Goal: Task Accomplishment & Management: Use online tool/utility

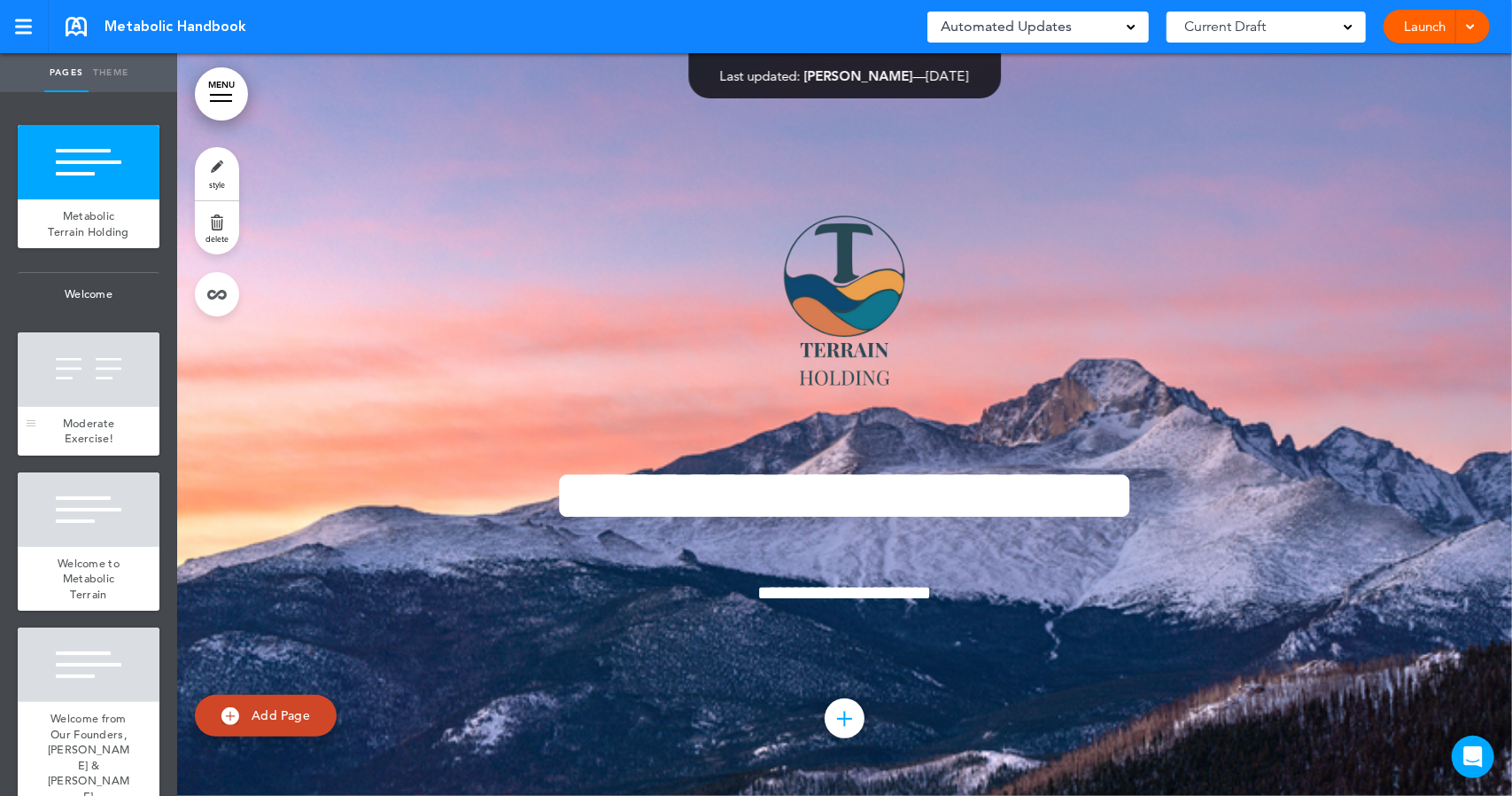
drag, startPoint x: 0, startPoint y: 0, endPoint x: 95, endPoint y: 378, distance: 389.8
click at [95, 378] on div at bounding box center [88, 369] width 142 height 75
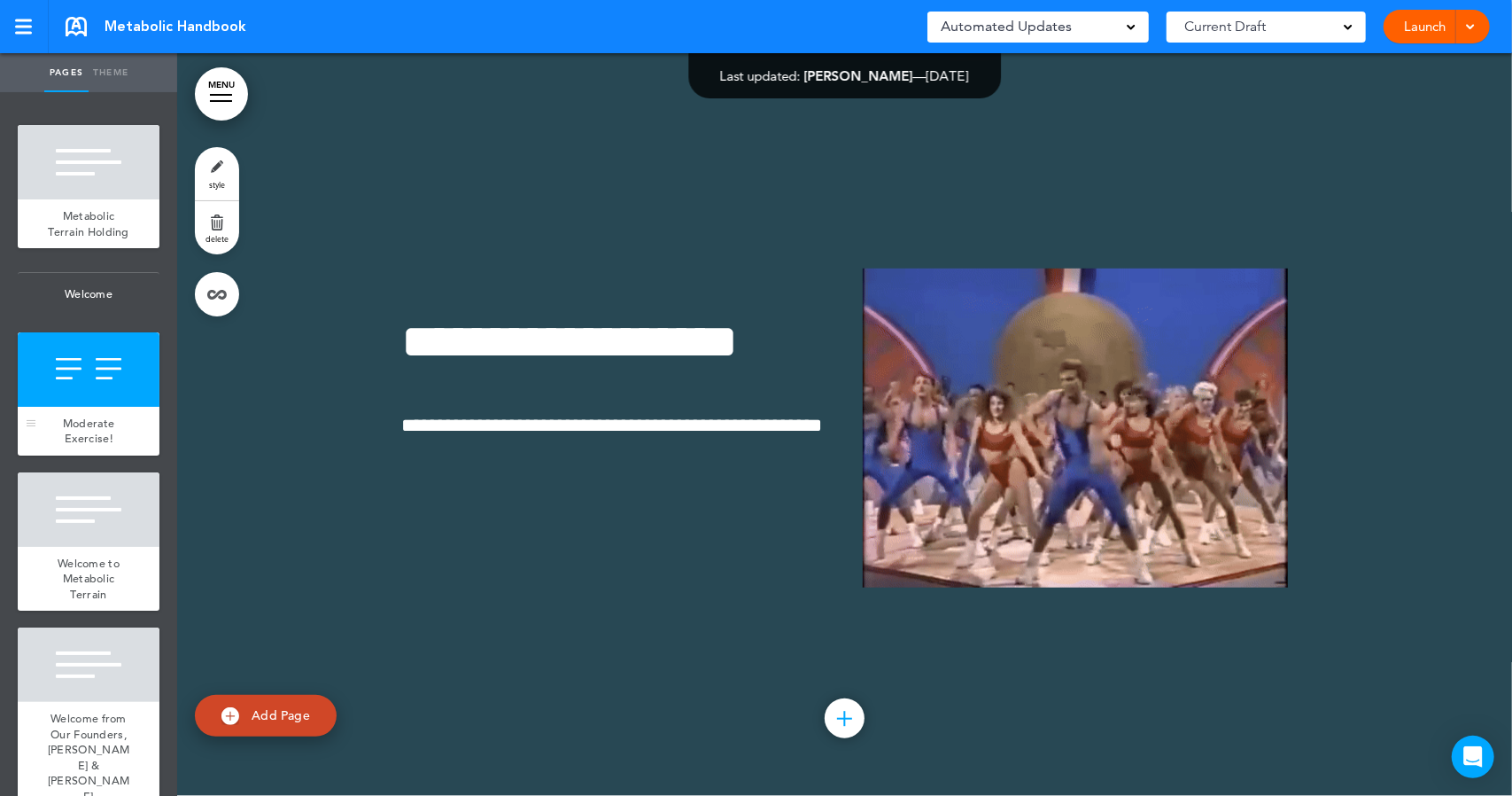
scroll to position [615, 0]
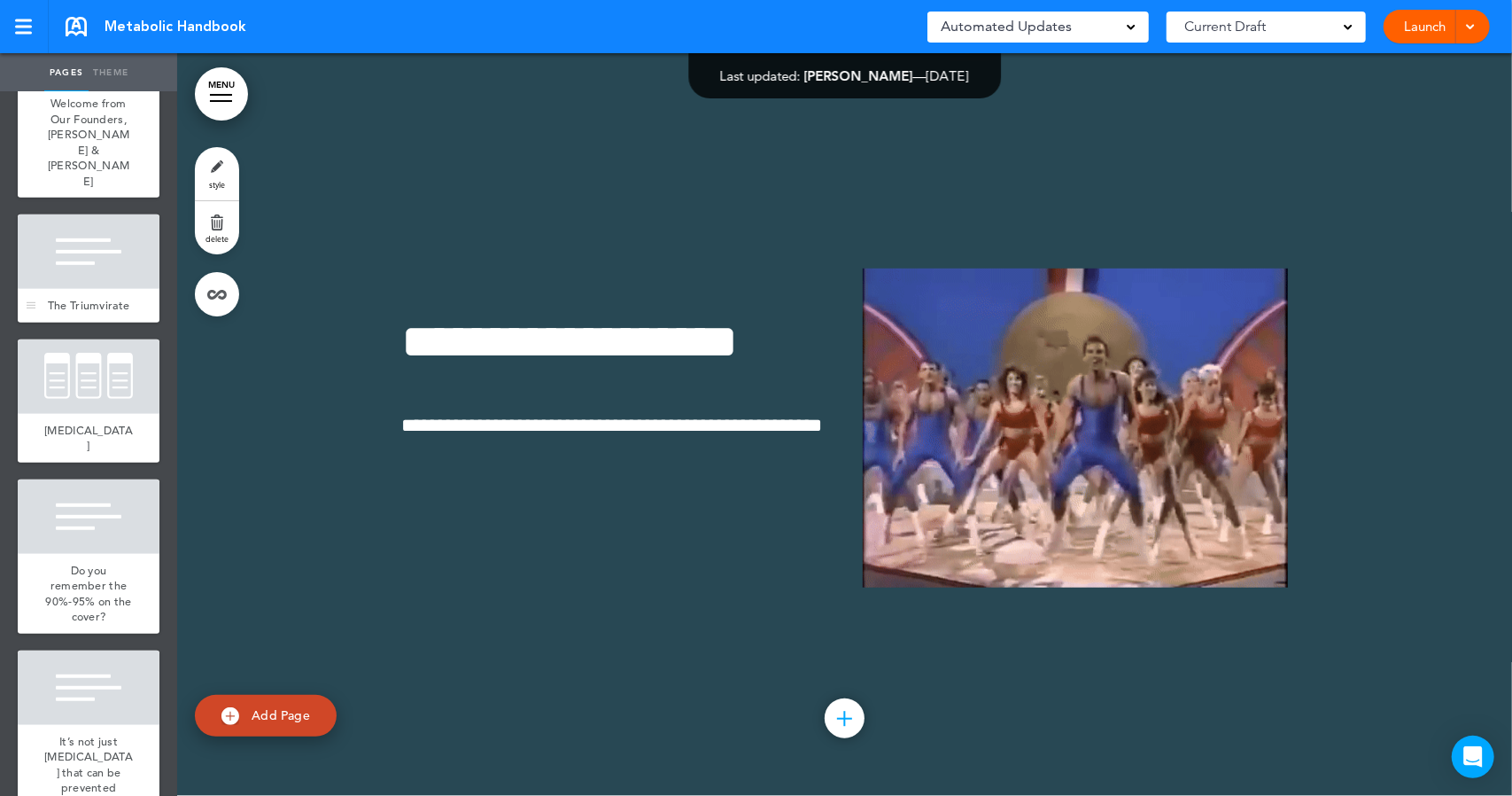
click at [76, 313] on span "The Triumvirate" at bounding box center [88, 305] width 82 height 16
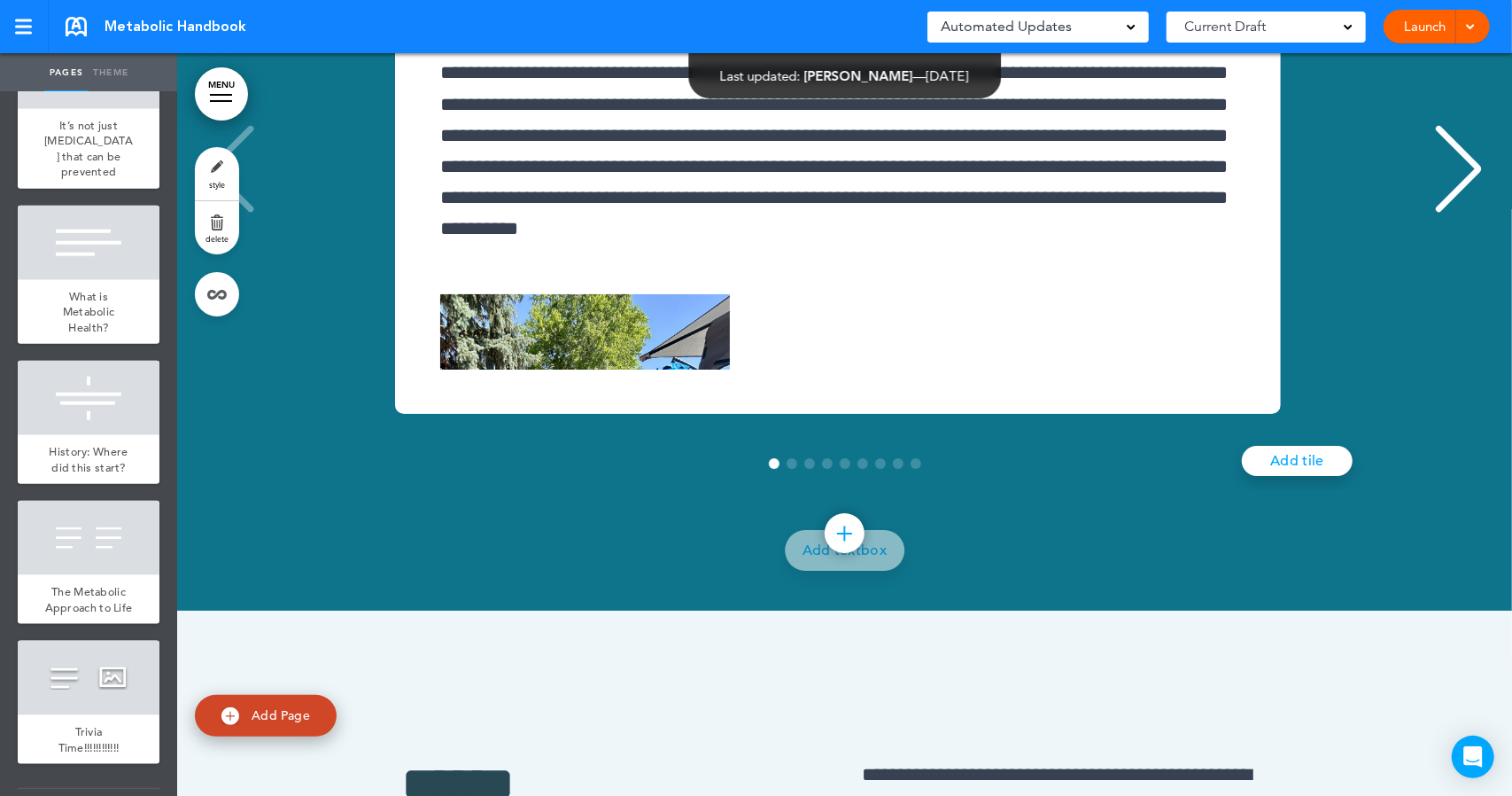
scroll to position [17726, 0]
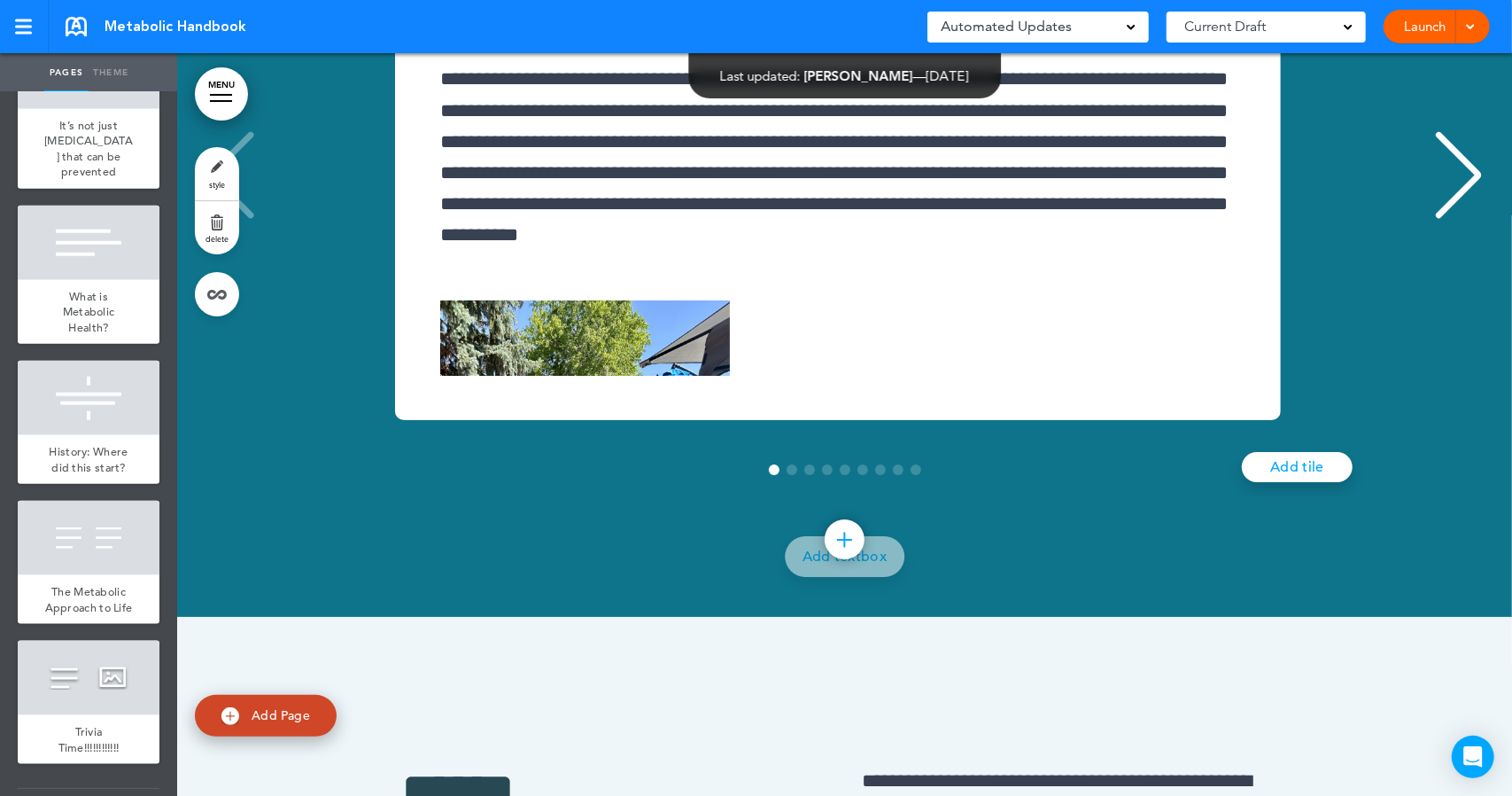
click at [1439, 220] on div "Next slide" at bounding box center [1459, 175] width 54 height 88
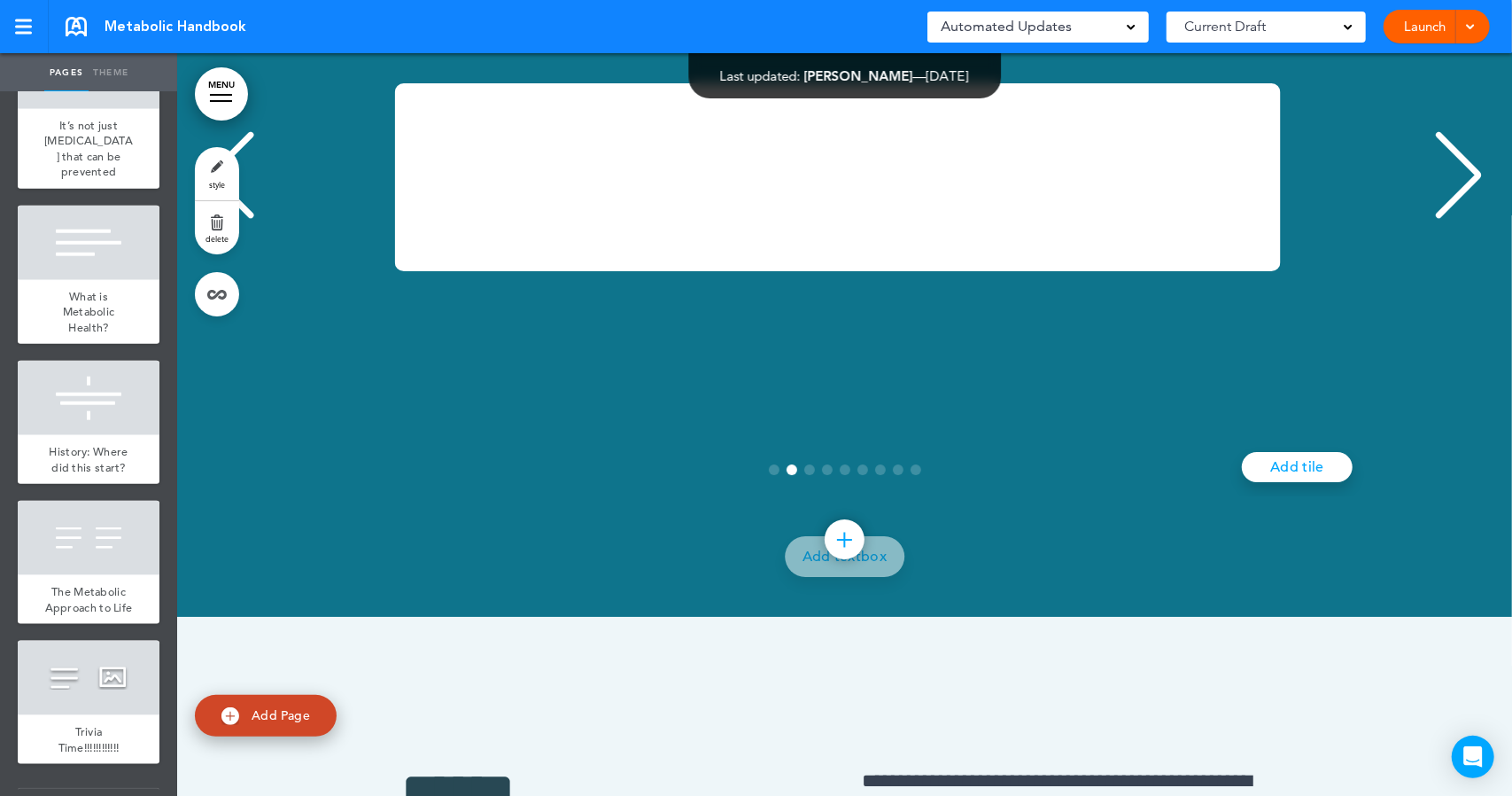
click at [1439, 220] on div "Next slide" at bounding box center [1459, 175] width 54 height 88
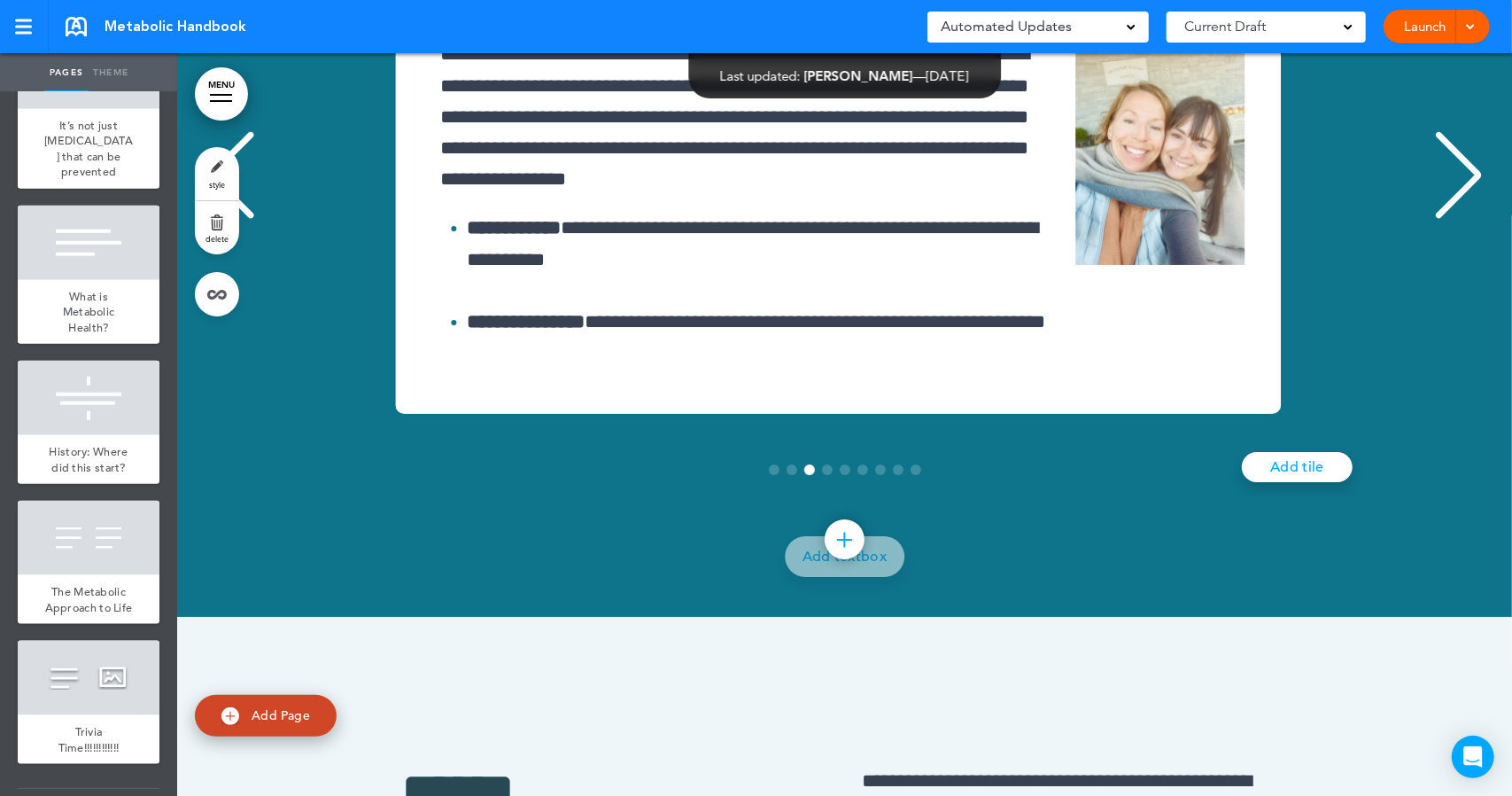
click at [1439, 220] on div "Next slide" at bounding box center [1459, 175] width 54 height 88
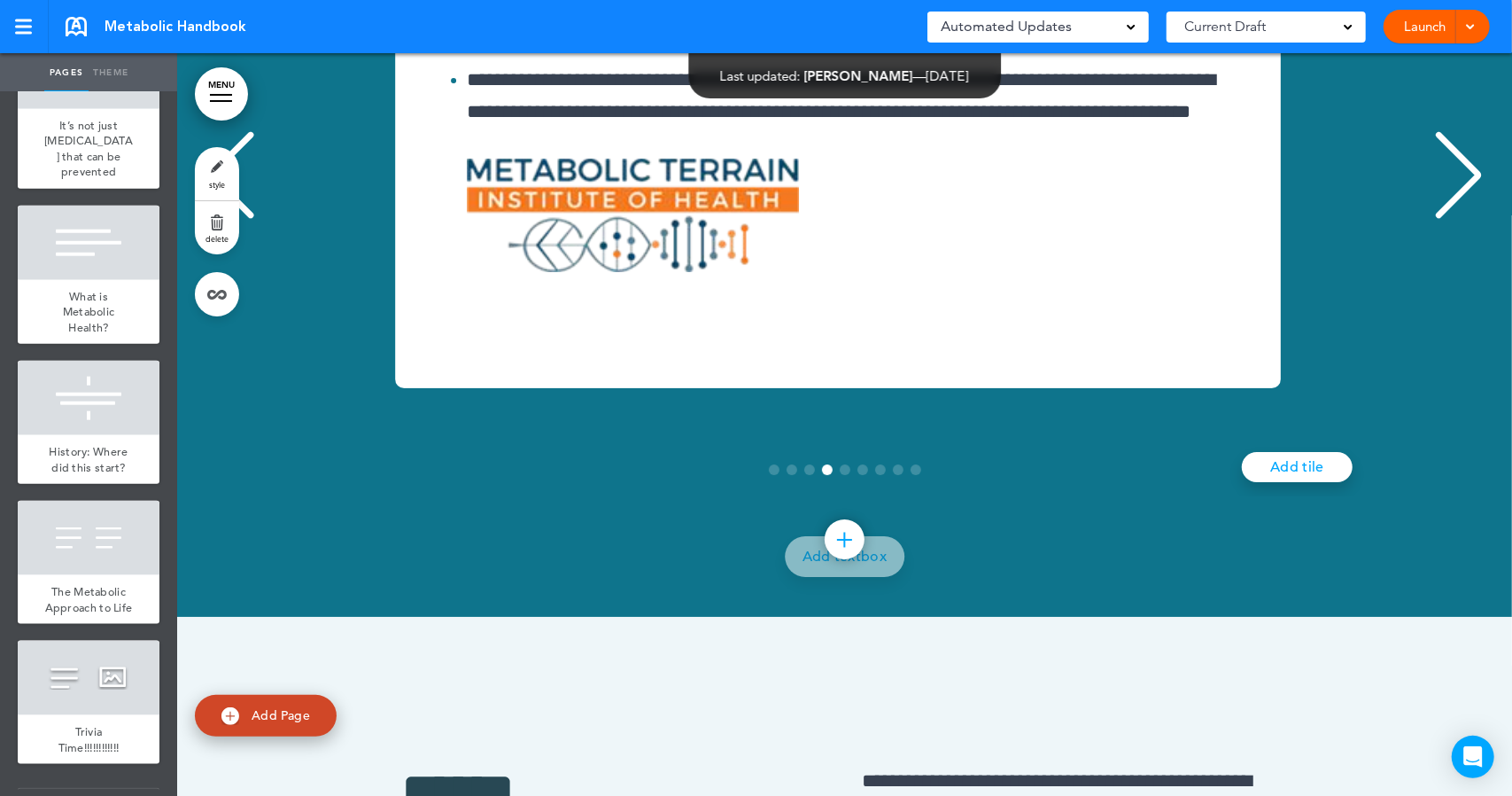
click at [1439, 220] on div "Next slide" at bounding box center [1459, 175] width 54 height 88
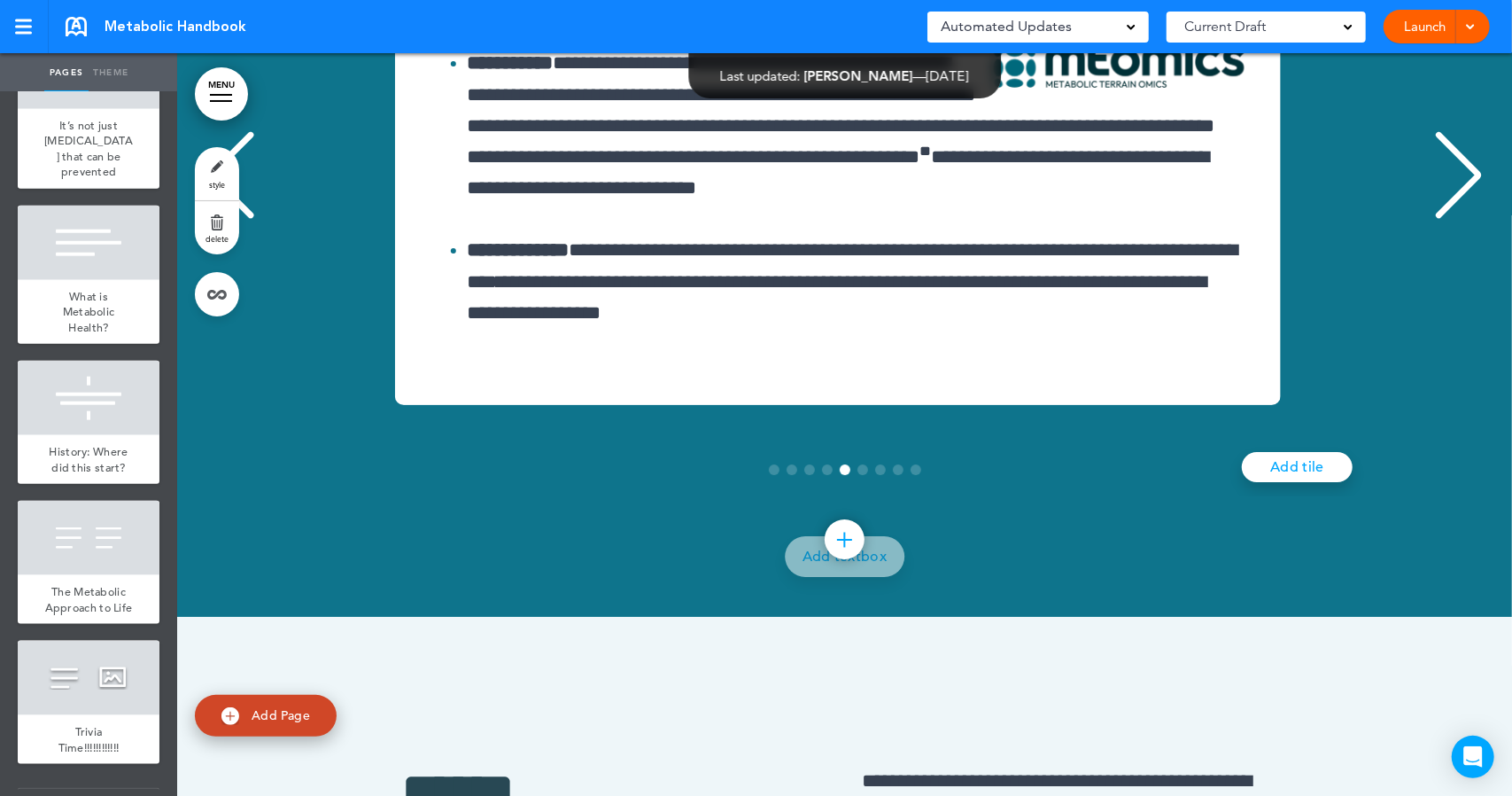
click at [1439, 220] on div "Next slide" at bounding box center [1459, 175] width 54 height 88
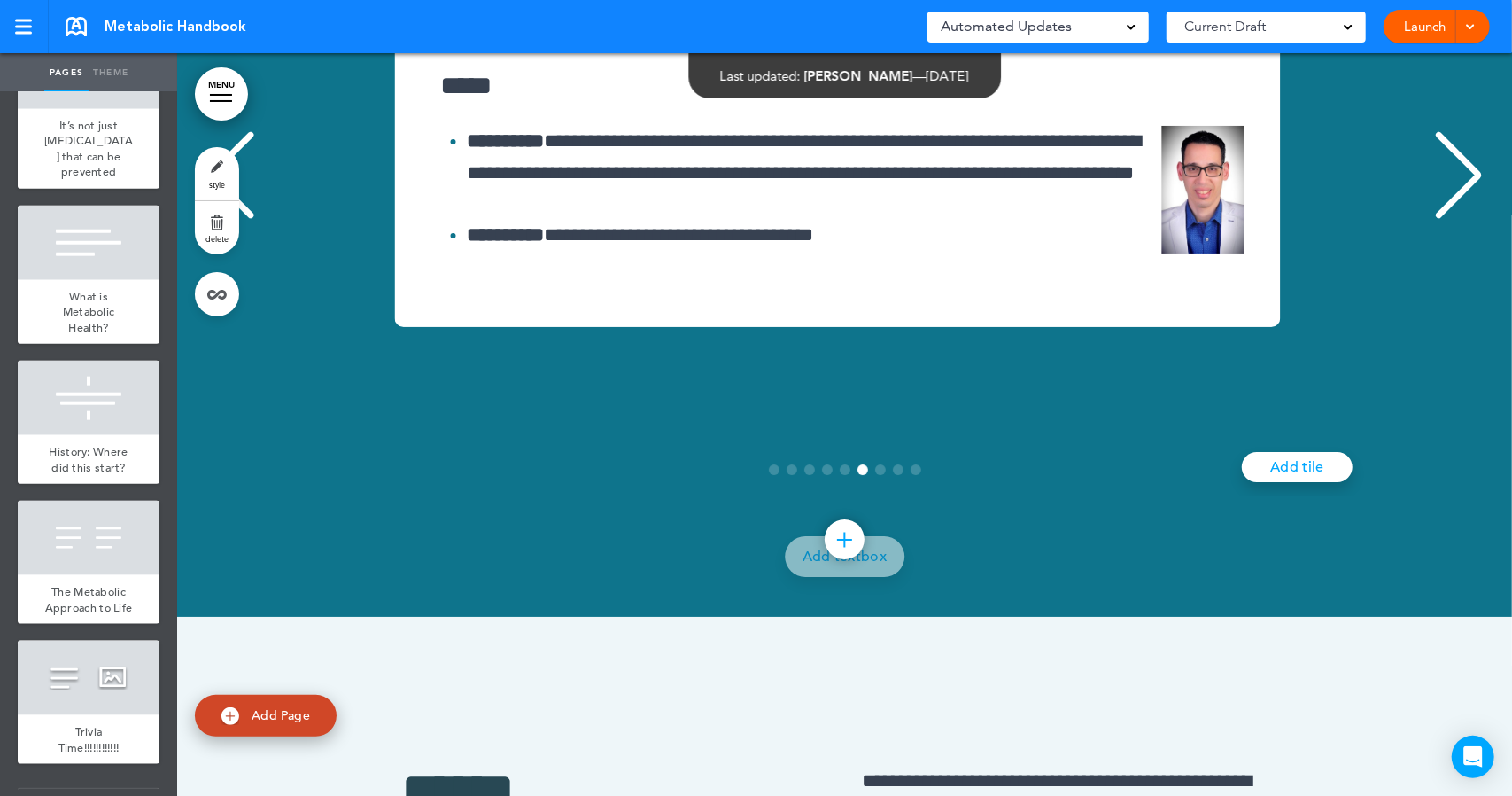
click at [1439, 220] on div "Next slide" at bounding box center [1459, 175] width 54 height 88
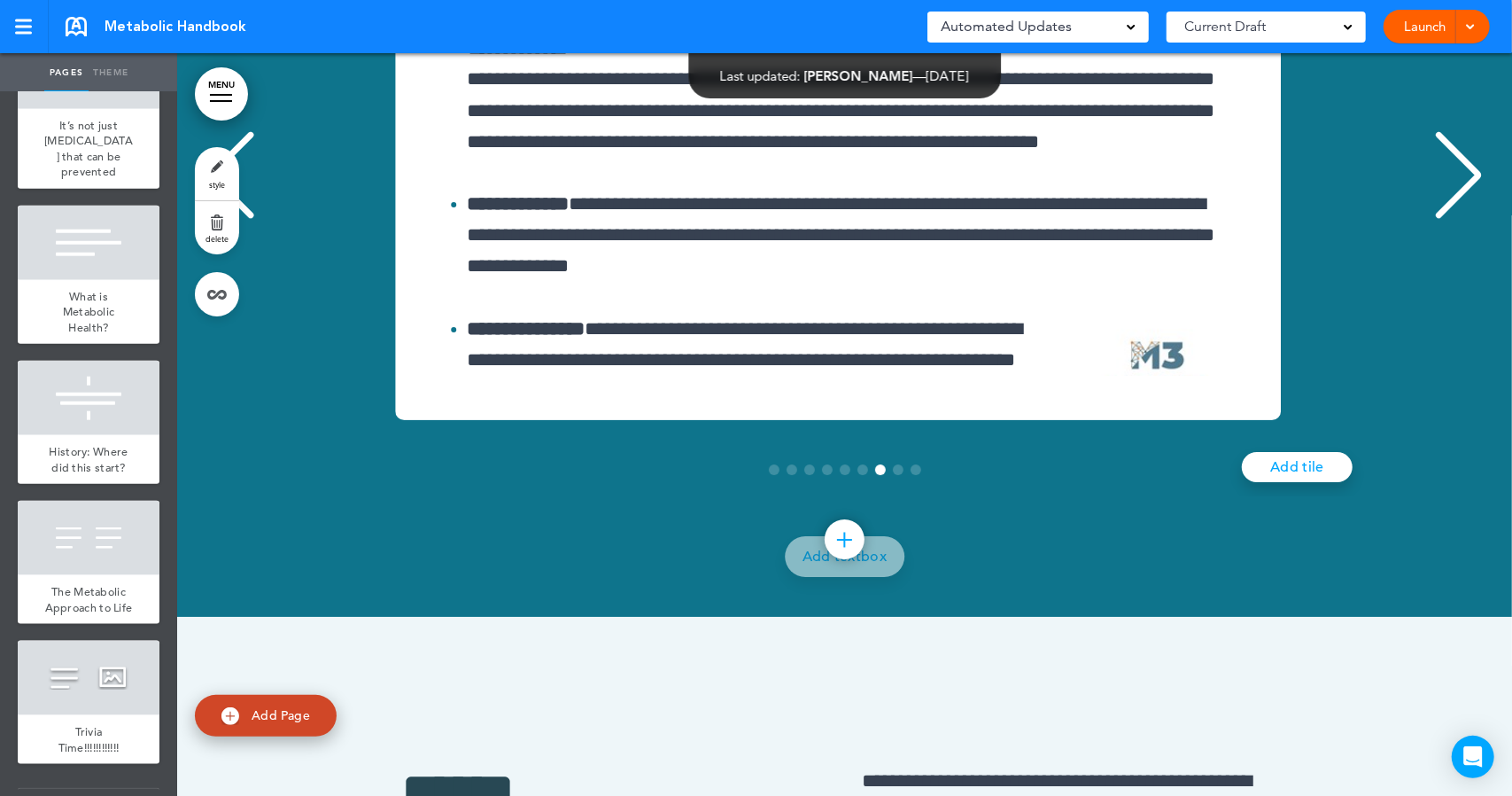
click at [1439, 220] on div "Next slide" at bounding box center [1459, 175] width 54 height 88
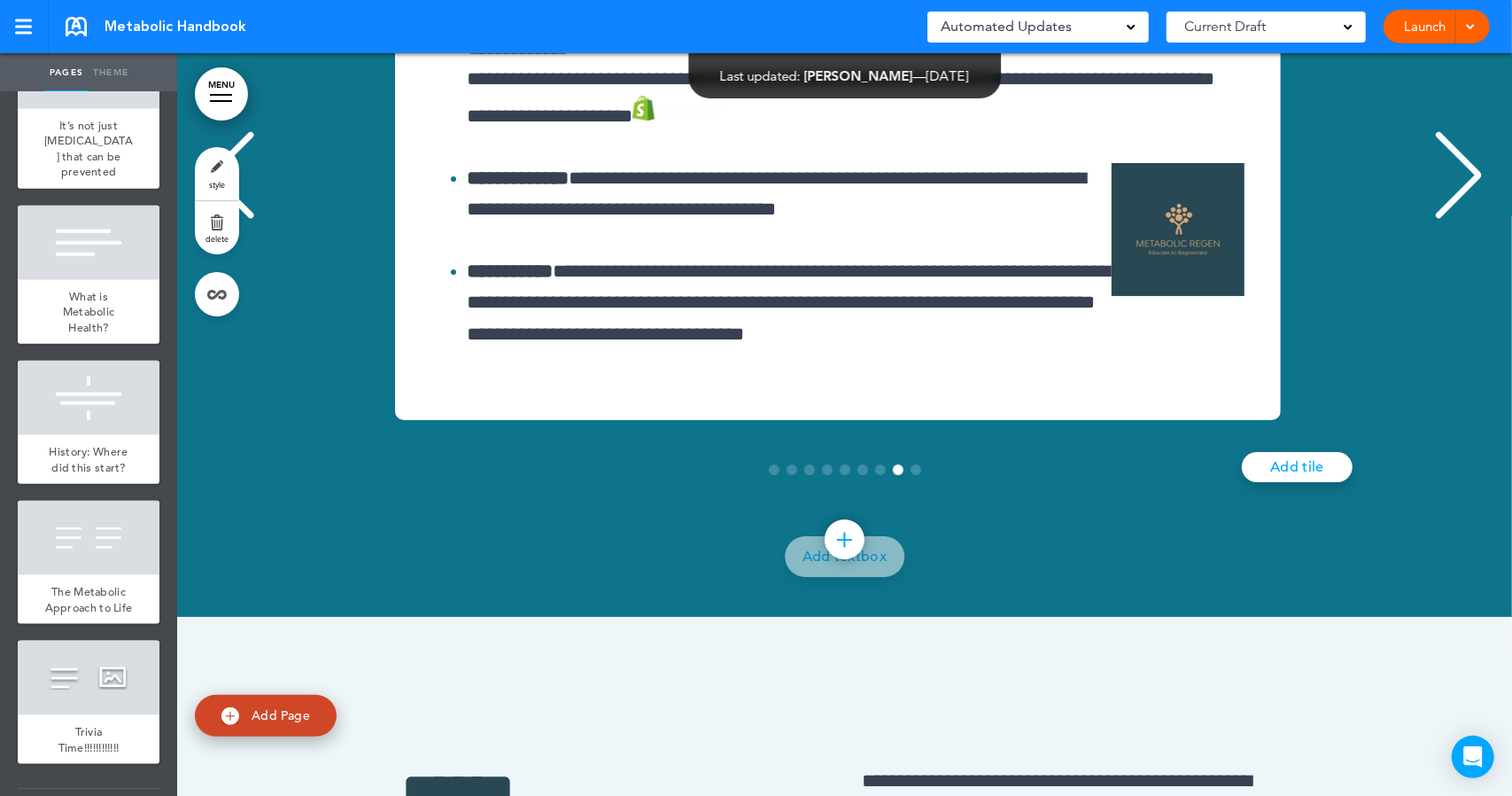
click at [1439, 220] on div "Next slide" at bounding box center [1459, 175] width 54 height 88
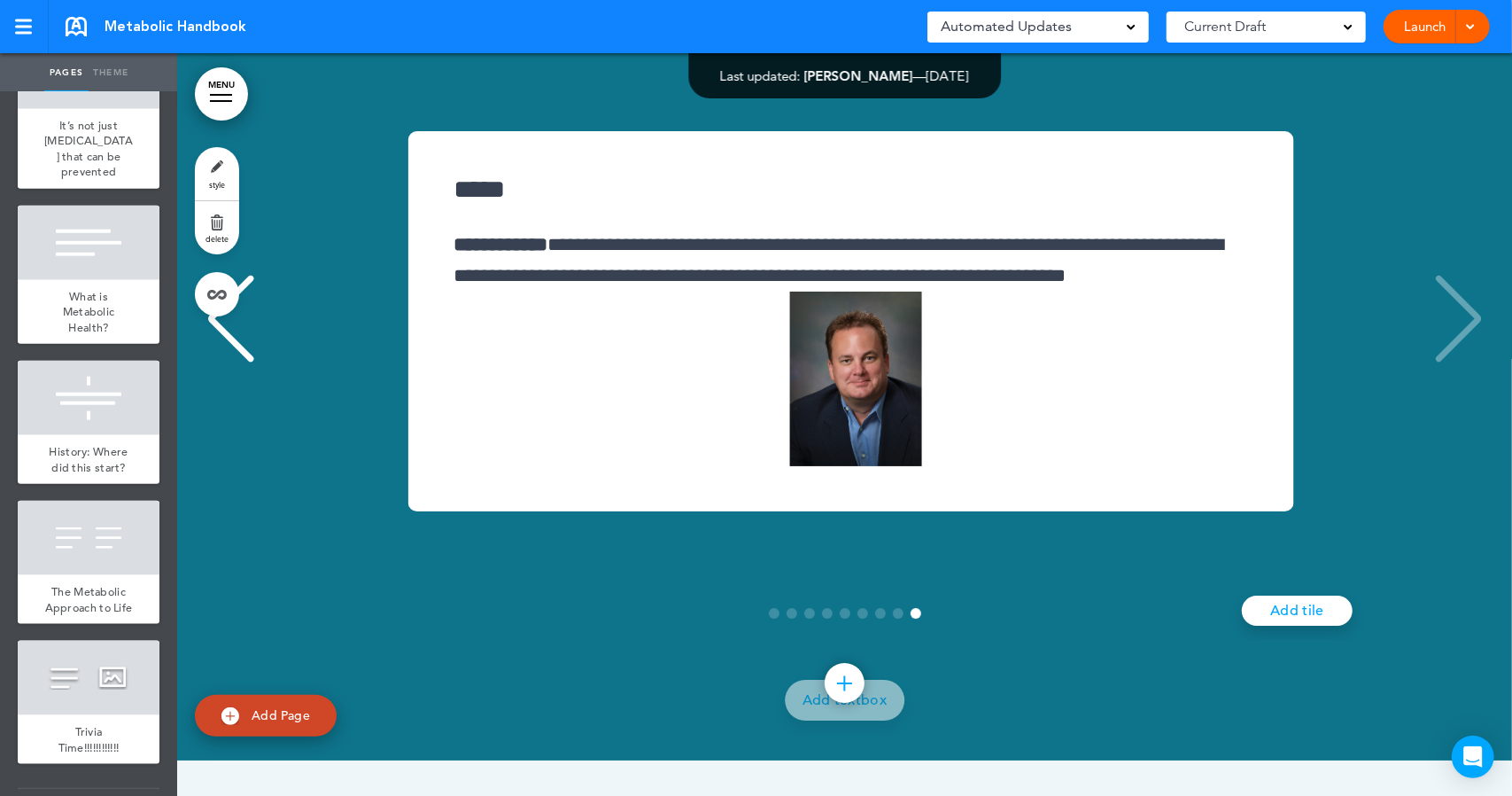
scroll to position [17584, 0]
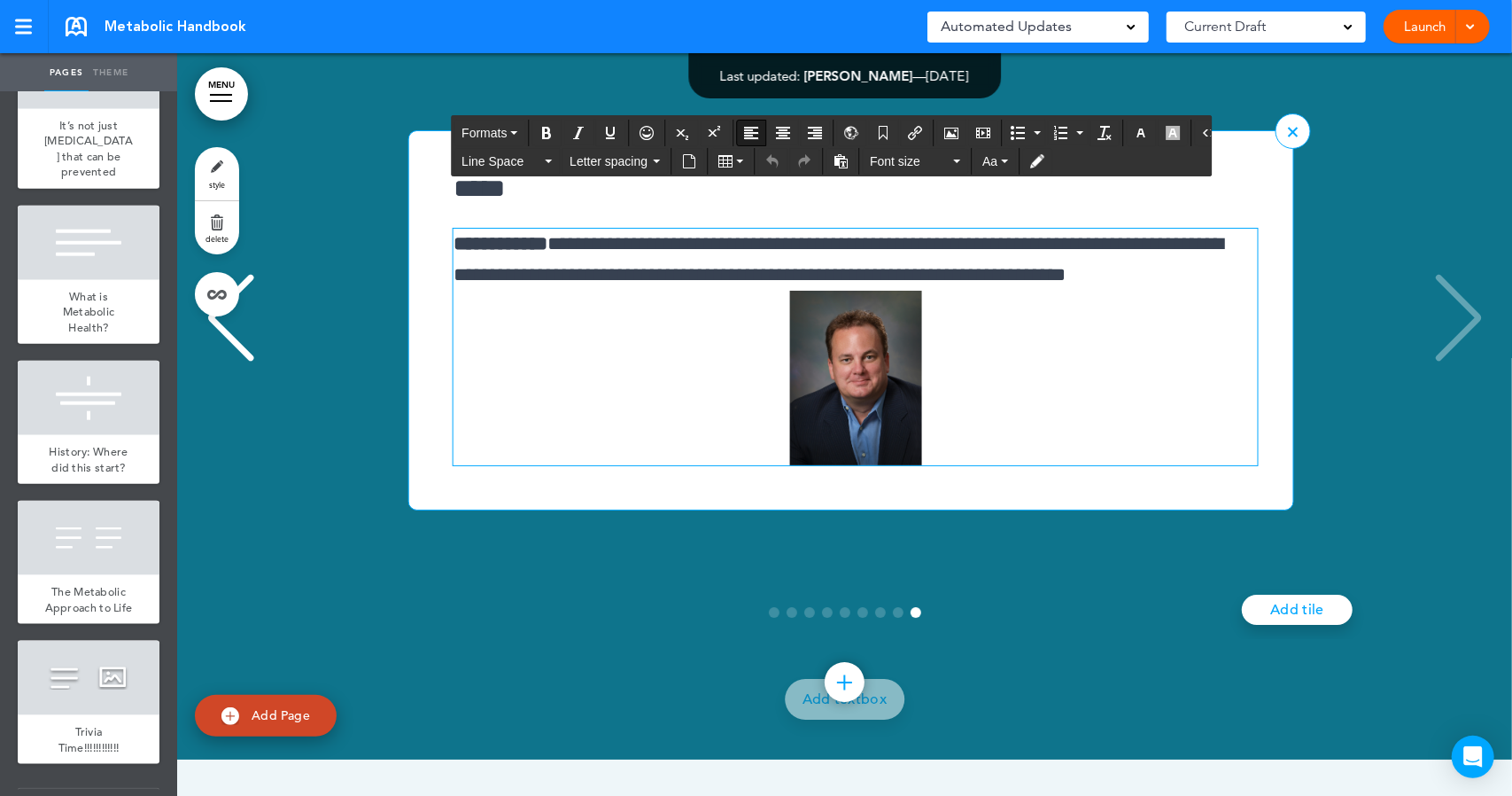
click at [725, 465] on span "**********" at bounding box center [856, 349] width 804 height 232
click at [228, 363] on div "Previous slide" at bounding box center [231, 317] width 54 height 88
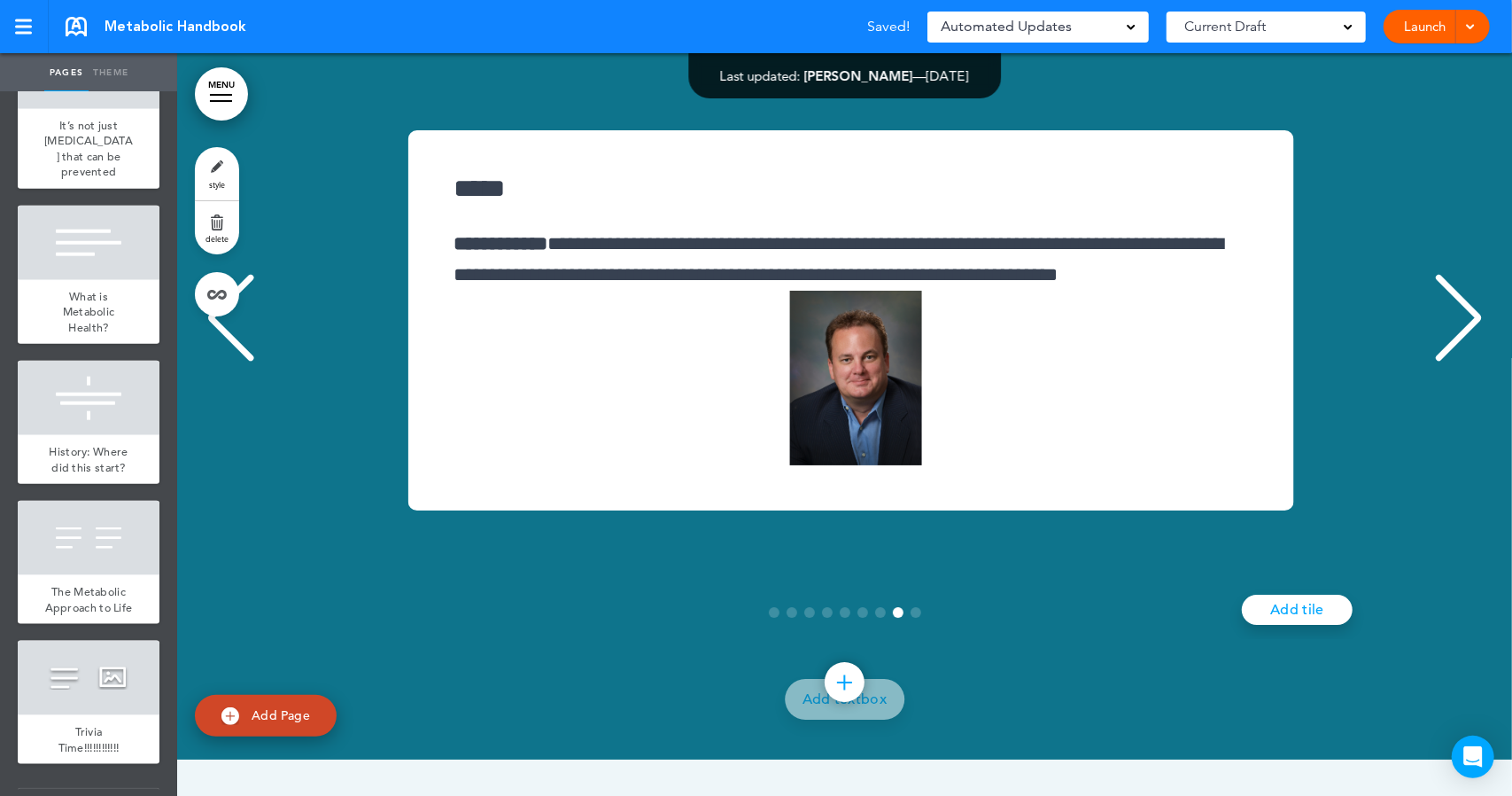
scroll to position [0, 9065]
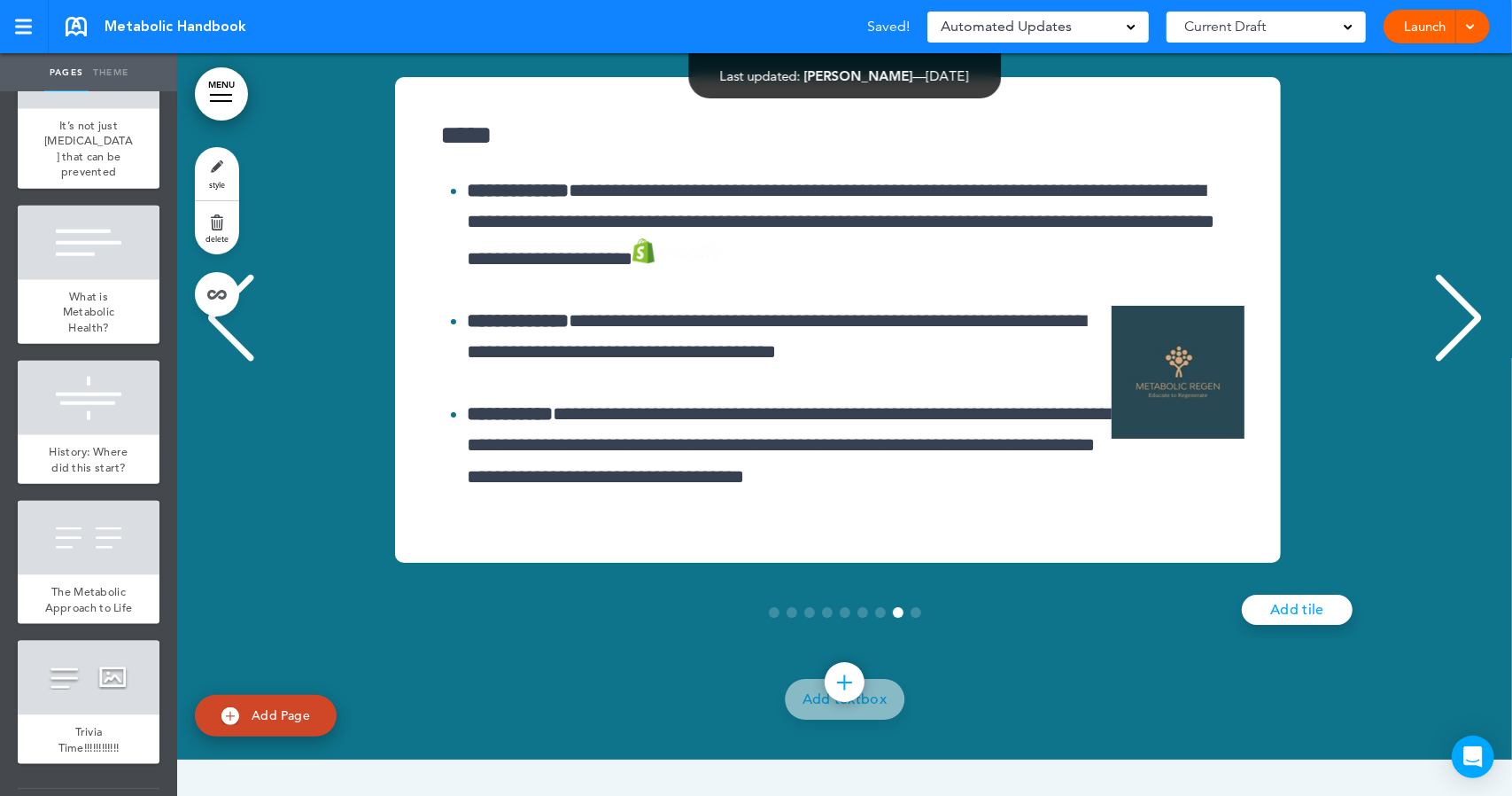
click at [228, 363] on div "Previous slide" at bounding box center [231, 317] width 54 height 88
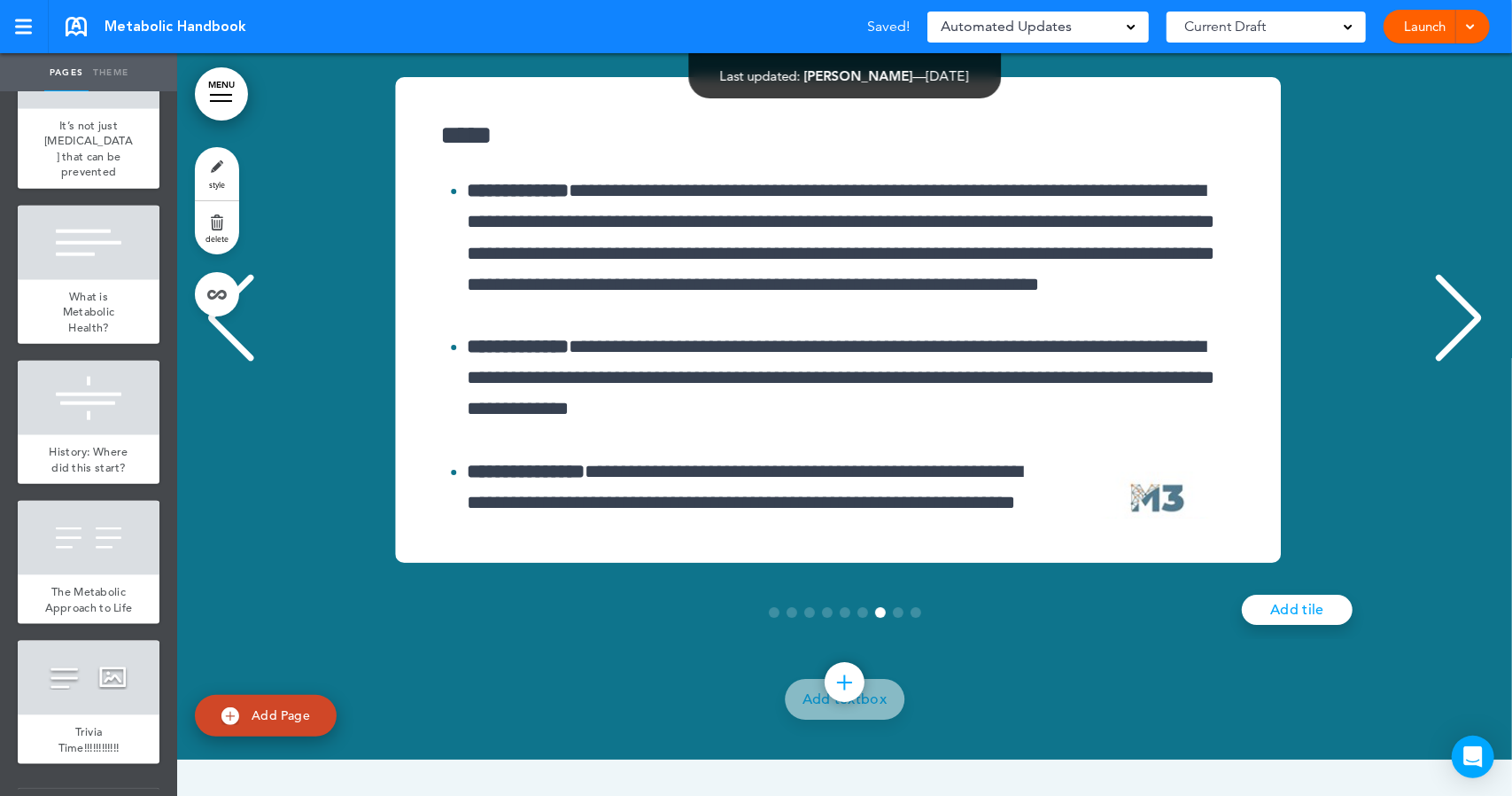
click at [226, 363] on div "Previous slide" at bounding box center [231, 317] width 54 height 88
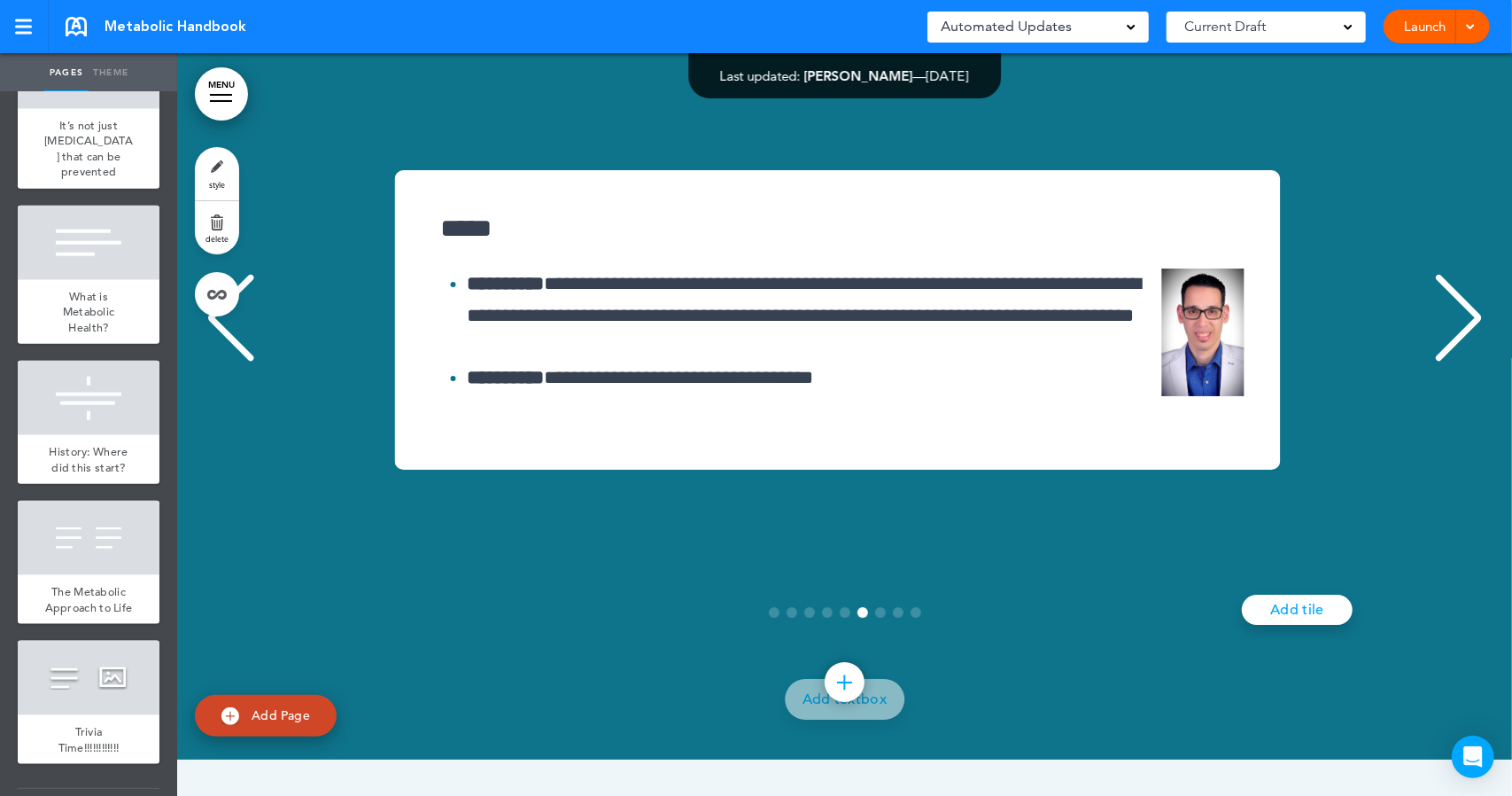
click at [226, 363] on div "Previous slide" at bounding box center [231, 317] width 54 height 88
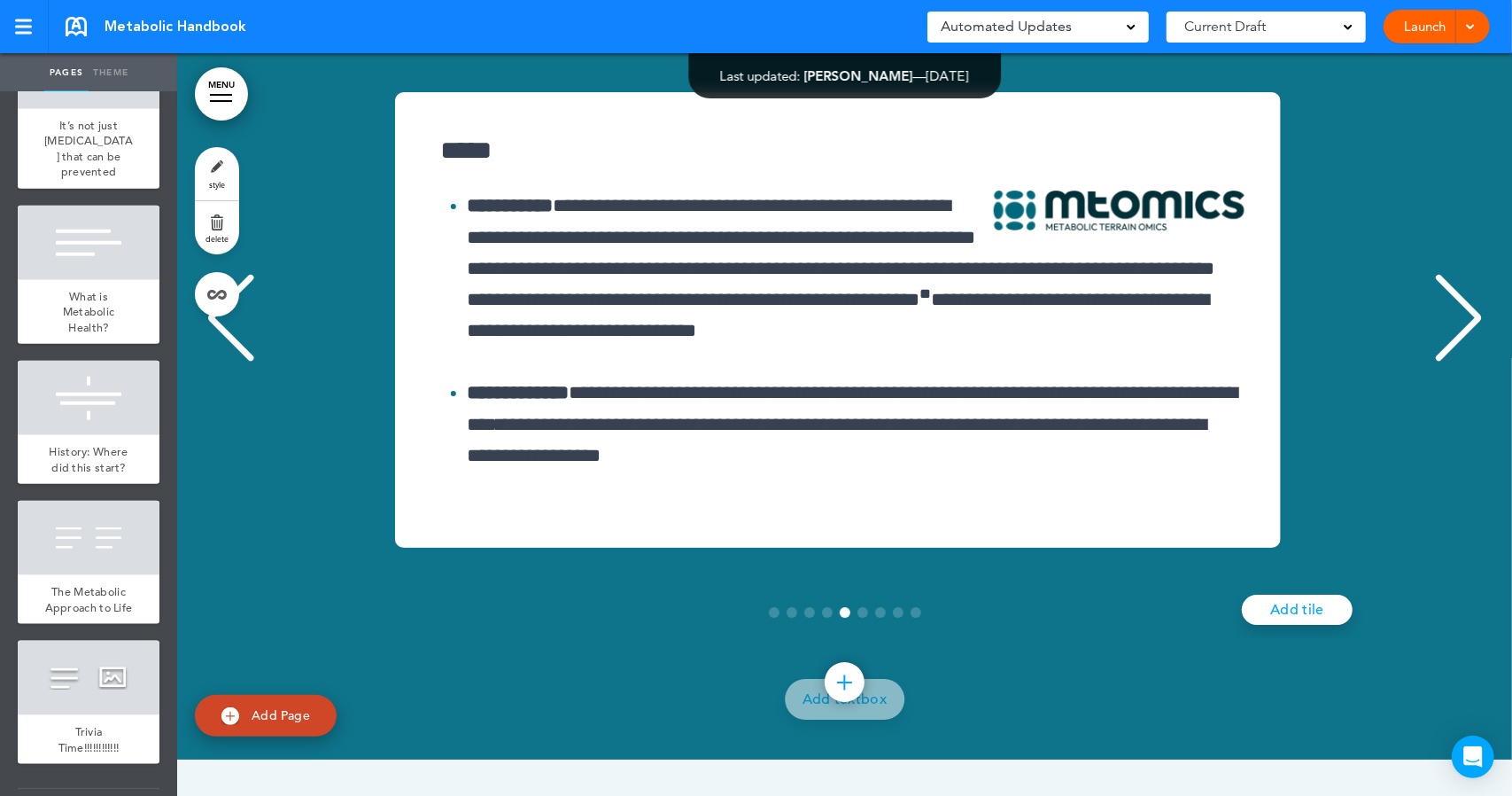
click at [226, 363] on div "Previous slide" at bounding box center [231, 317] width 54 height 88
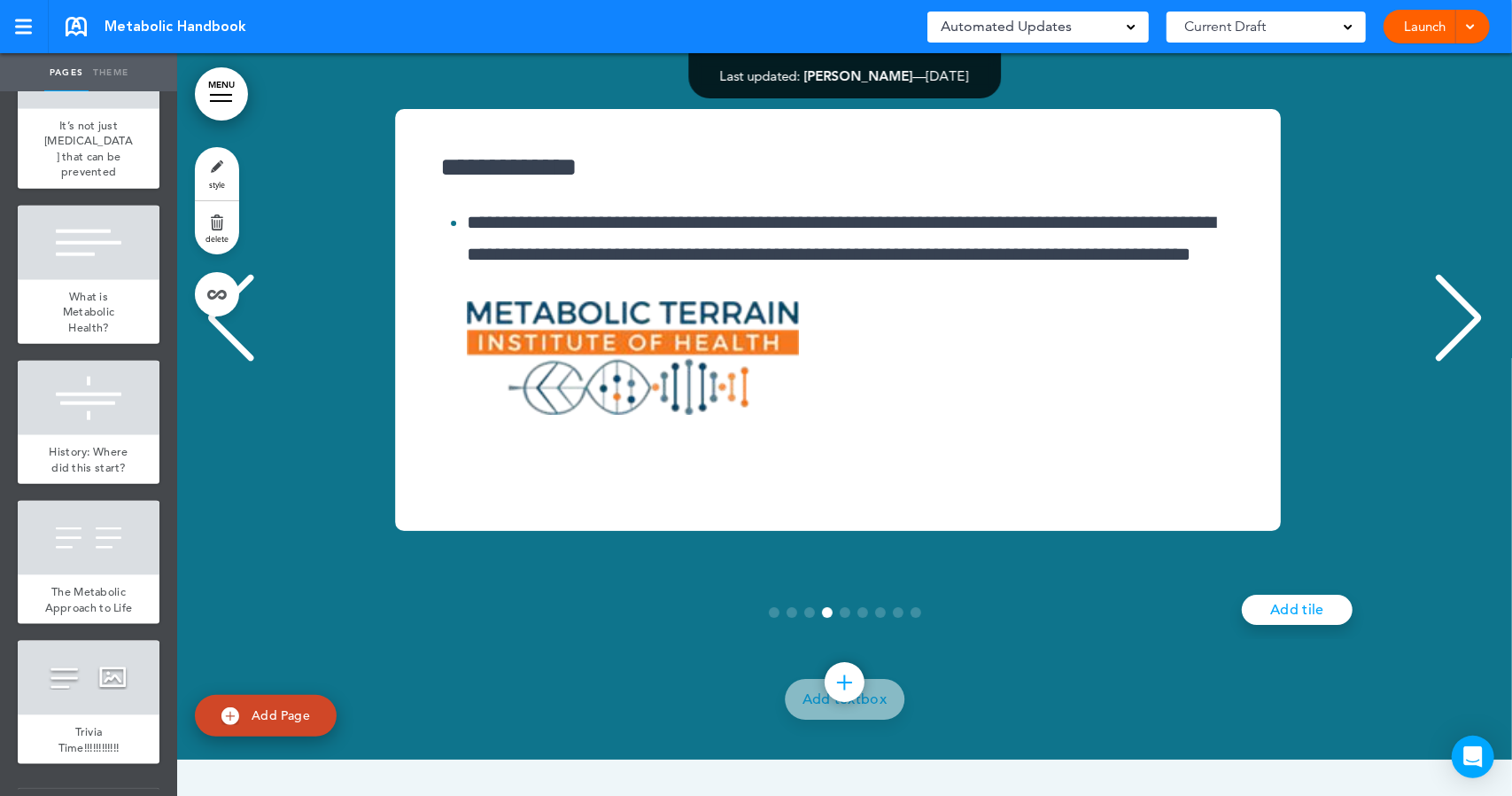
click at [226, 363] on div "Previous slide" at bounding box center [231, 317] width 54 height 88
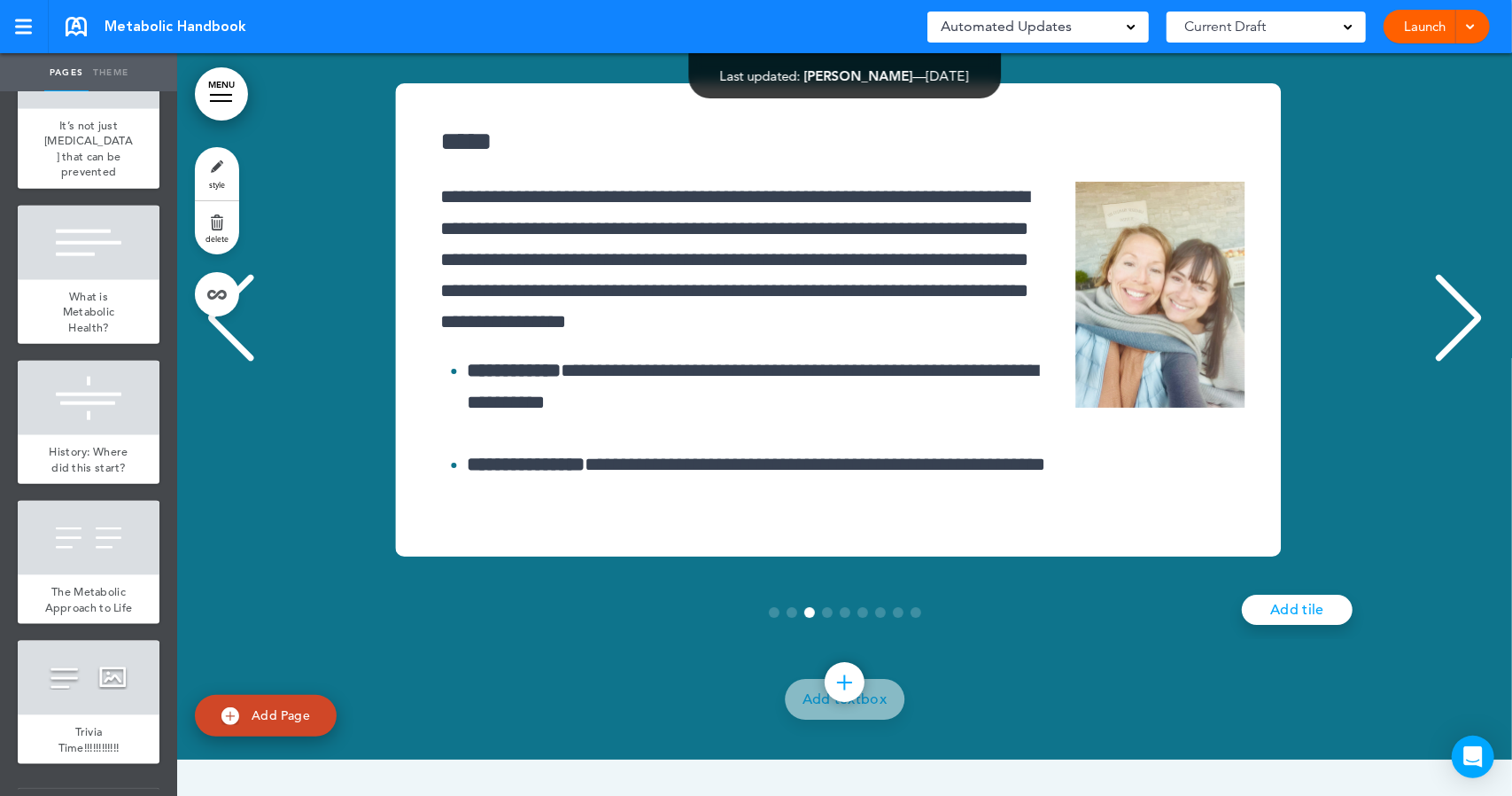
click at [226, 363] on div "Previous slide" at bounding box center [231, 317] width 54 height 88
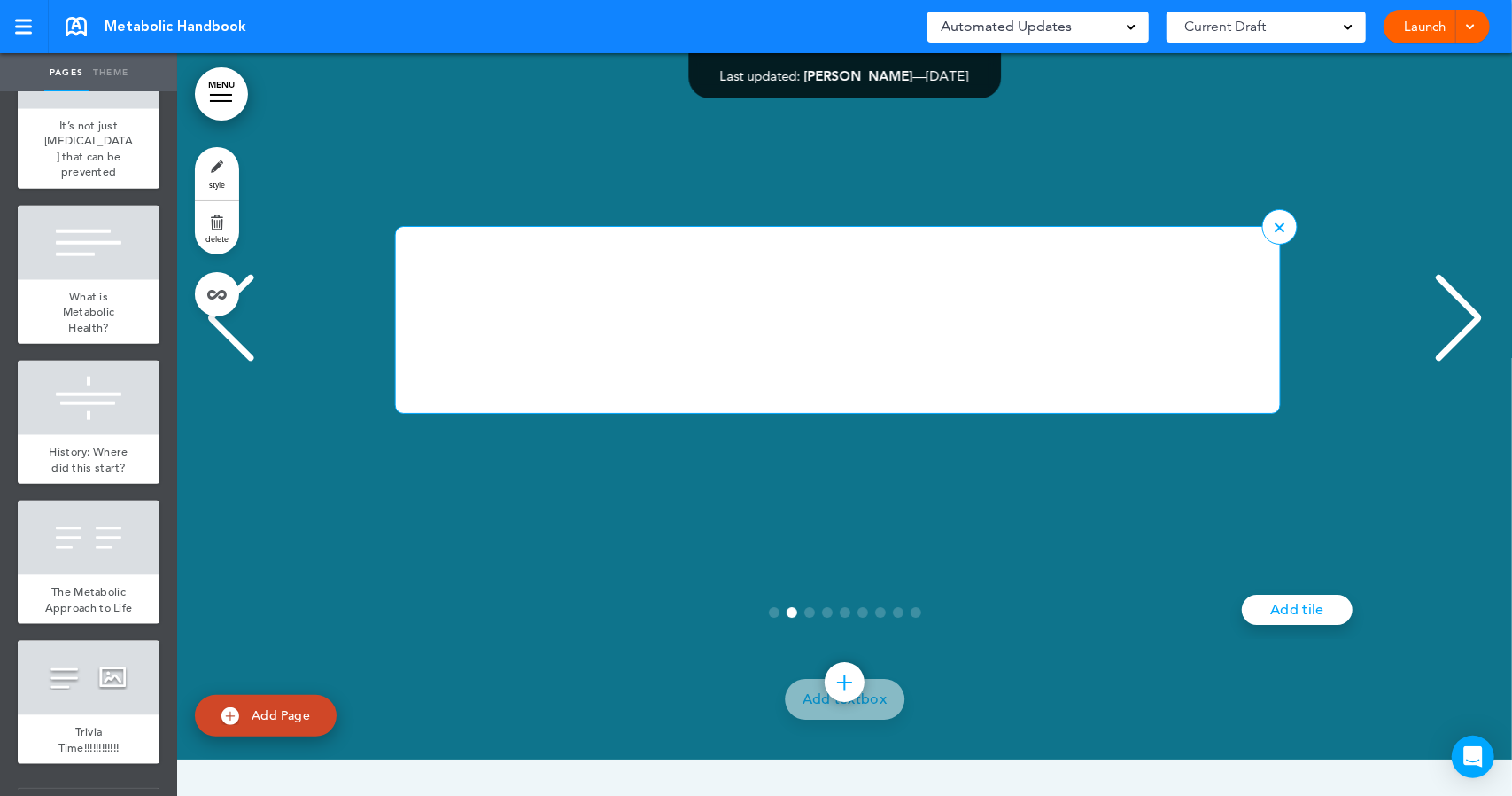
click at [524, 369] on div "2 / 9" at bounding box center [830, 320] width 866 height 99
click at [523, 369] on div "2 / 9" at bounding box center [830, 320] width 866 height 99
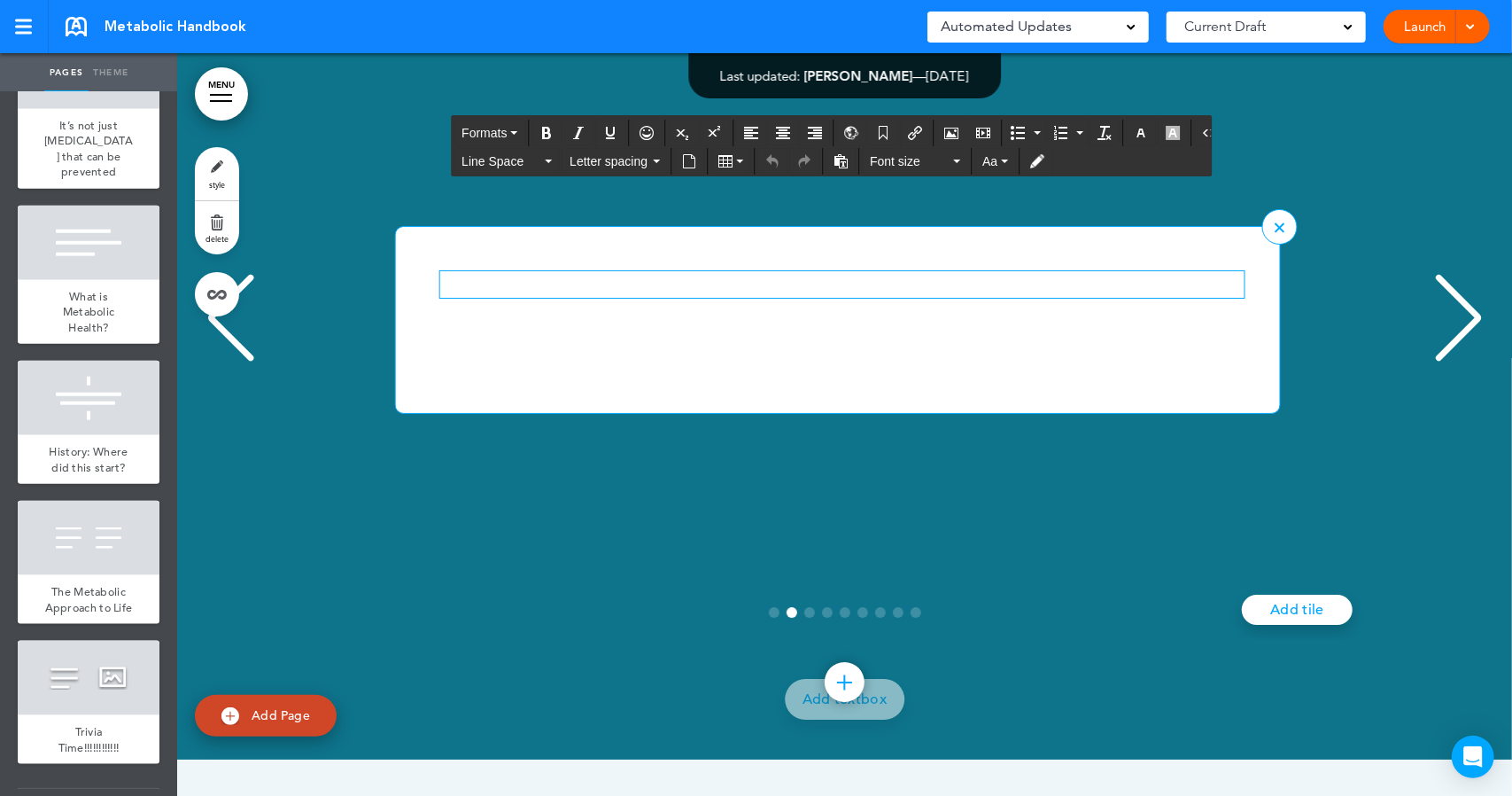
click at [510, 298] on h6 "2 / 9" at bounding box center [842, 284] width 804 height 26
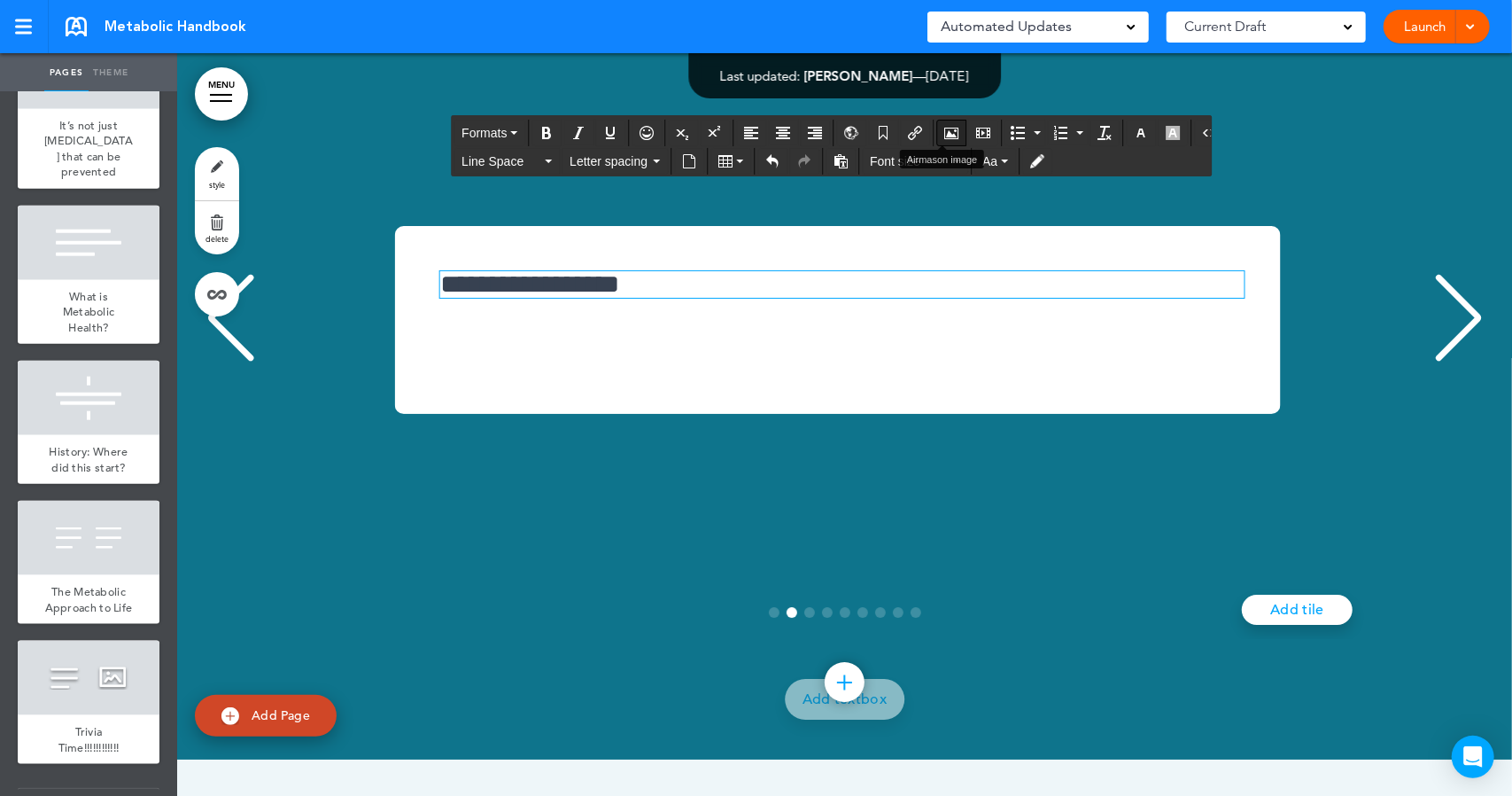
click at [944, 134] on icon "Airmason image" at bounding box center [951, 133] width 15 height 15
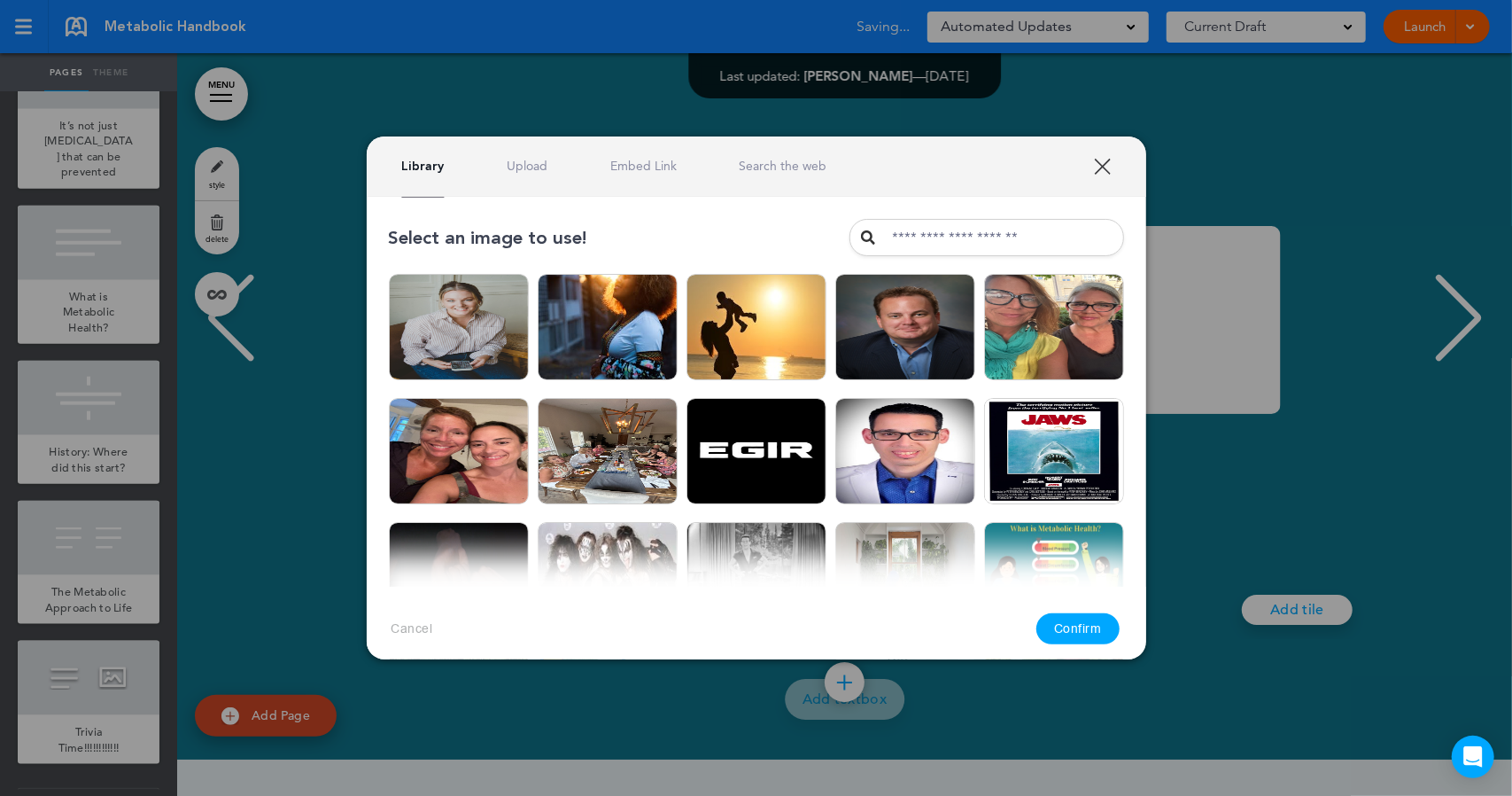
click at [538, 162] on link "Upload" at bounding box center [527, 166] width 41 height 16
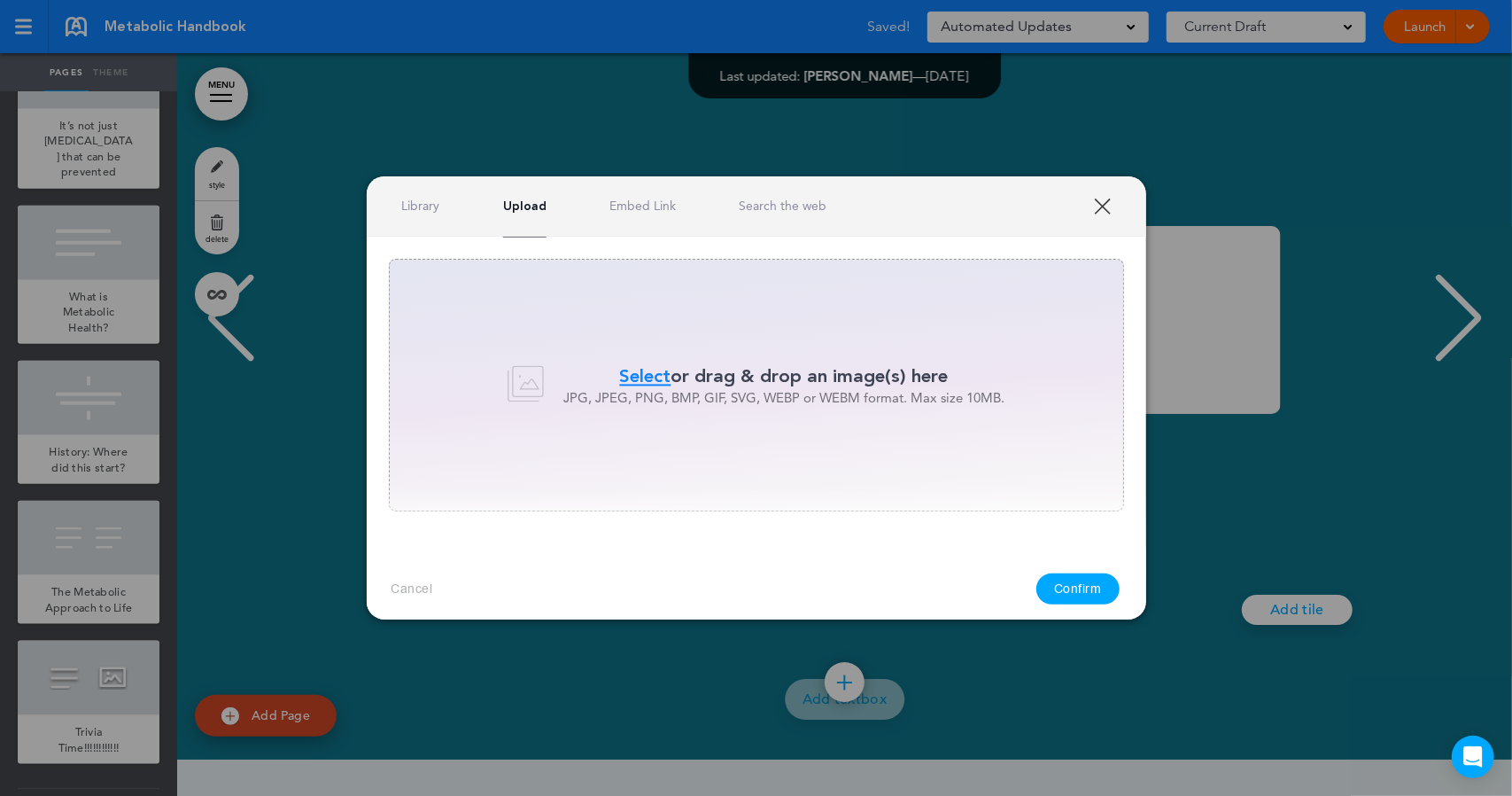
click at [660, 376] on span "Select" at bounding box center [646, 376] width 51 height 26
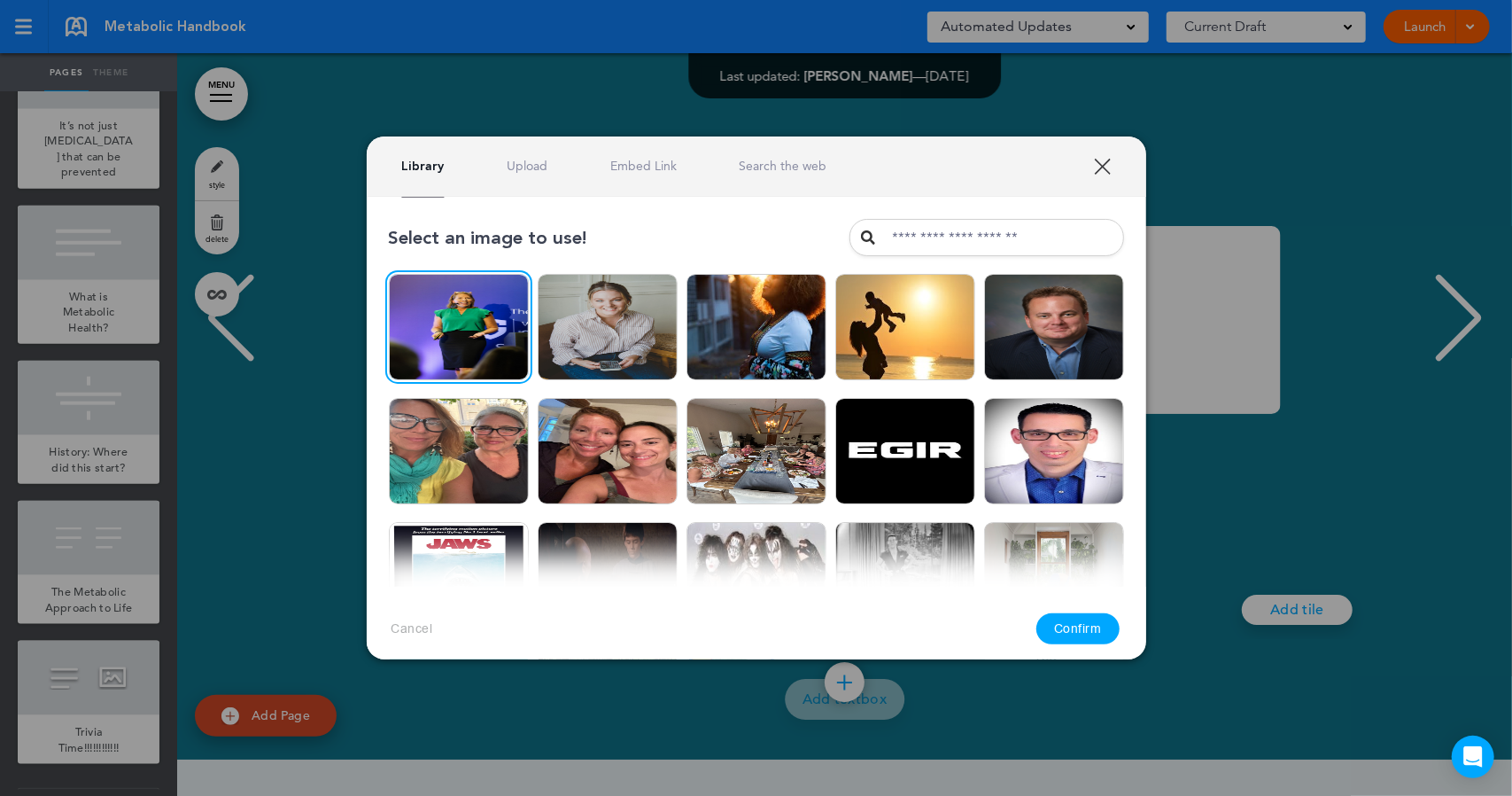
click at [1060, 630] on button "Confirm" at bounding box center [1078, 628] width 83 height 31
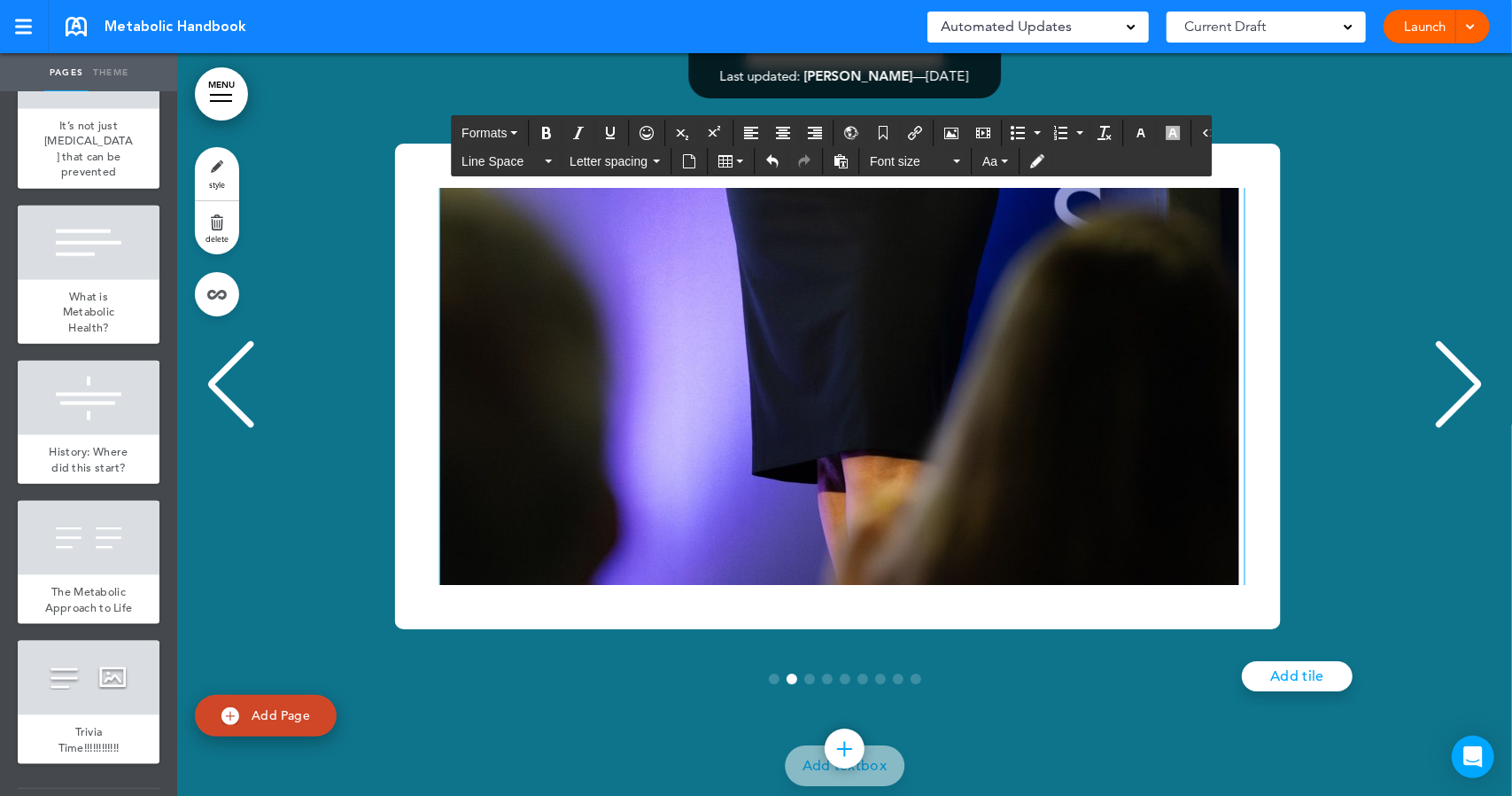
scroll to position [17584, 0]
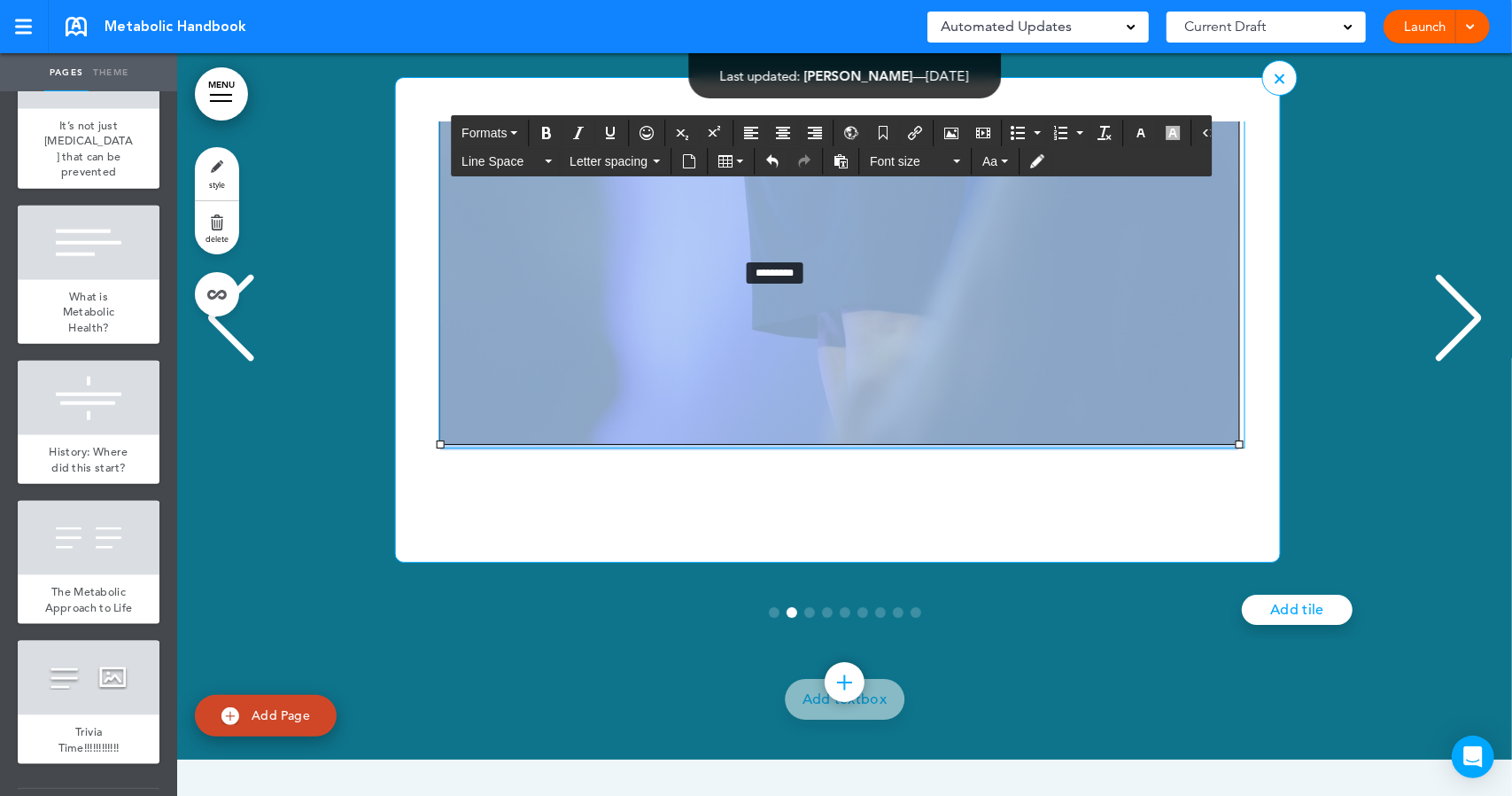
drag, startPoint x: 440, startPoint y: 661, endPoint x: 738, endPoint y: 474, distance: 351.8
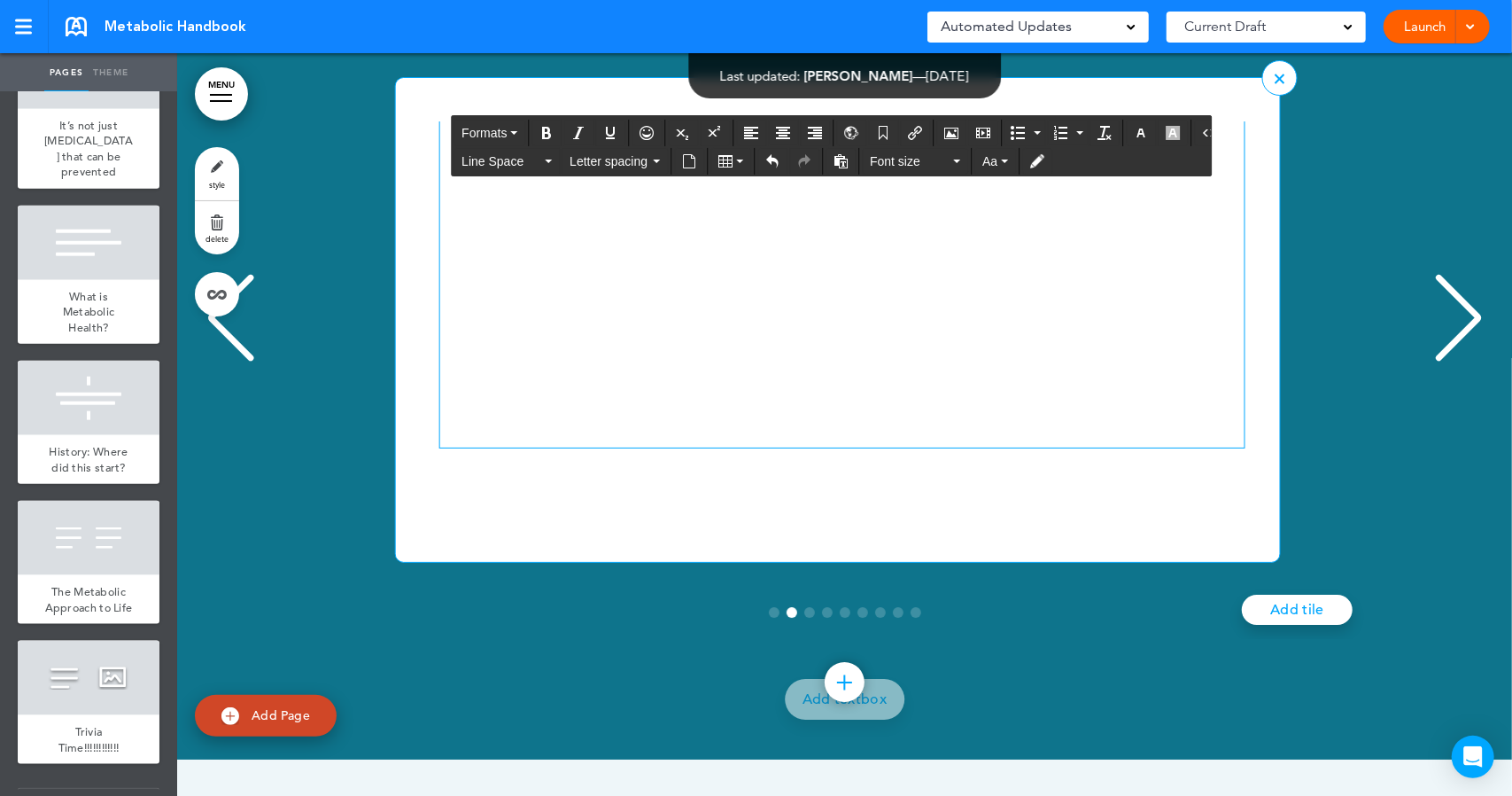
scroll to position [431, 0]
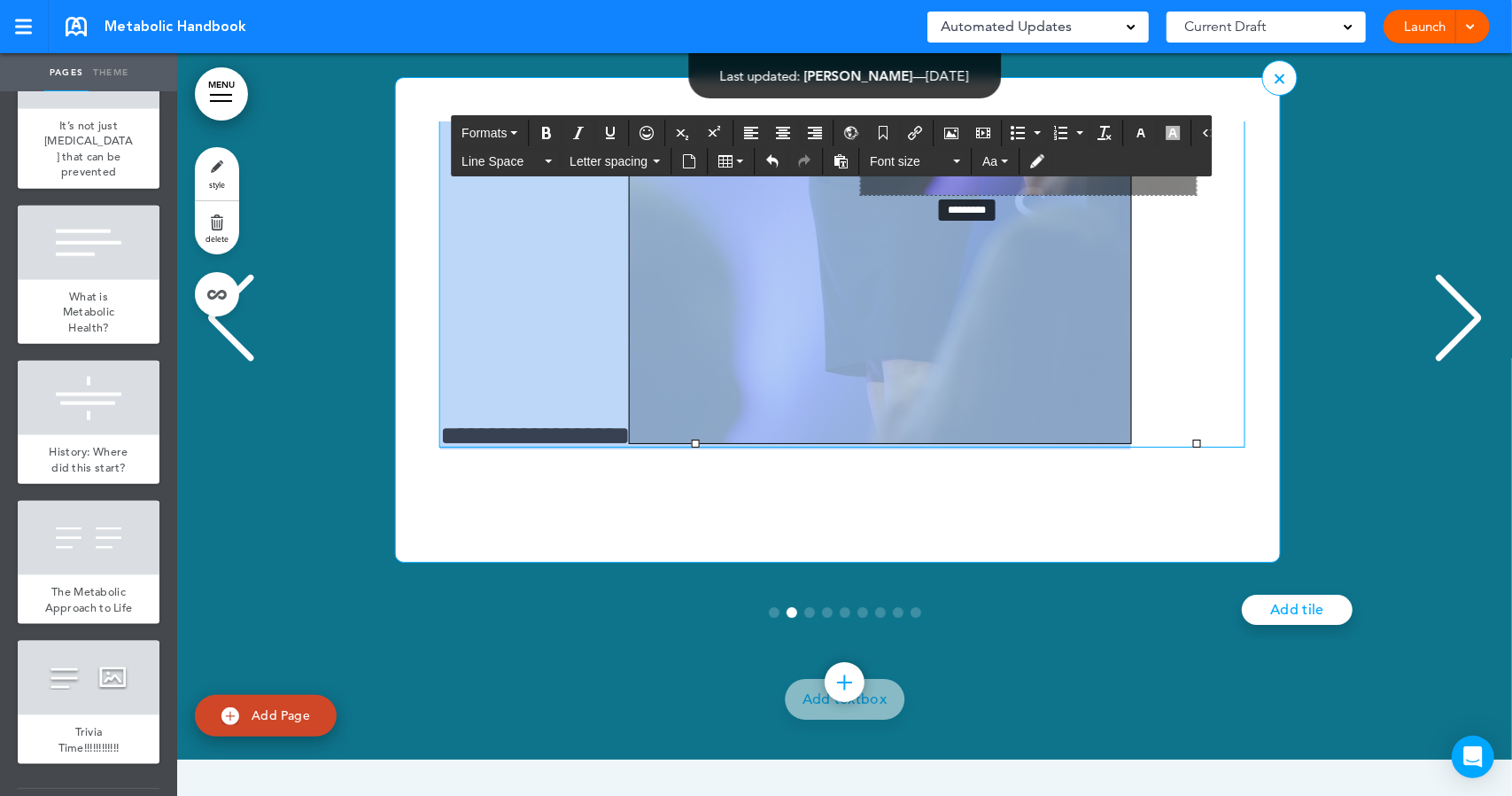
drag, startPoint x: 695, startPoint y: 658, endPoint x: 929, endPoint y: 410, distance: 341.0
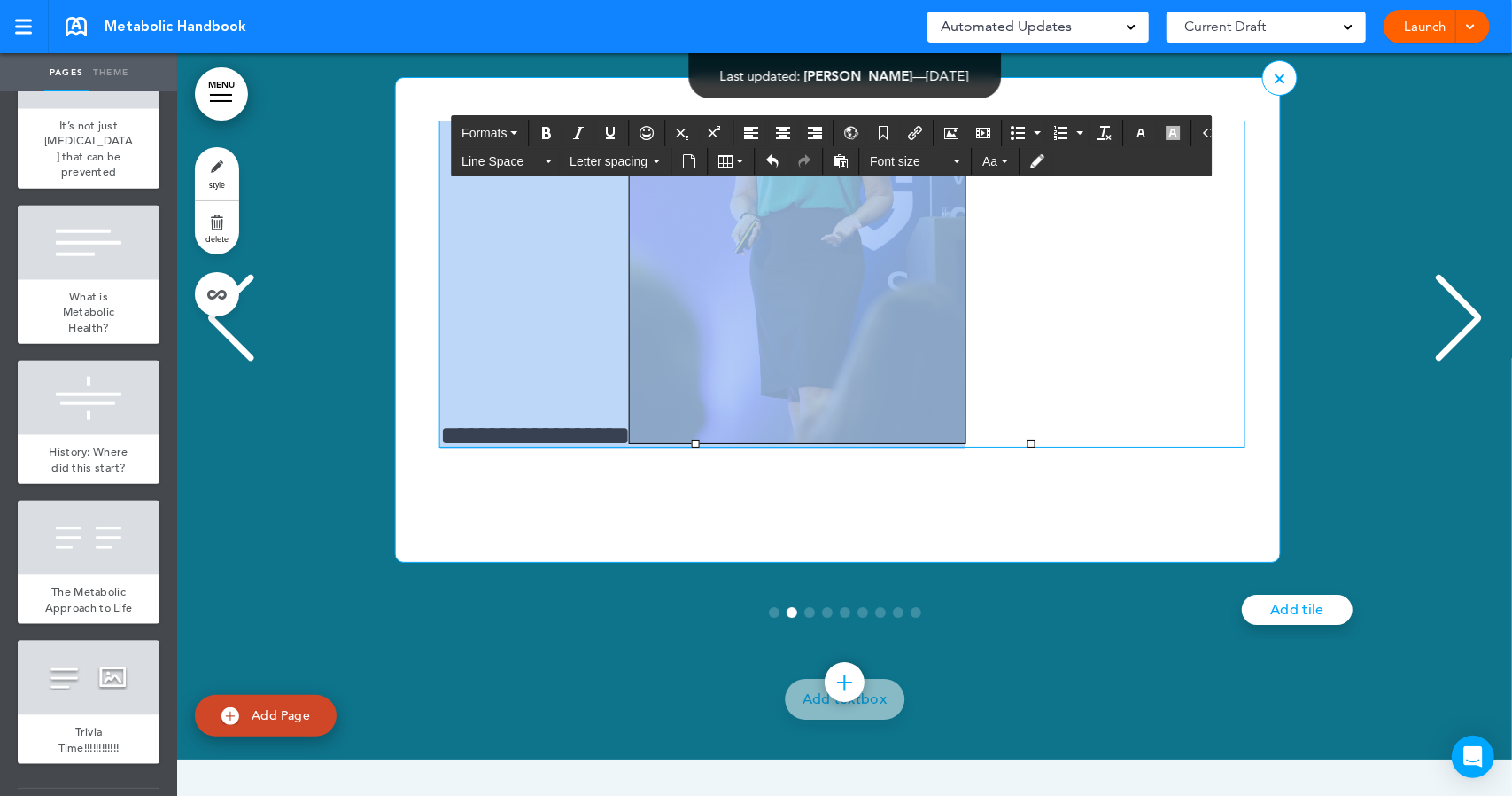
scroll to position [183, 0]
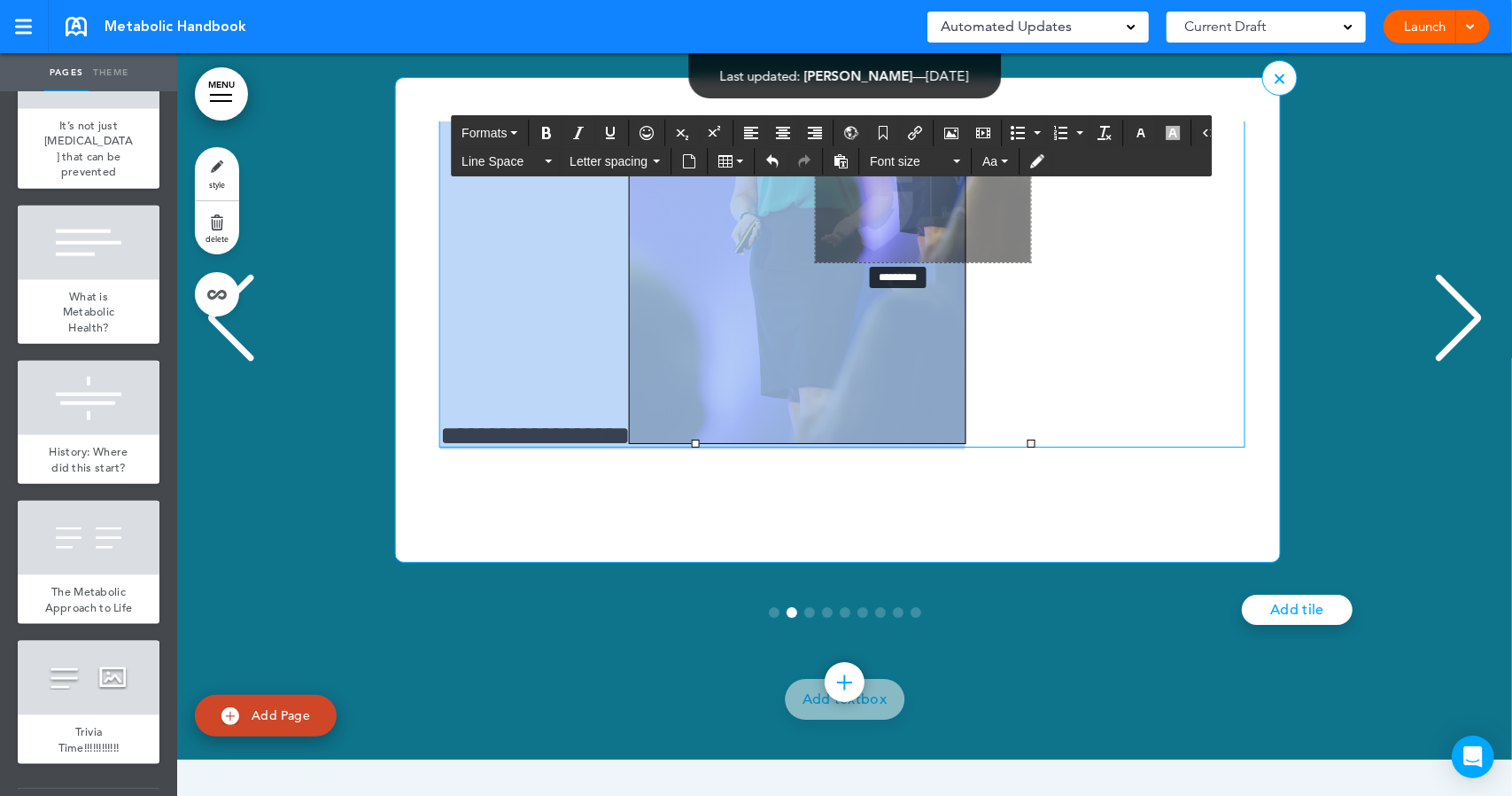
drag, startPoint x: 696, startPoint y: 662, endPoint x: 862, endPoint y: 481, distance: 245.6
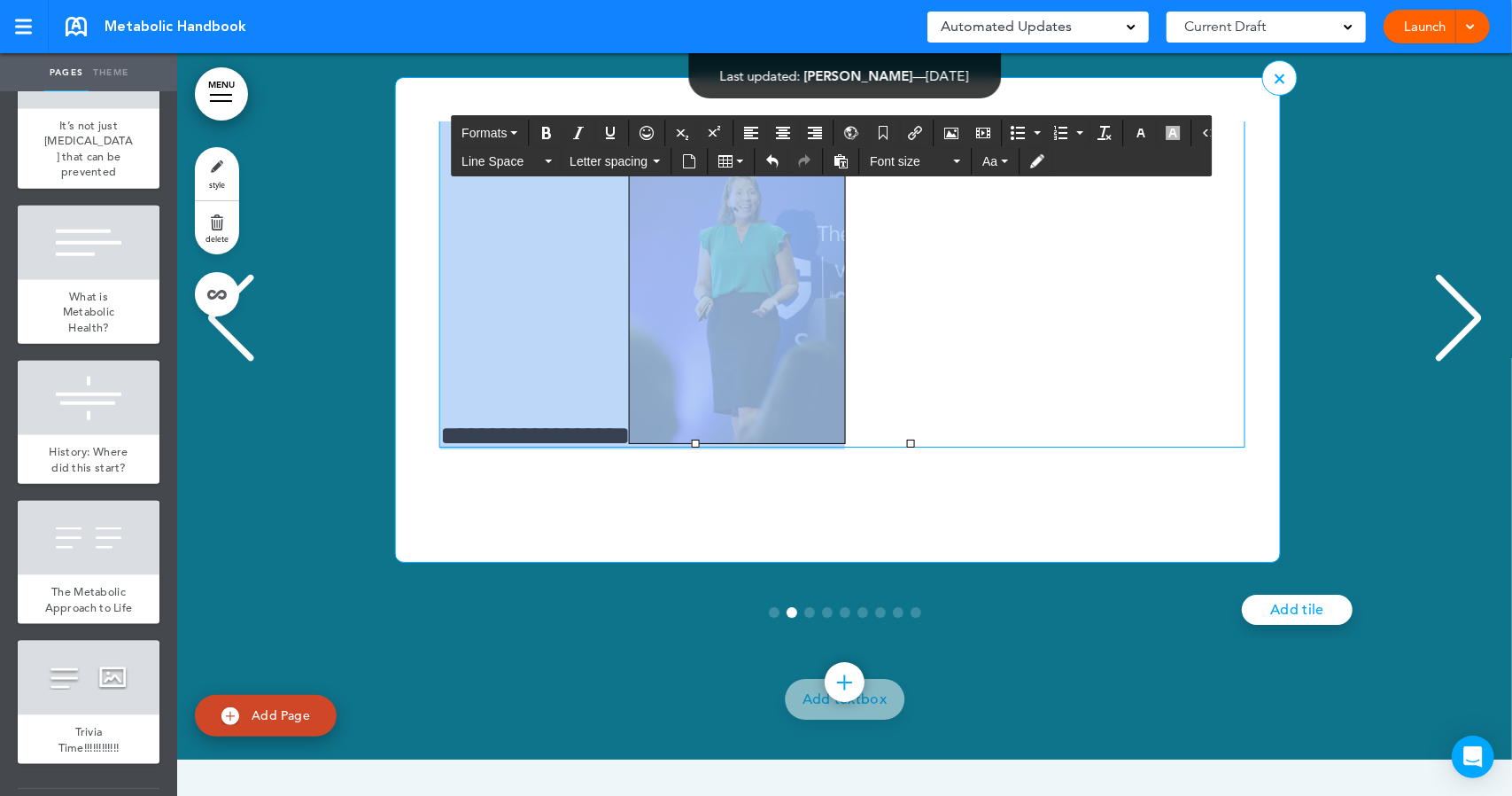
click at [1059, 447] on h6 "**********" at bounding box center [839, 282] width 799 height 327
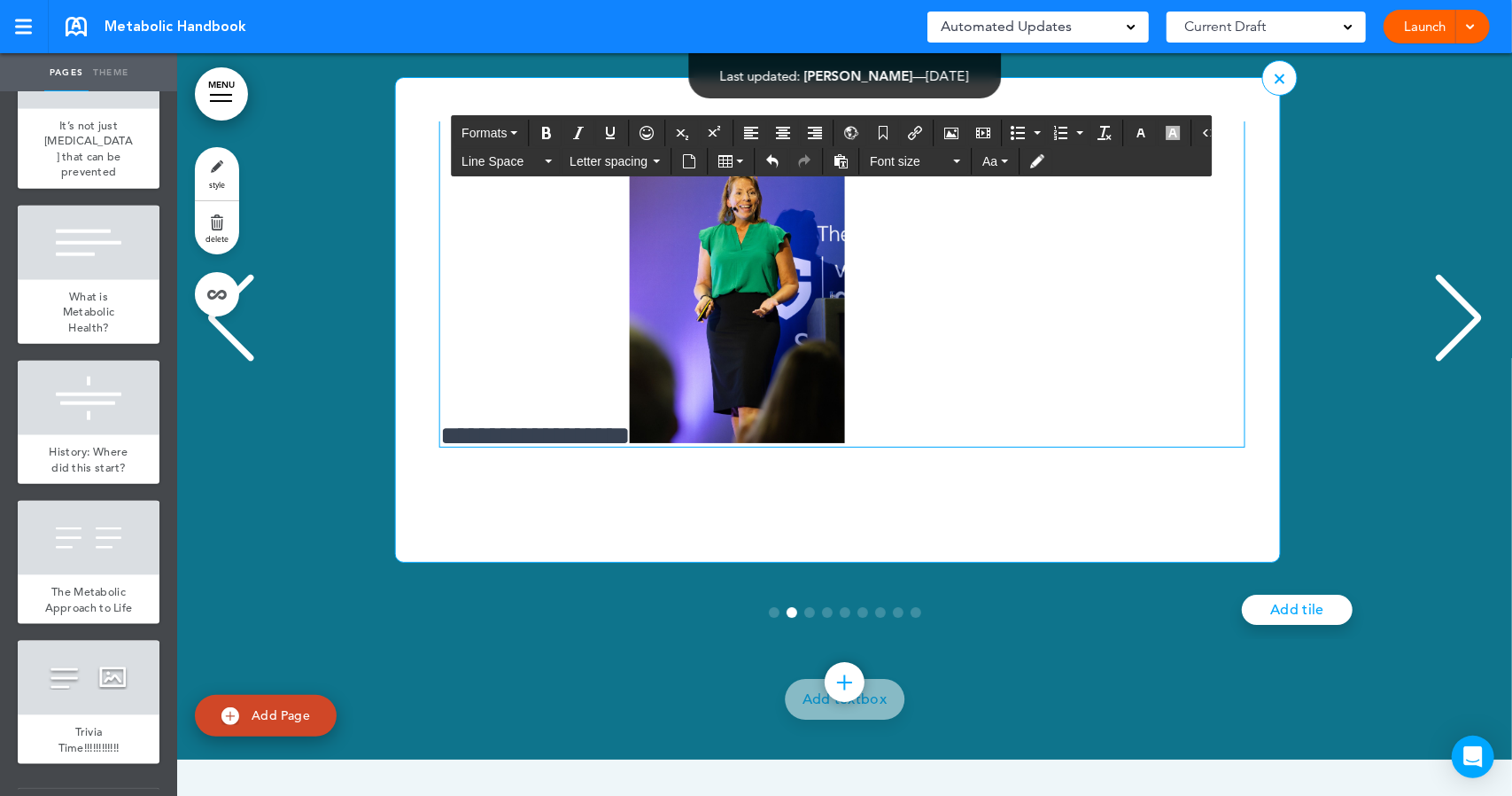
click at [720, 377] on img "2 / 9" at bounding box center [738, 281] width 215 height 324
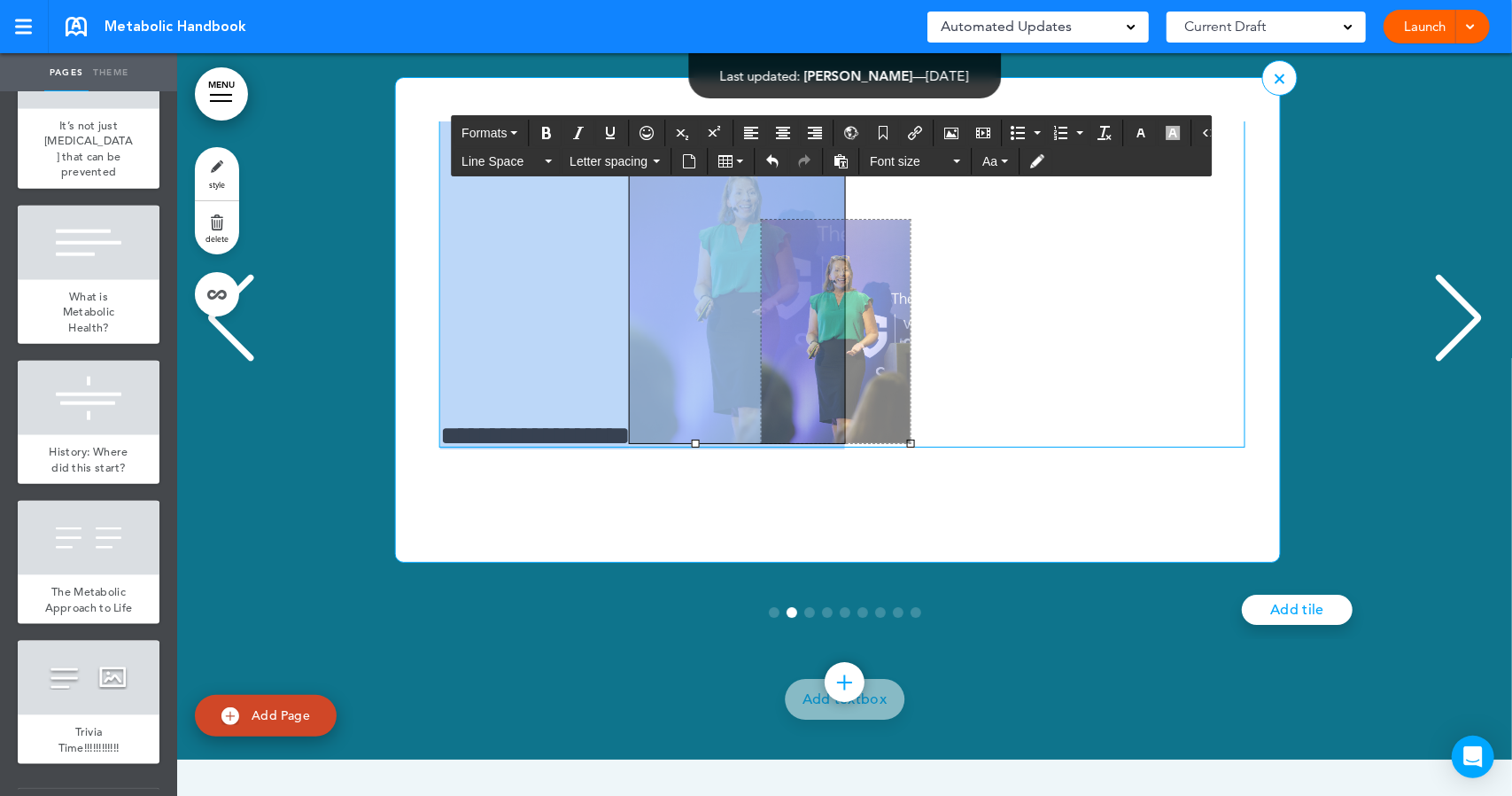
drag, startPoint x: 692, startPoint y: 341, endPoint x: 758, endPoint y: 364, distance: 69.9
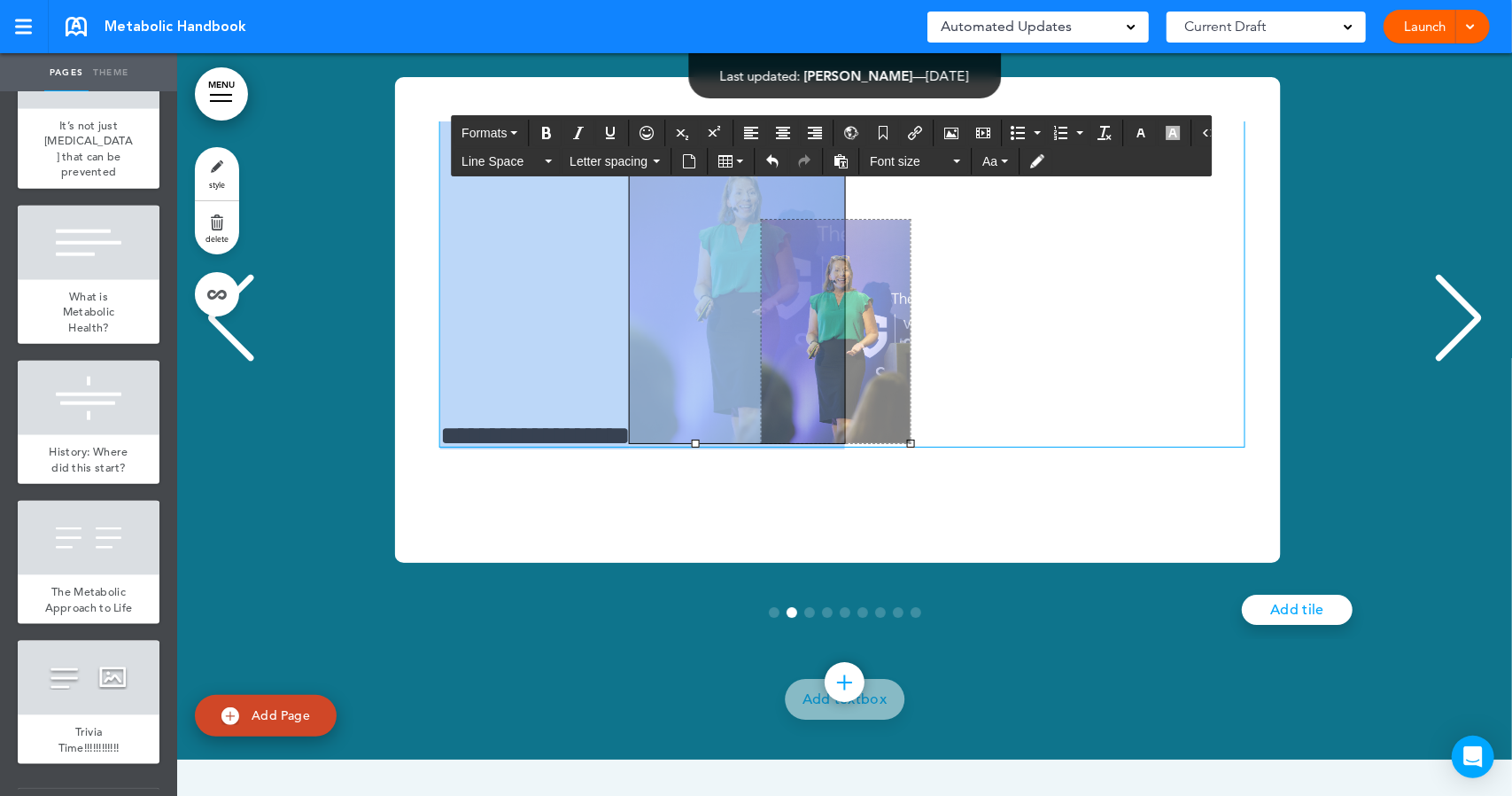
scroll to position [17534, 0]
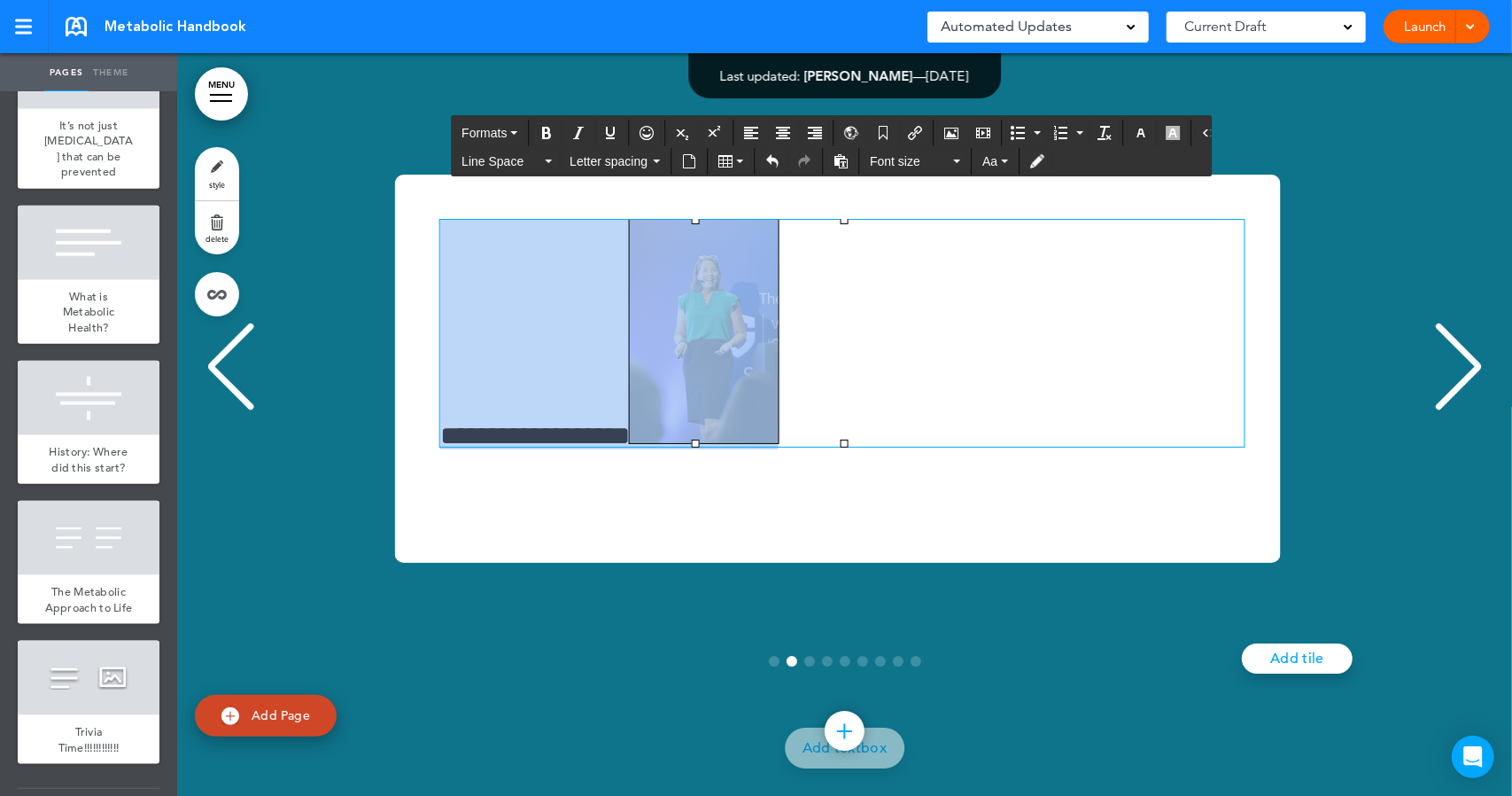
click at [1083, 352] on div "**********" at bounding box center [844, 368] width 1300 height 521
click at [1000, 447] on h6 "**********" at bounding box center [842, 334] width 805 height 227
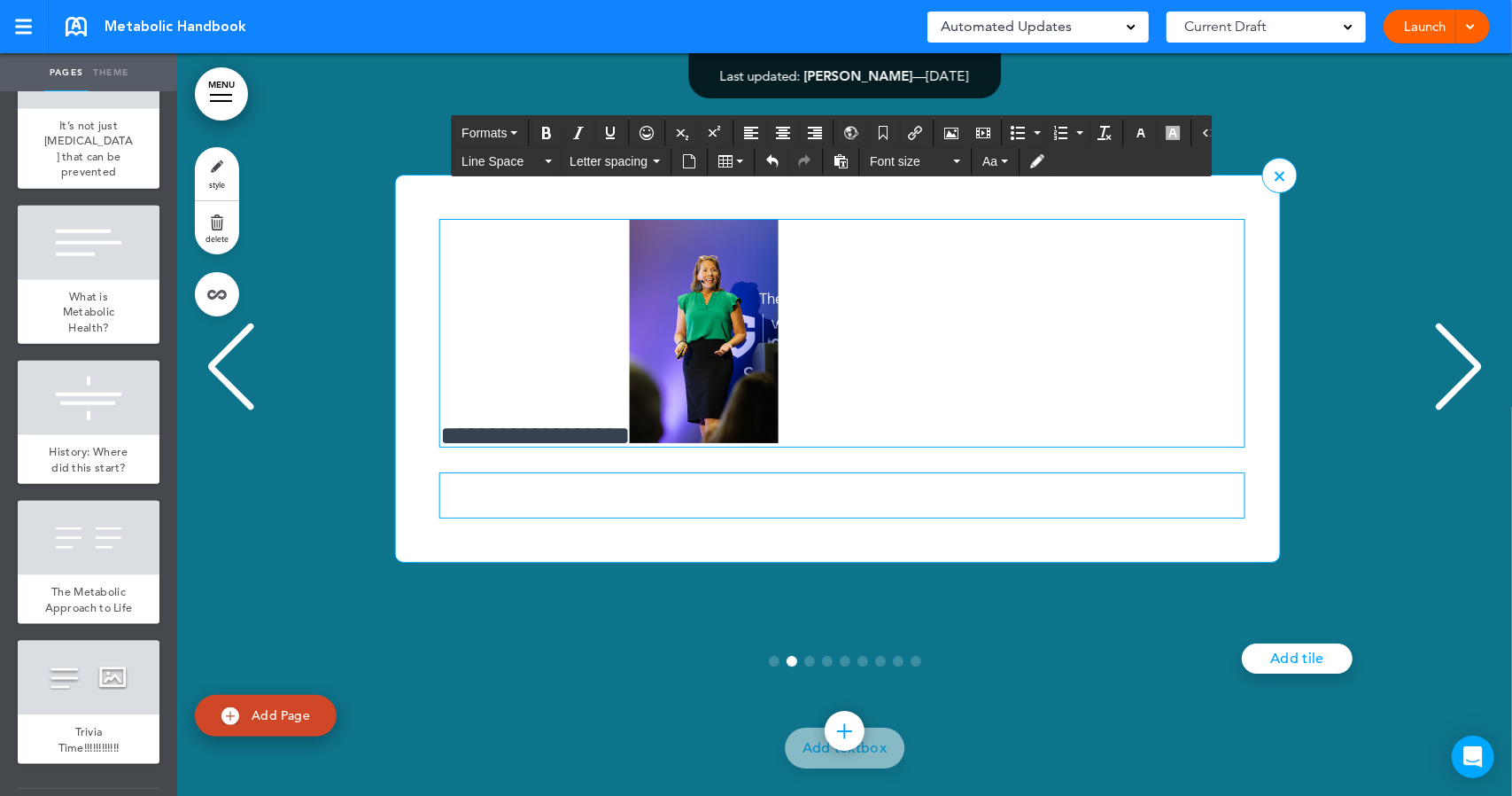
click at [708, 504] on p "2 / 9" at bounding box center [842, 489] width 804 height 31
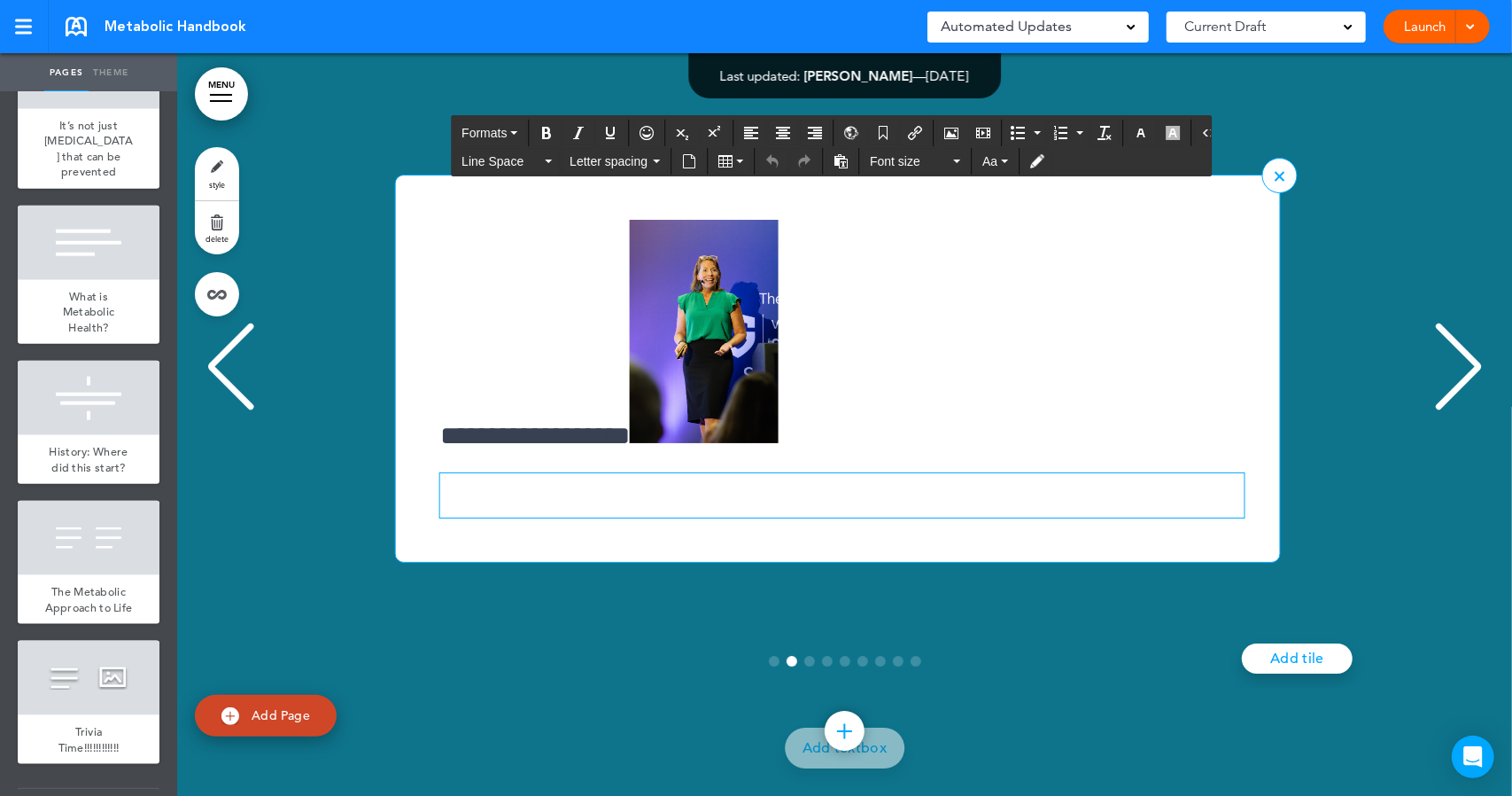
click at [457, 518] on div "2 / 9" at bounding box center [842, 495] width 804 height 45
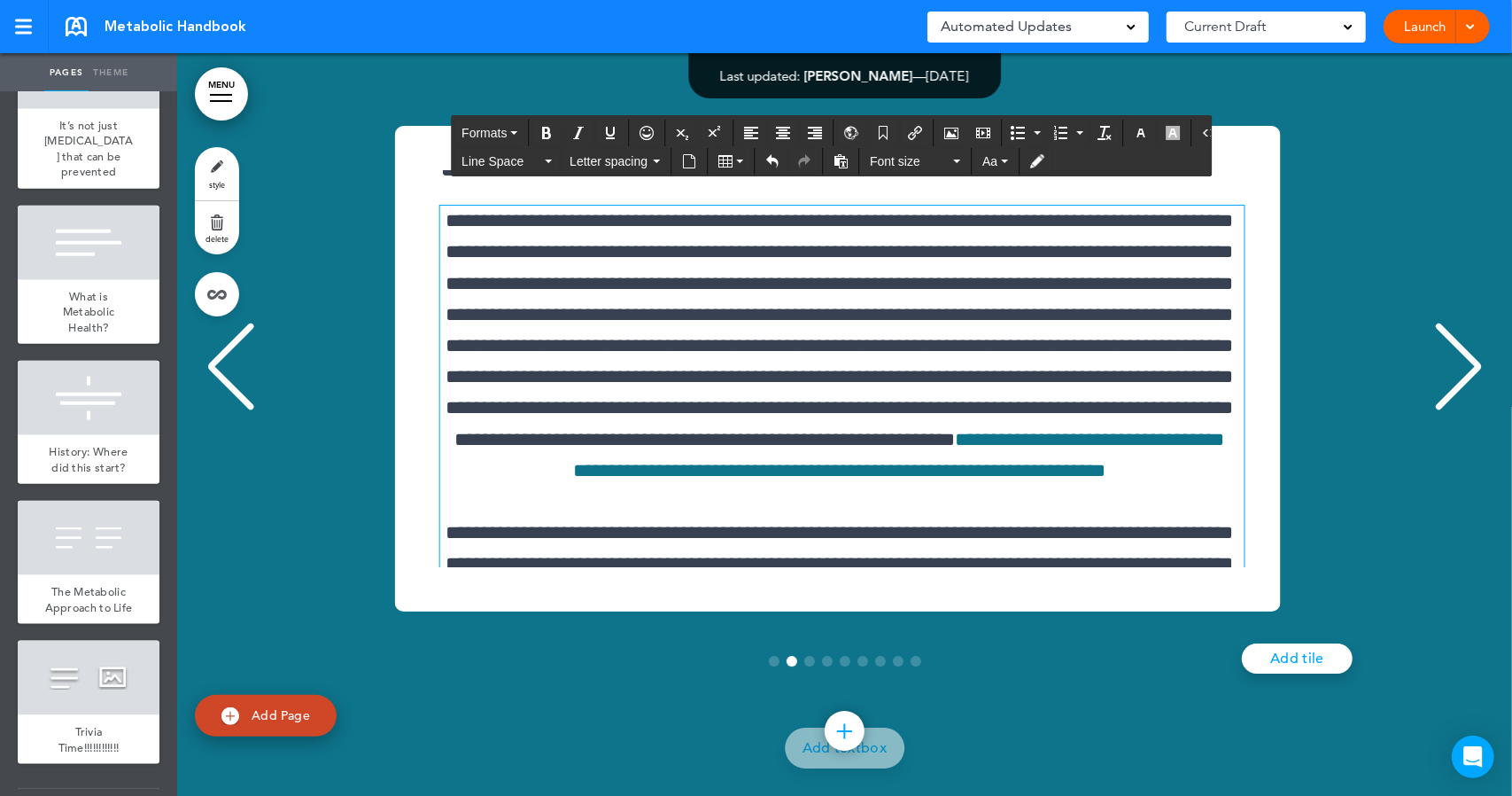
scroll to position [0, 0]
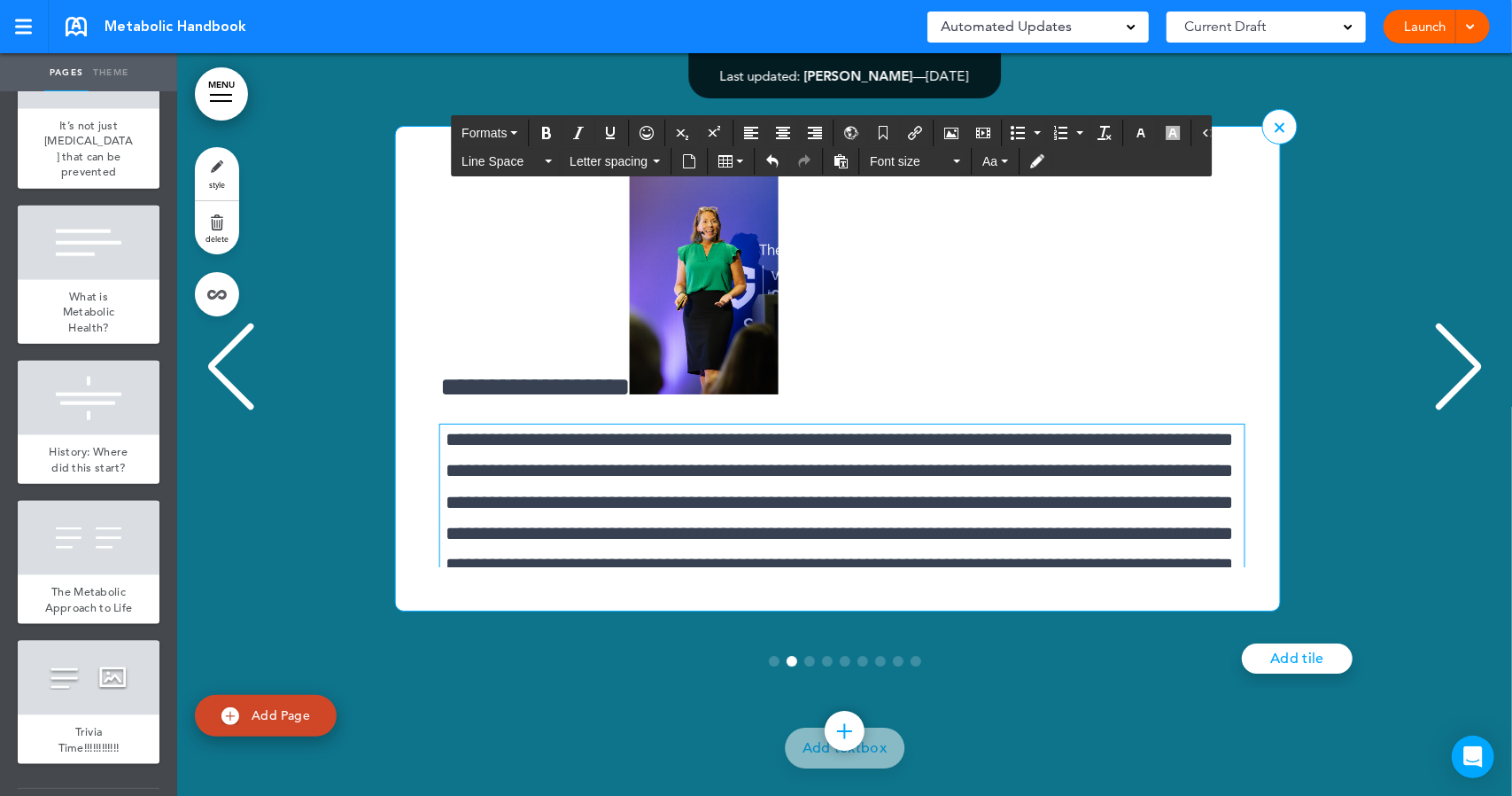
click at [465, 683] on p "**********" at bounding box center [839, 705] width 799 height 561
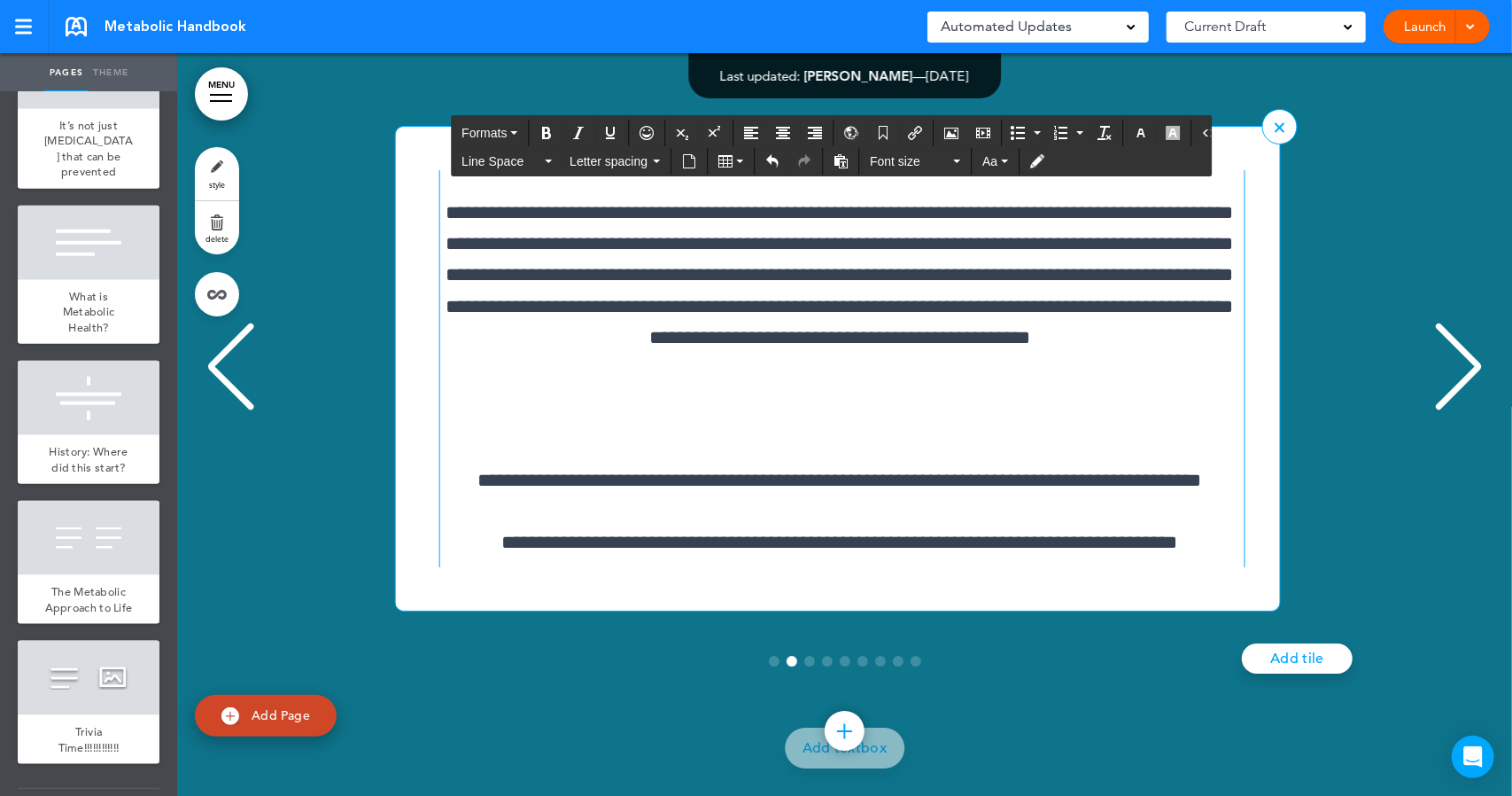
scroll to position [540, 0]
click at [673, 589] on p "**********" at bounding box center [839, 526] width 799 height 125
click at [1064, 447] on p "**********" at bounding box center [839, 165] width 799 height 561
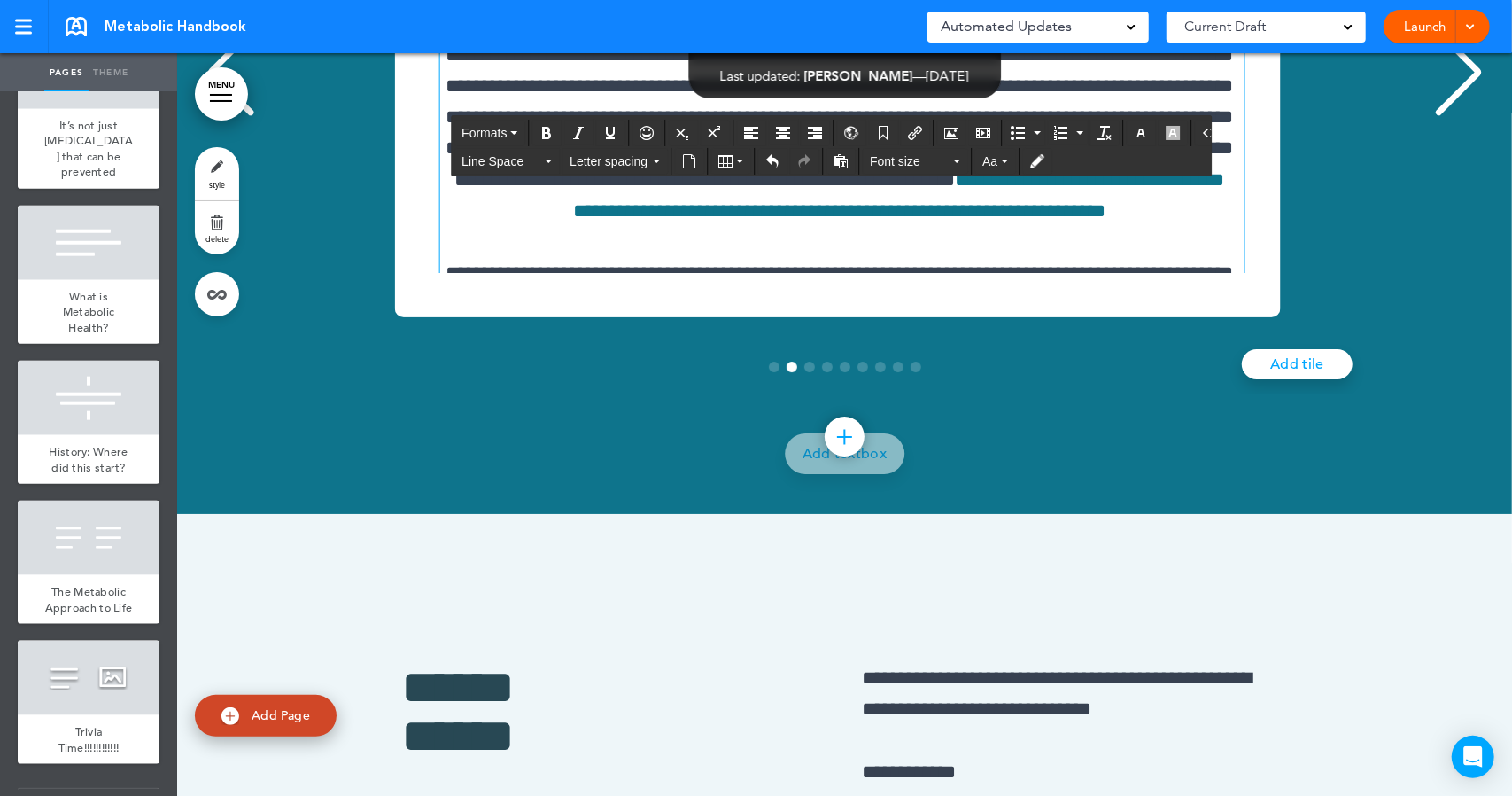
scroll to position [182, 0]
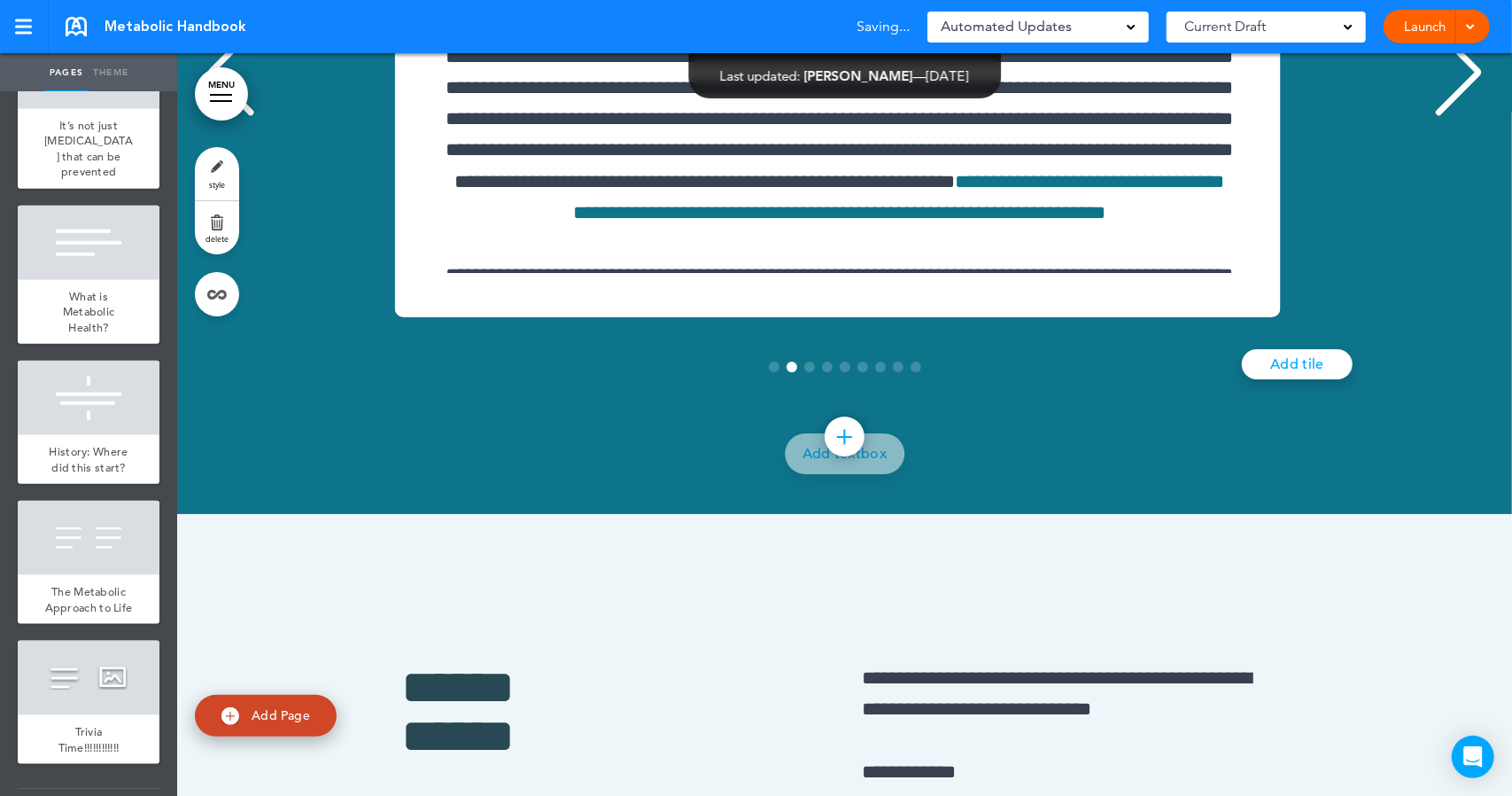
click at [250, 117] on div "Previous slide" at bounding box center [231, 72] width 54 height 88
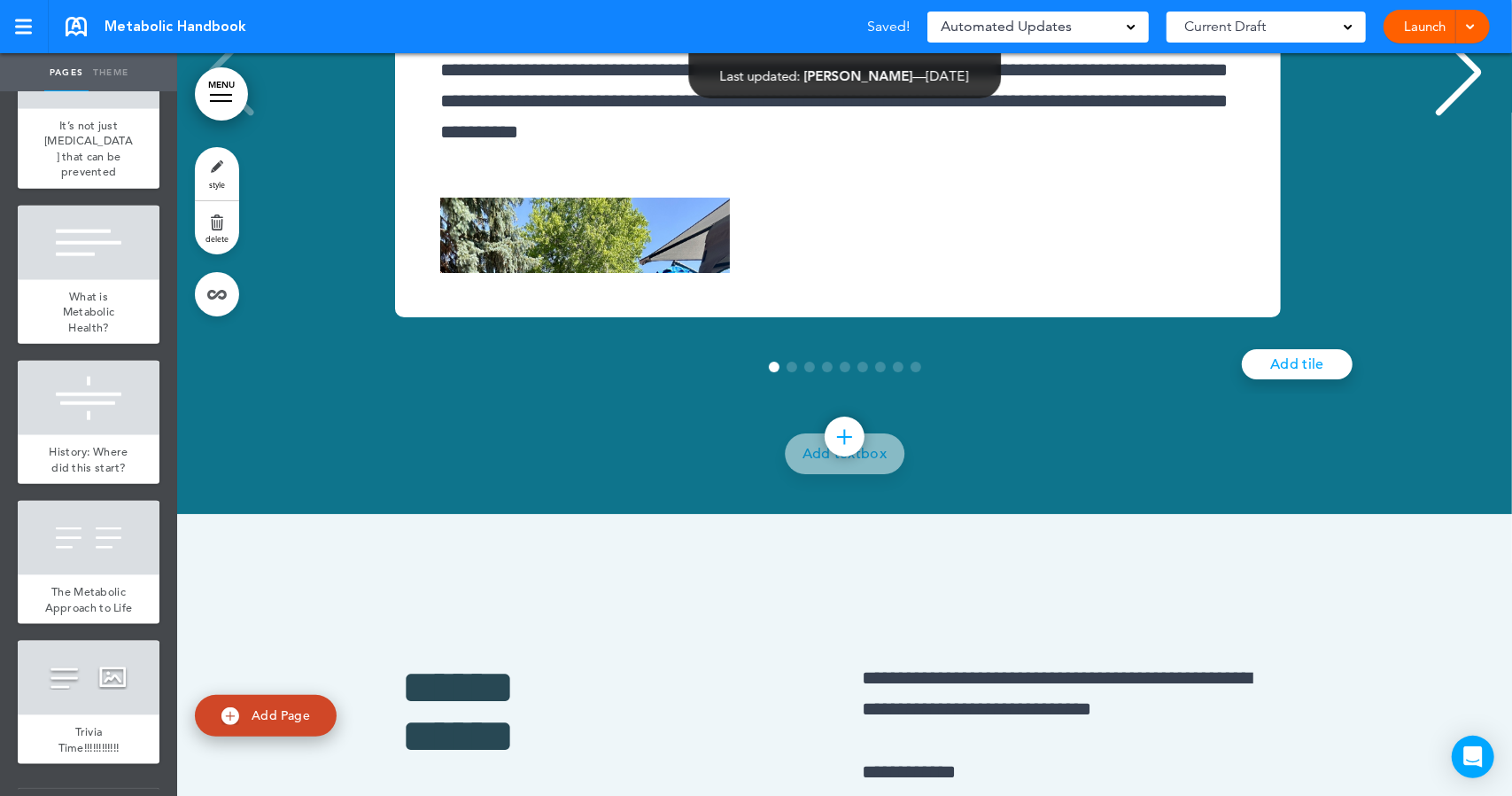
click at [1437, 117] on div "Next slide" at bounding box center [1459, 72] width 54 height 88
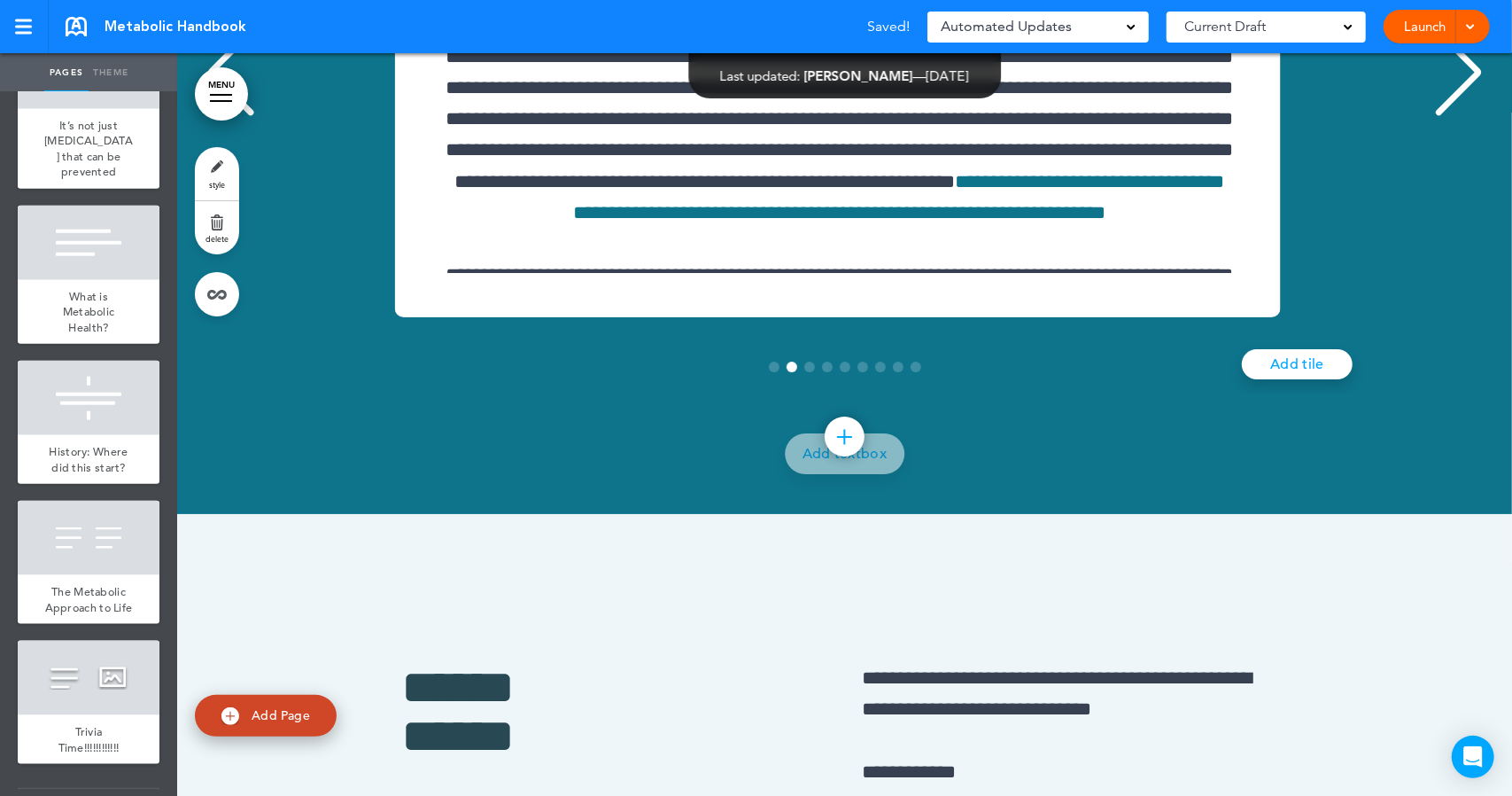
click at [1437, 117] on div "Next slide" at bounding box center [1459, 72] width 54 height 88
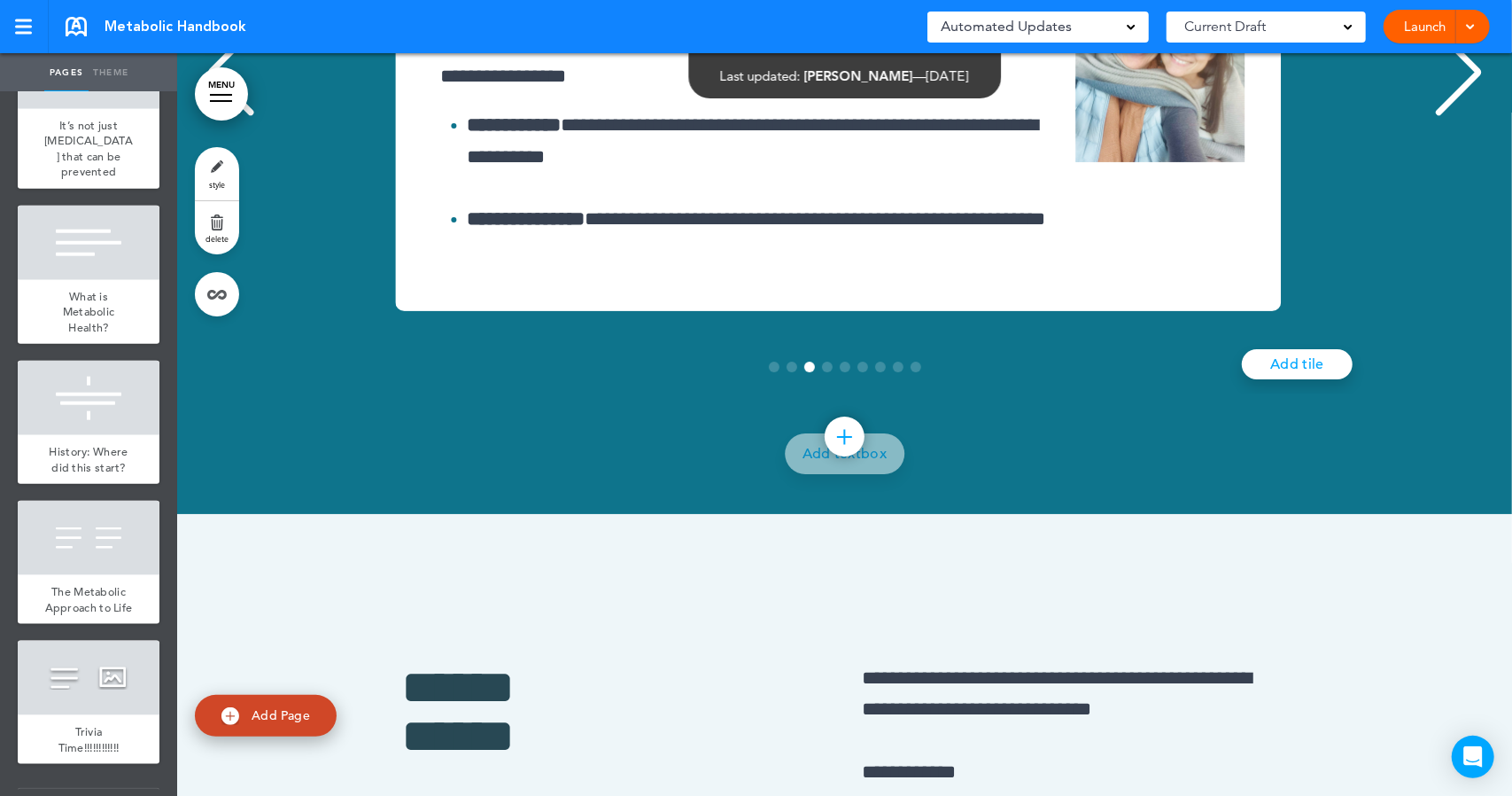
click at [255, 117] on div "Previous slide" at bounding box center [231, 72] width 54 height 88
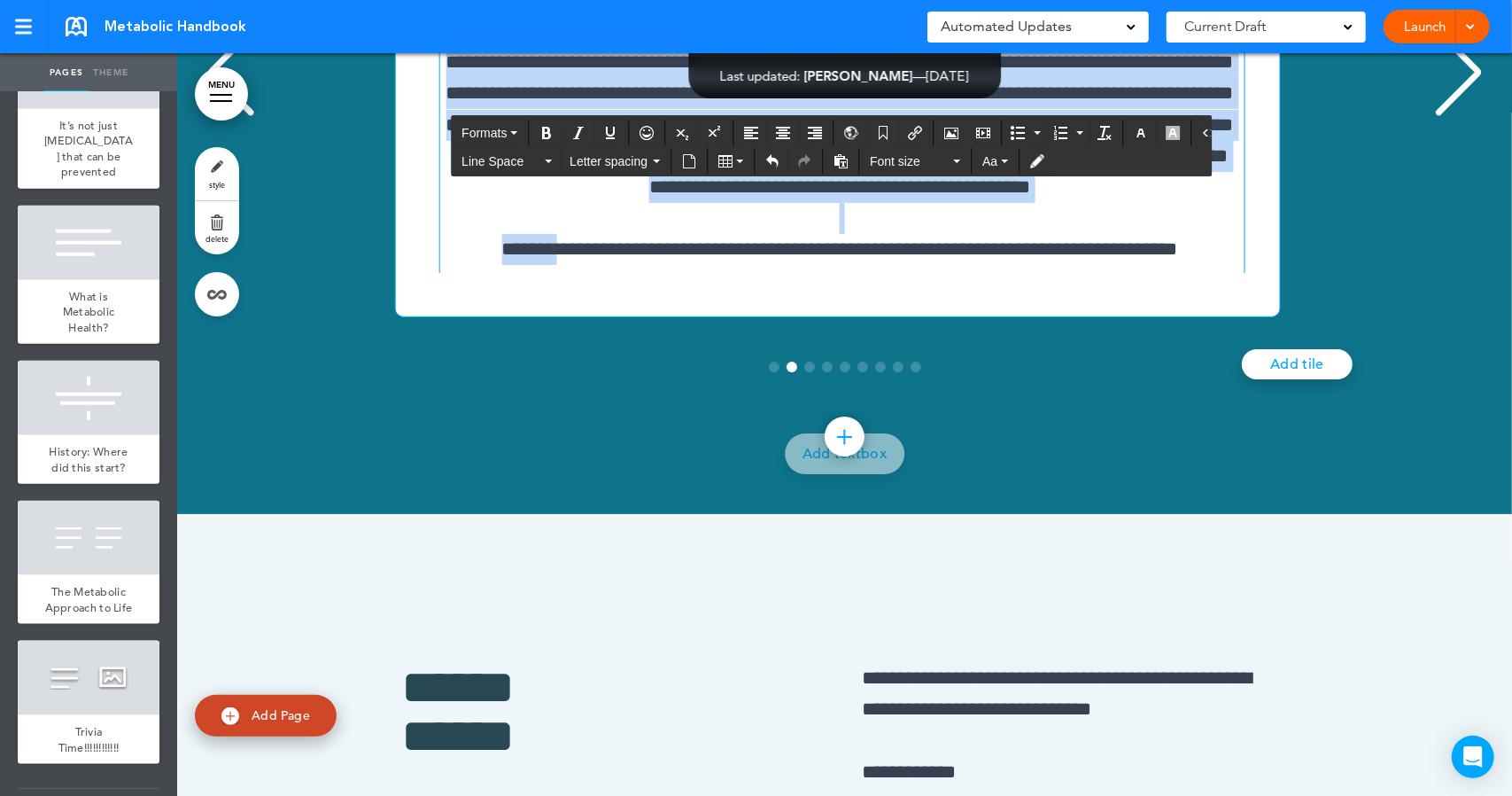
scroll to position [513, 0]
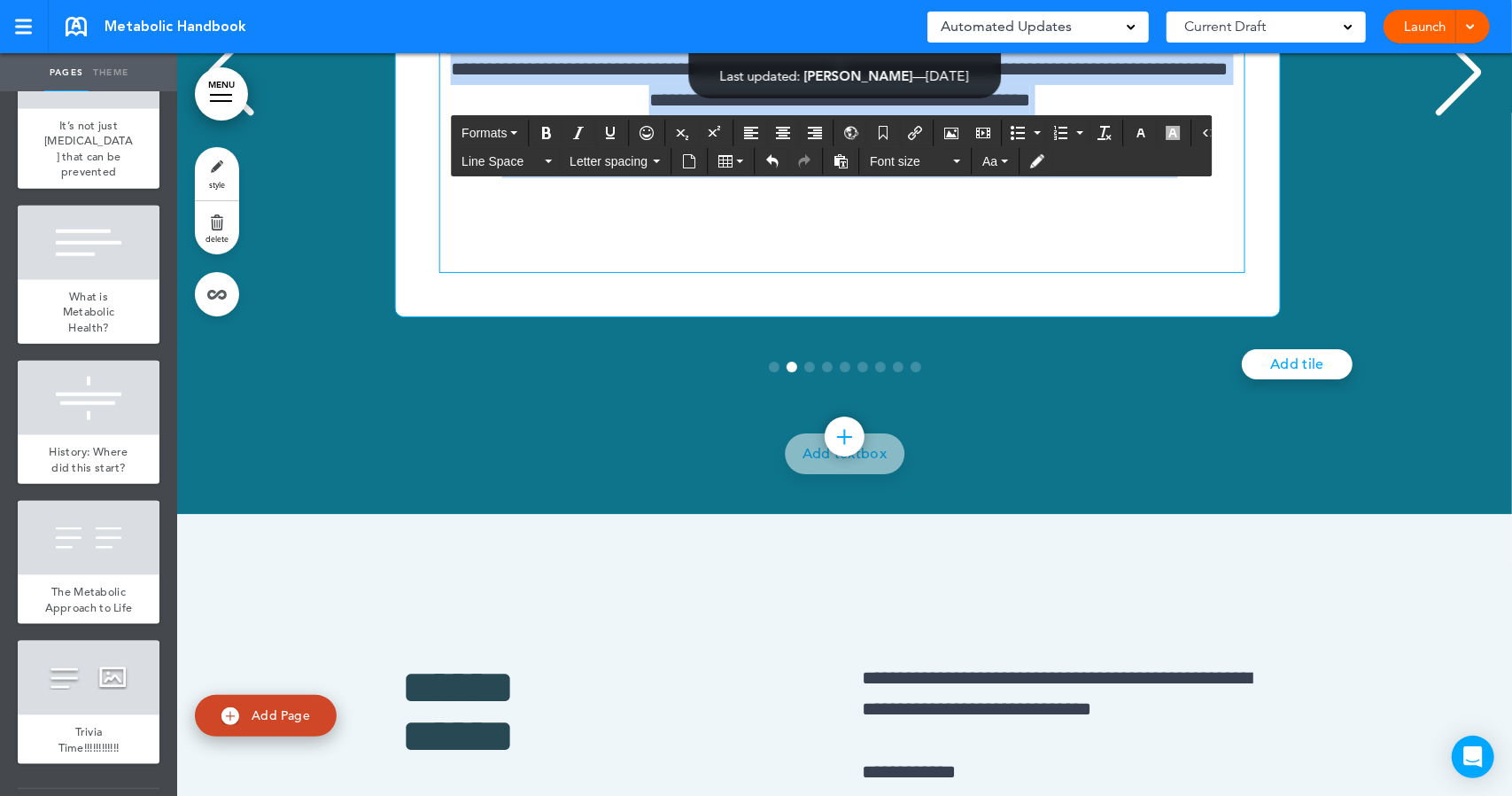
drag, startPoint x: 458, startPoint y: 177, endPoint x: 1274, endPoint y: 483, distance: 871.5
click at [1274, 317] on div "**********" at bounding box center [838, 74] width 886 height 486
click at [746, 127] on icon "Align left" at bounding box center [751, 133] width 15 height 15
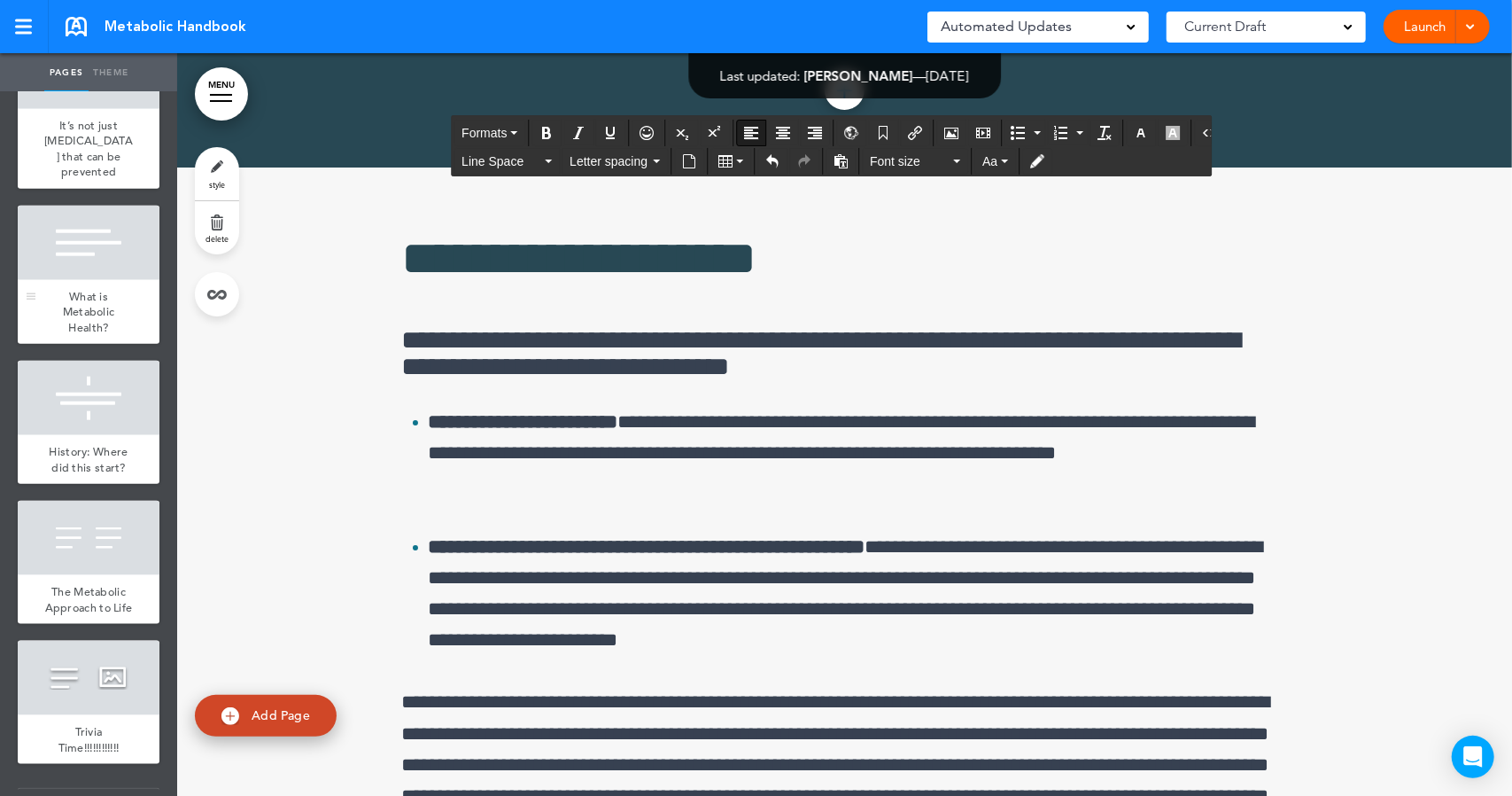
scroll to position [49487, 0]
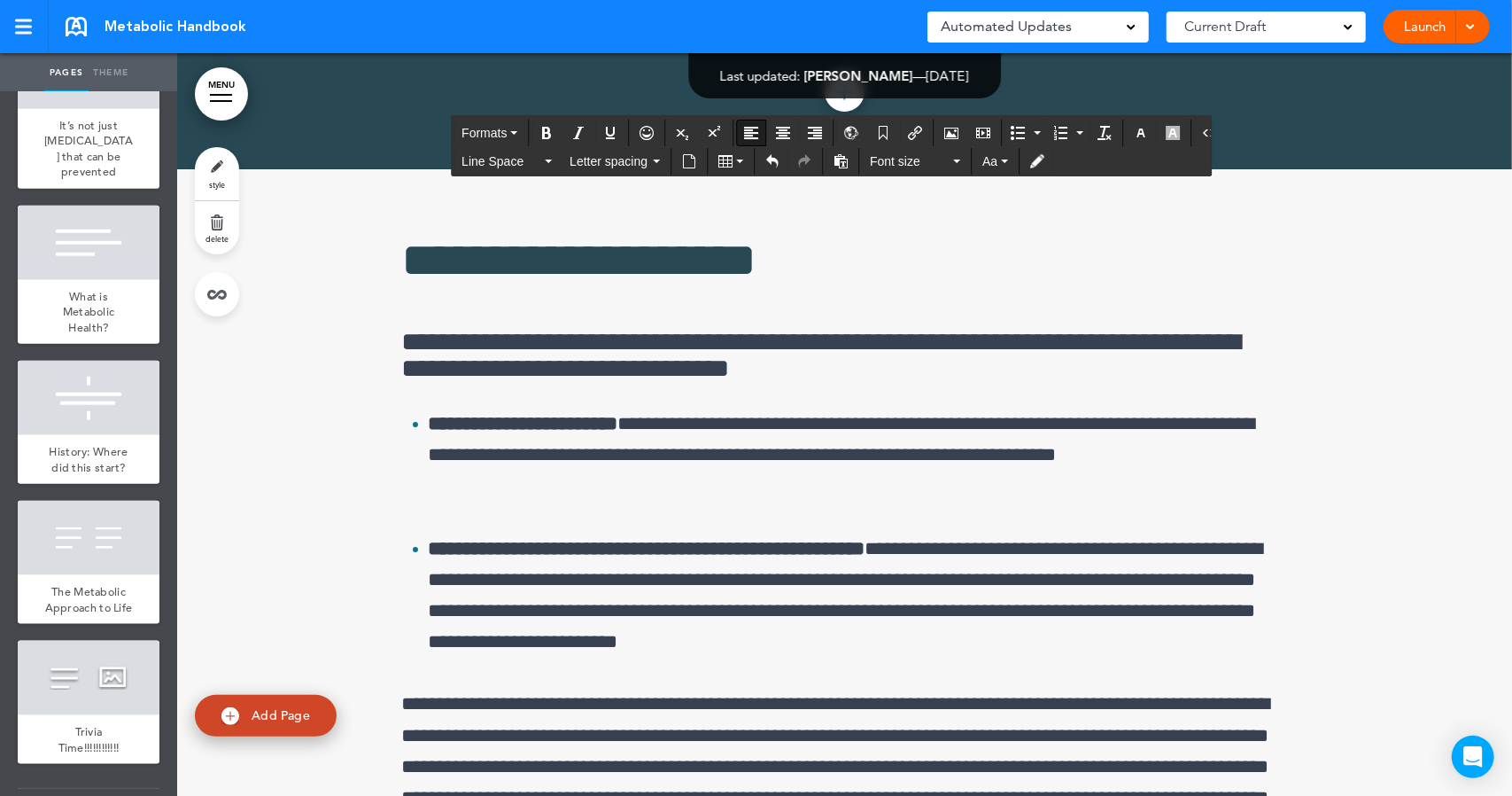
click at [821, 21] on link "**********" at bounding box center [845, 12] width 118 height 19
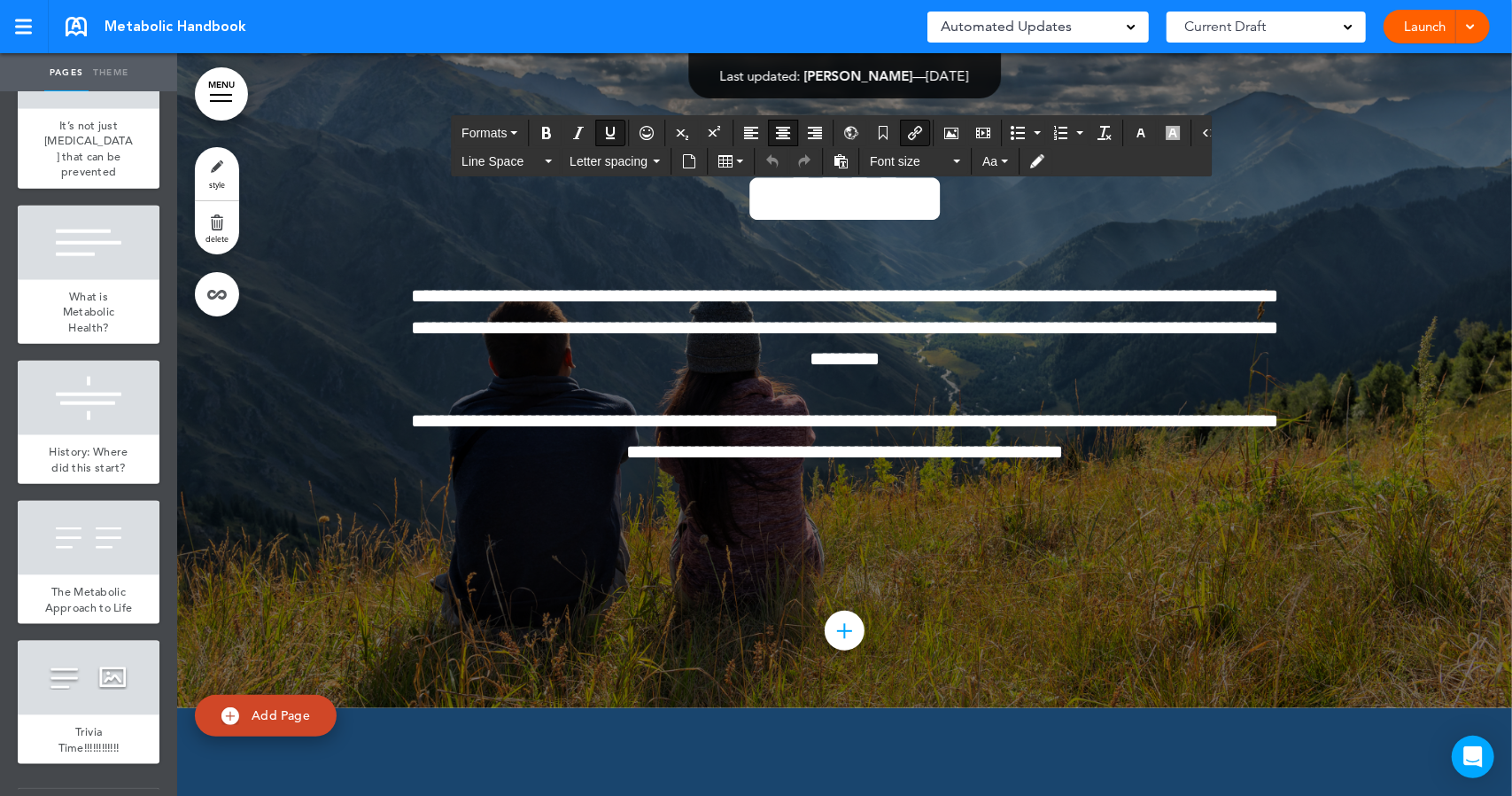
scroll to position [59218, 0]
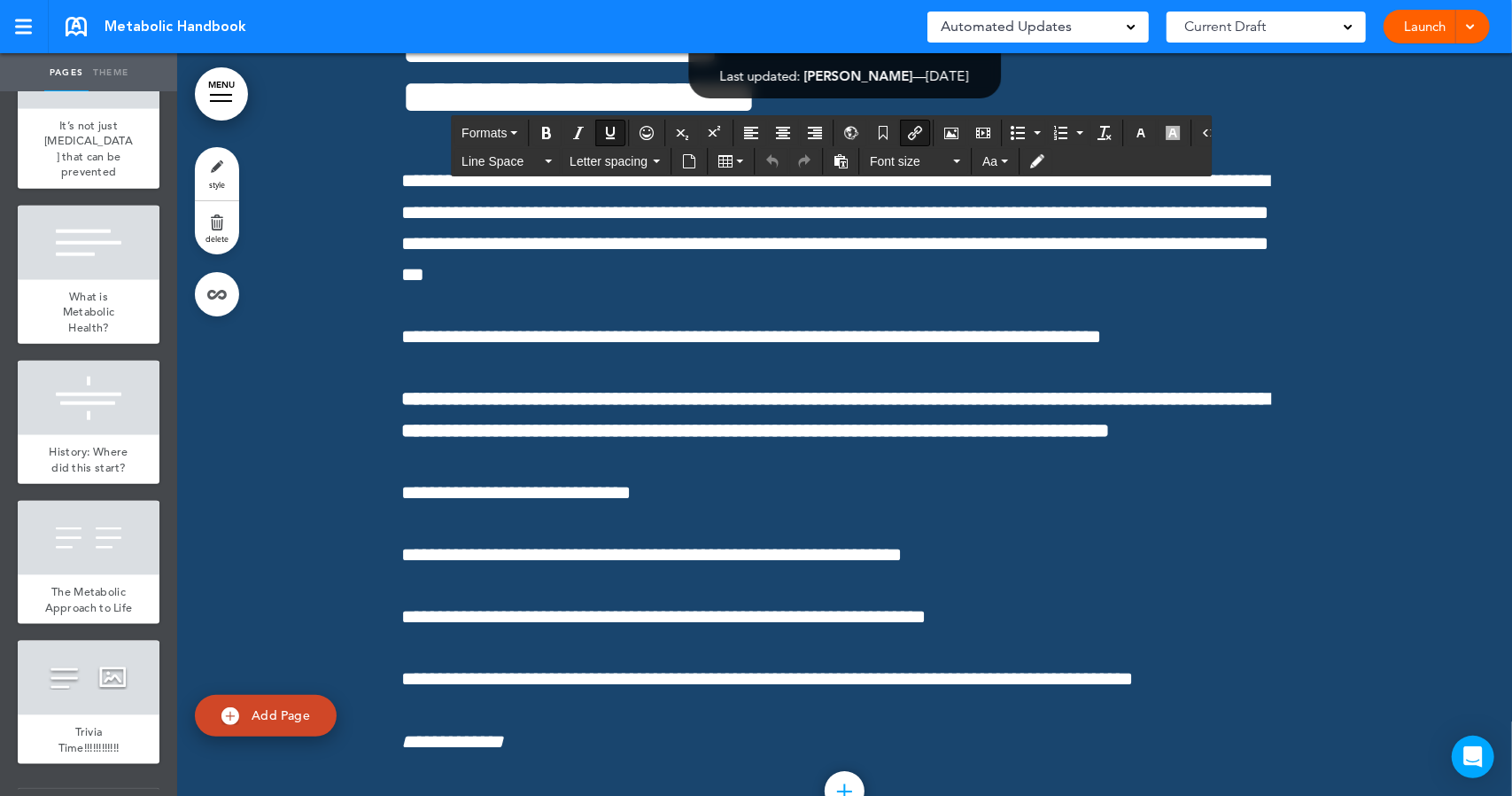
scroll to position [72157, 0]
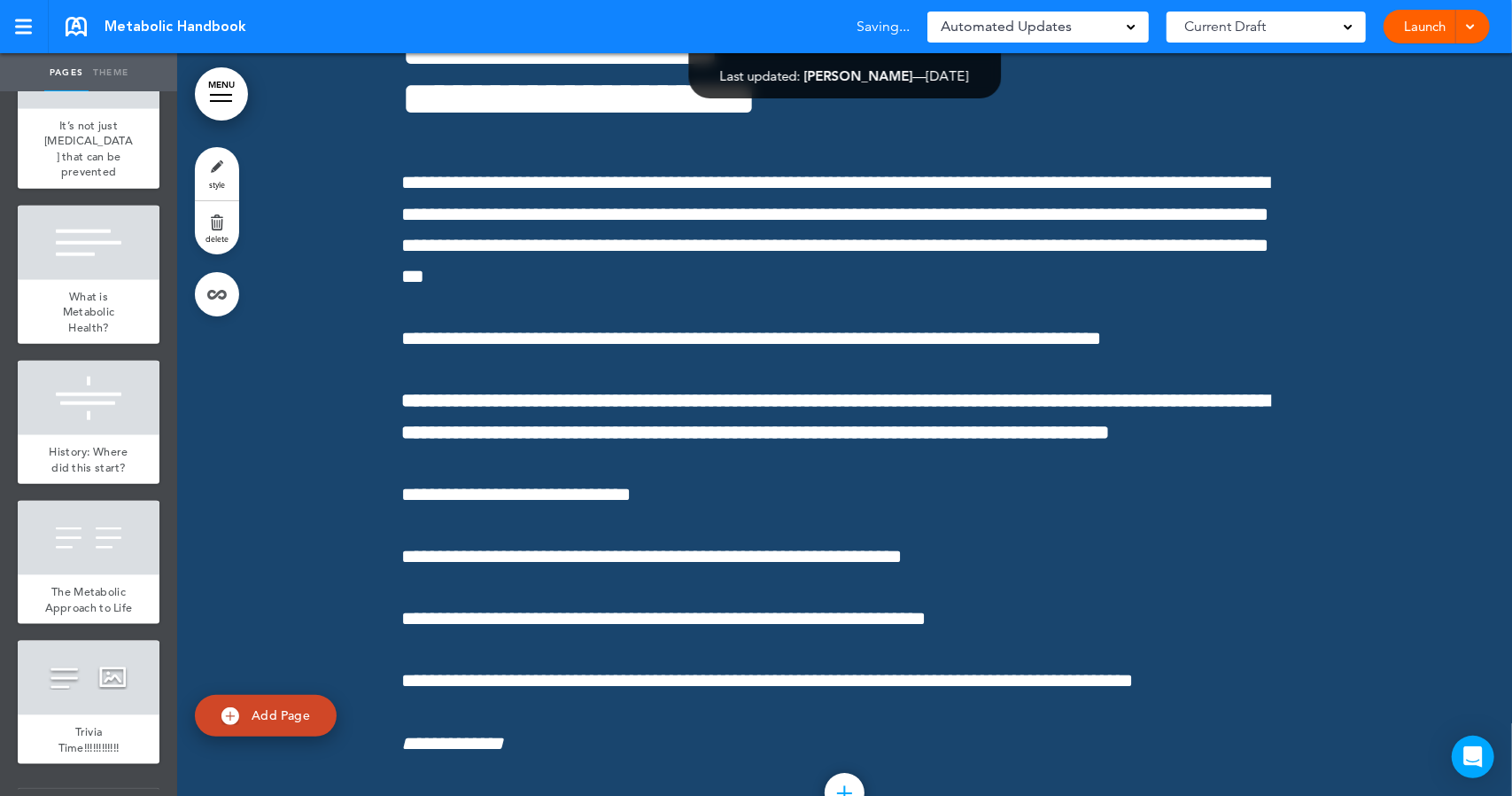
click at [1405, 26] on link "Launch" at bounding box center [1425, 26] width 56 height 34
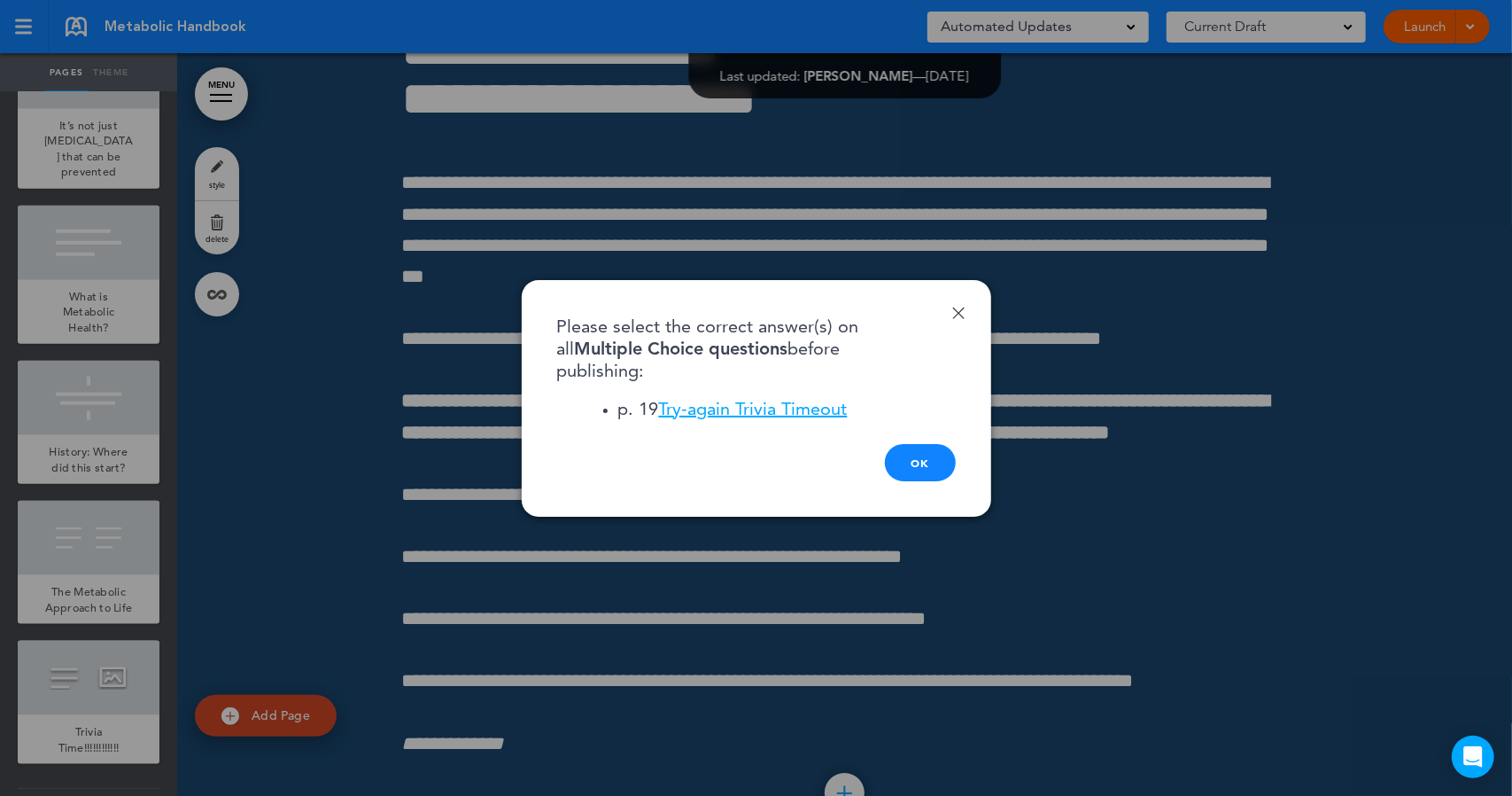
click at [828, 408] on link "Try-again Trivia Timeout" at bounding box center [753, 408] width 189 height 21
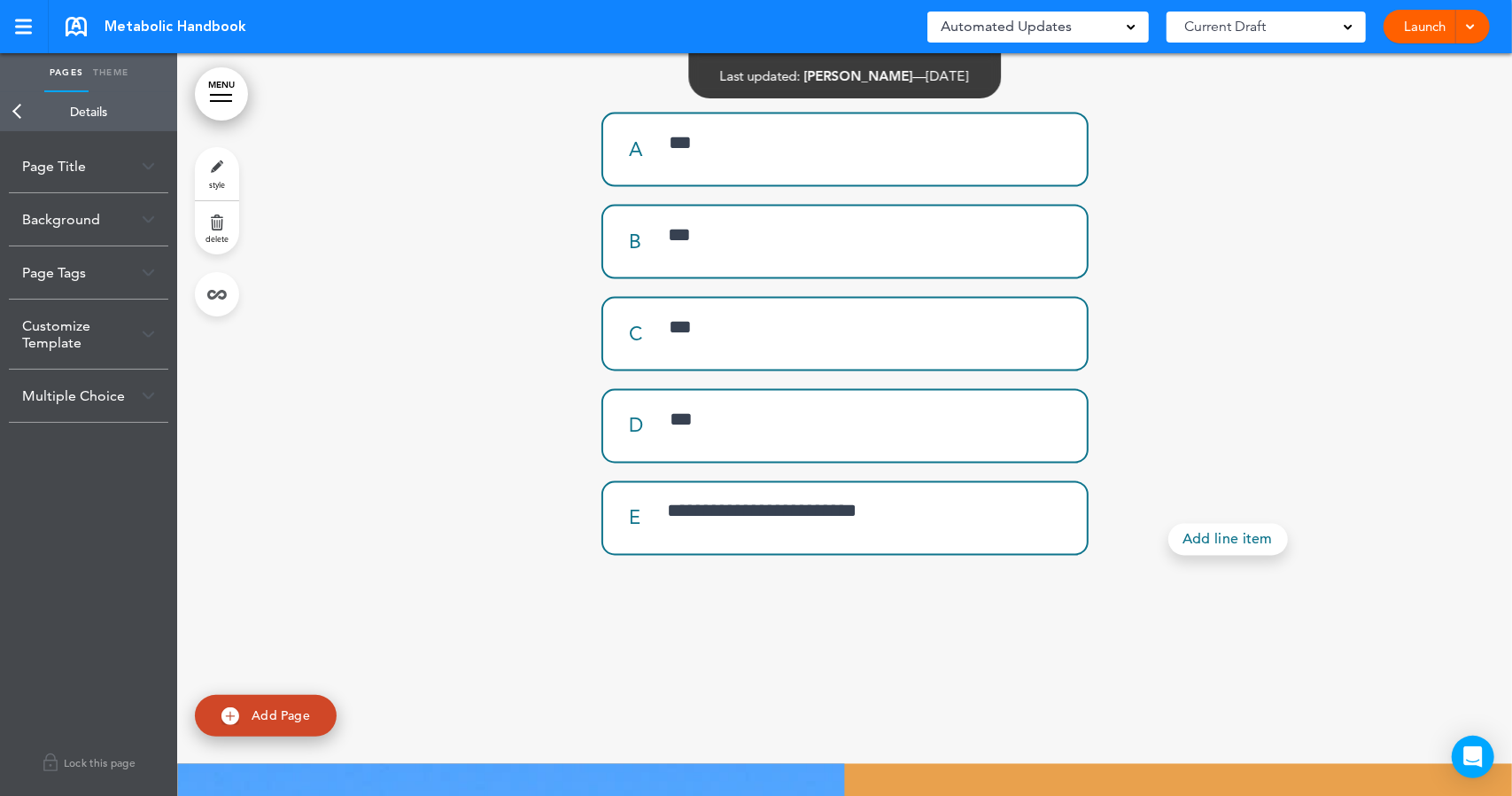
scroll to position [20049, 0]
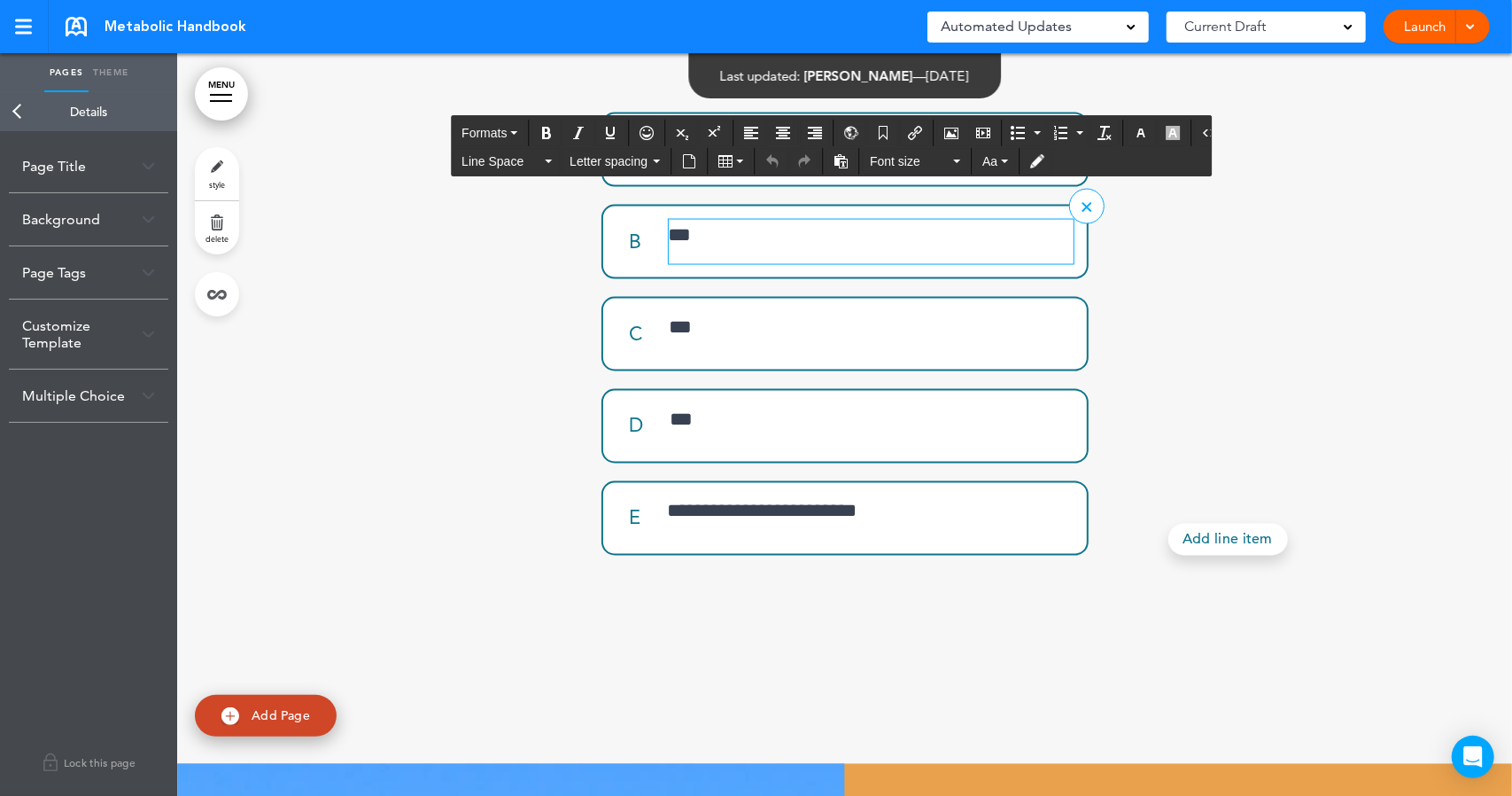
click at [707, 251] on p "***" at bounding box center [871, 236] width 405 height 31
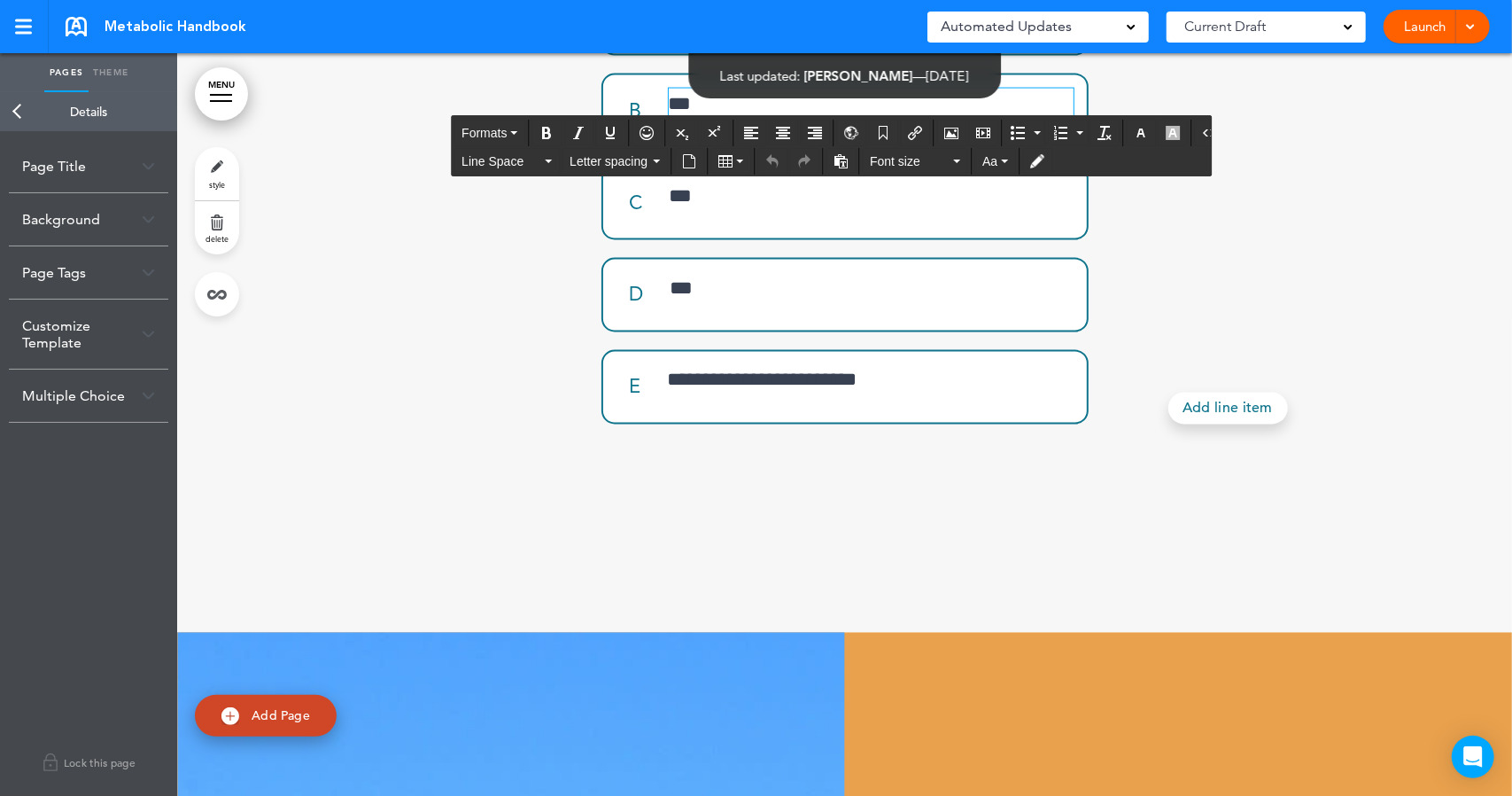
scroll to position [20182, 0]
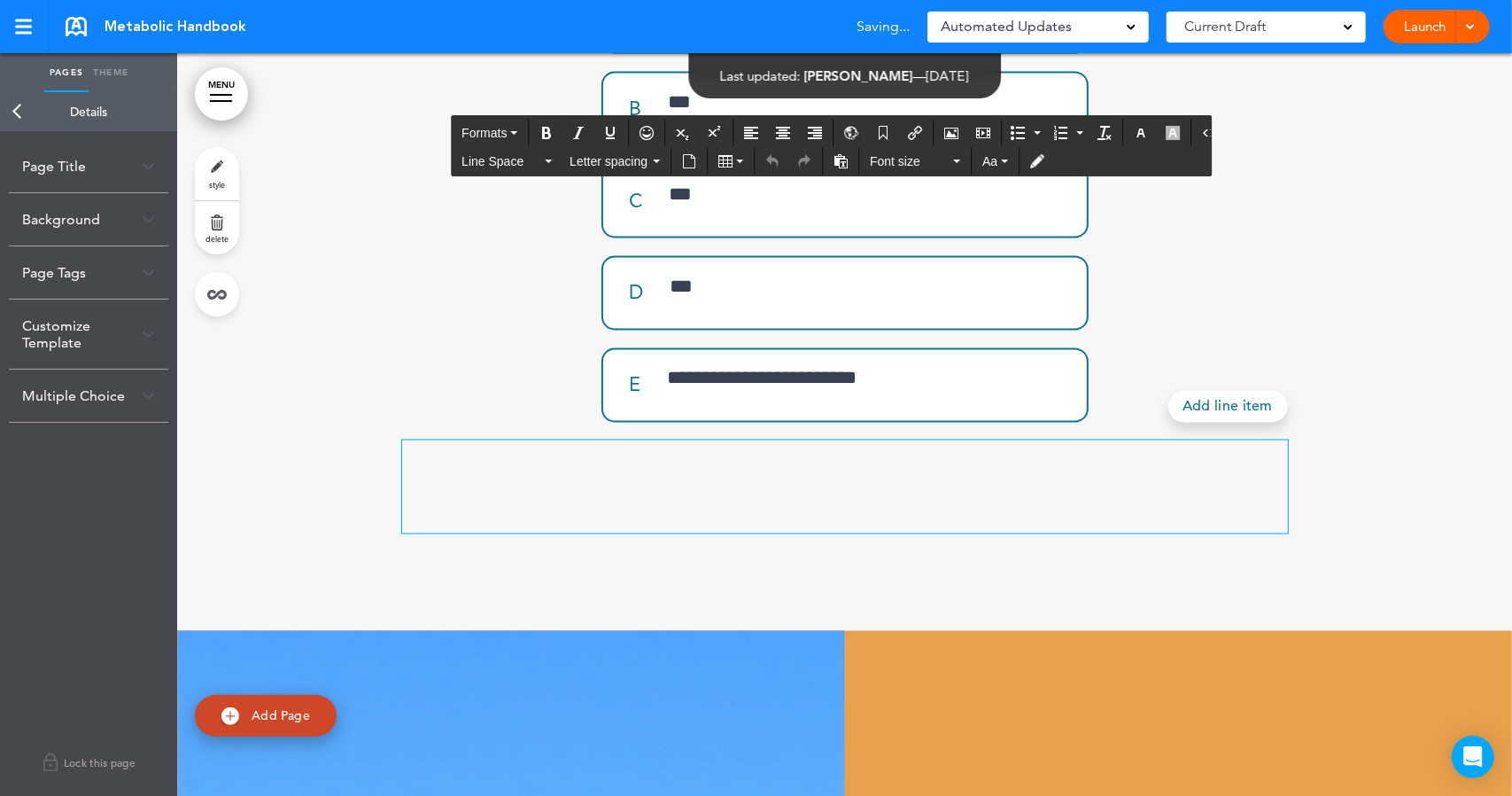
click at [948, 533] on div at bounding box center [845, 487] width 886 height 93
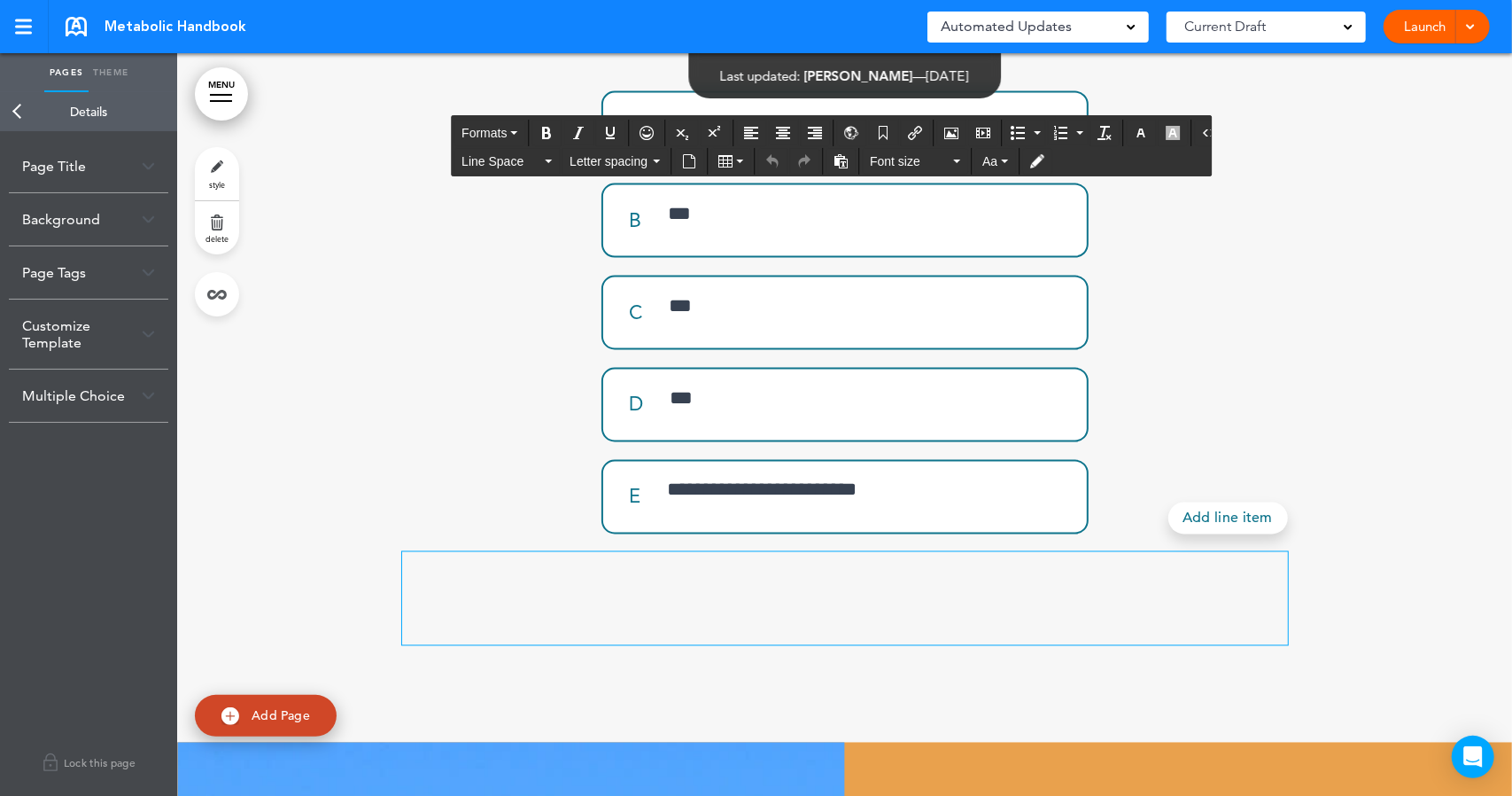
scroll to position [20078, 0]
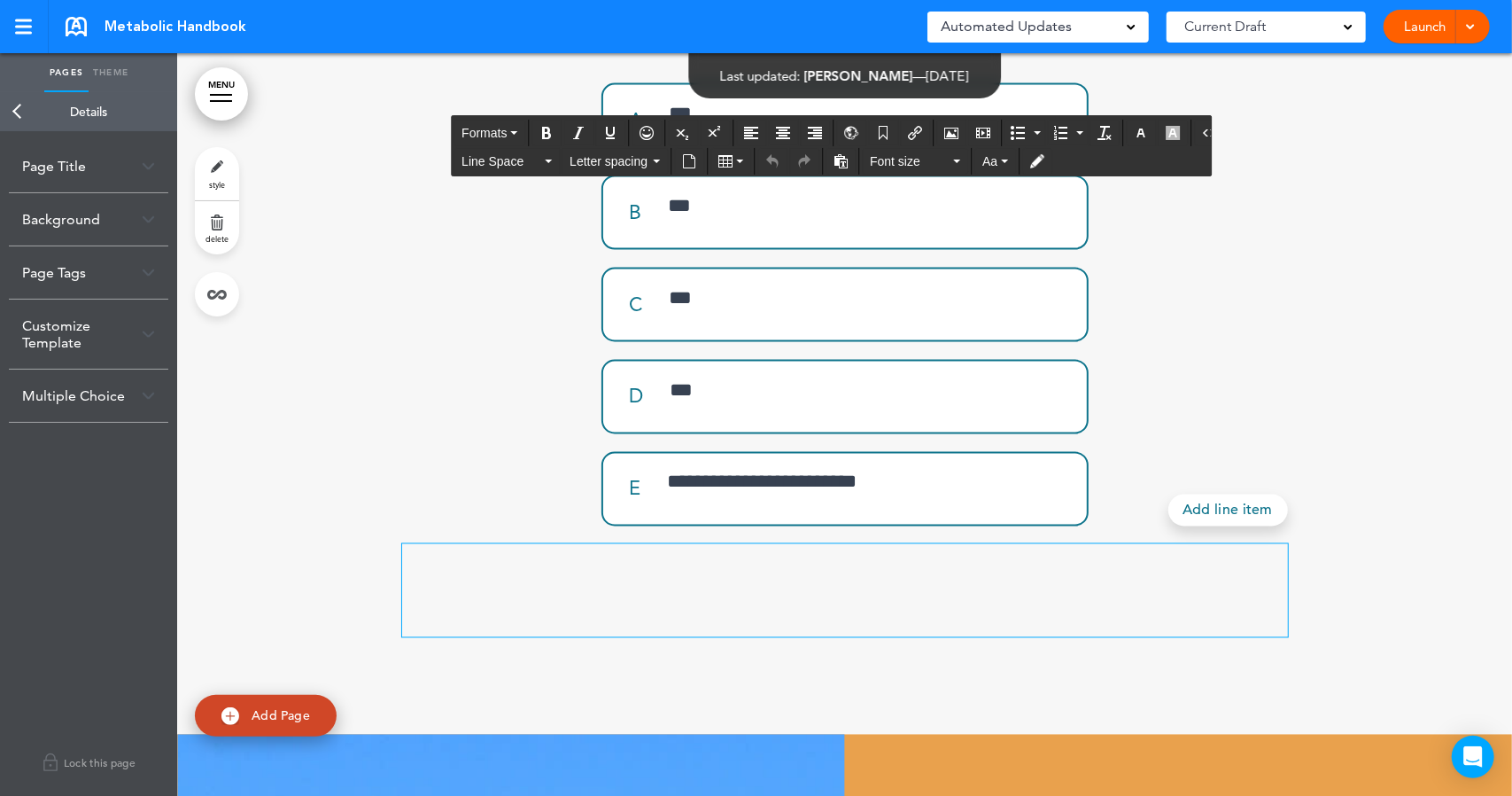
click at [1428, 34] on link "Launch" at bounding box center [1425, 26] width 56 height 34
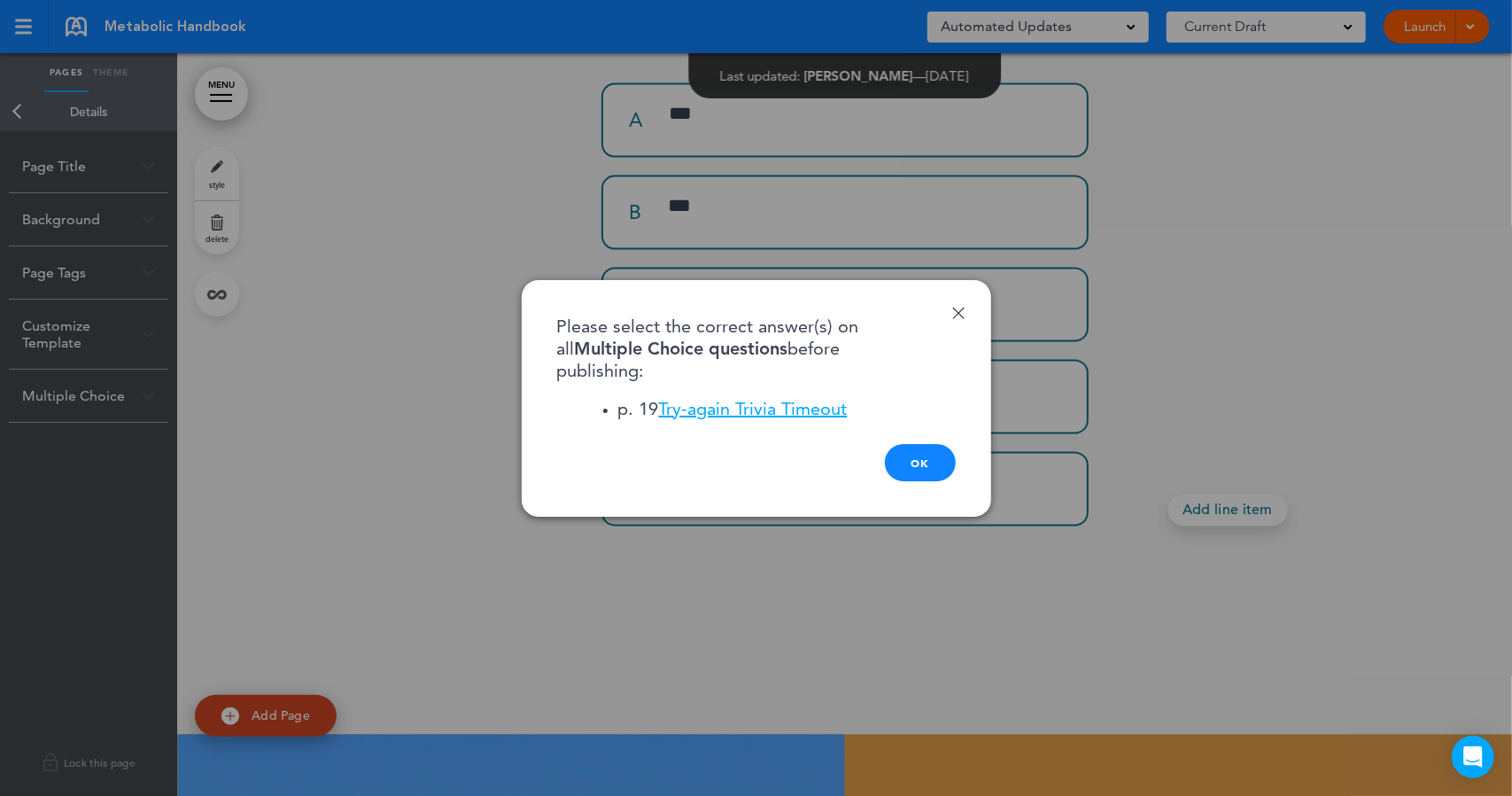
click at [954, 315] on link "Done" at bounding box center [959, 312] width 13 height 13
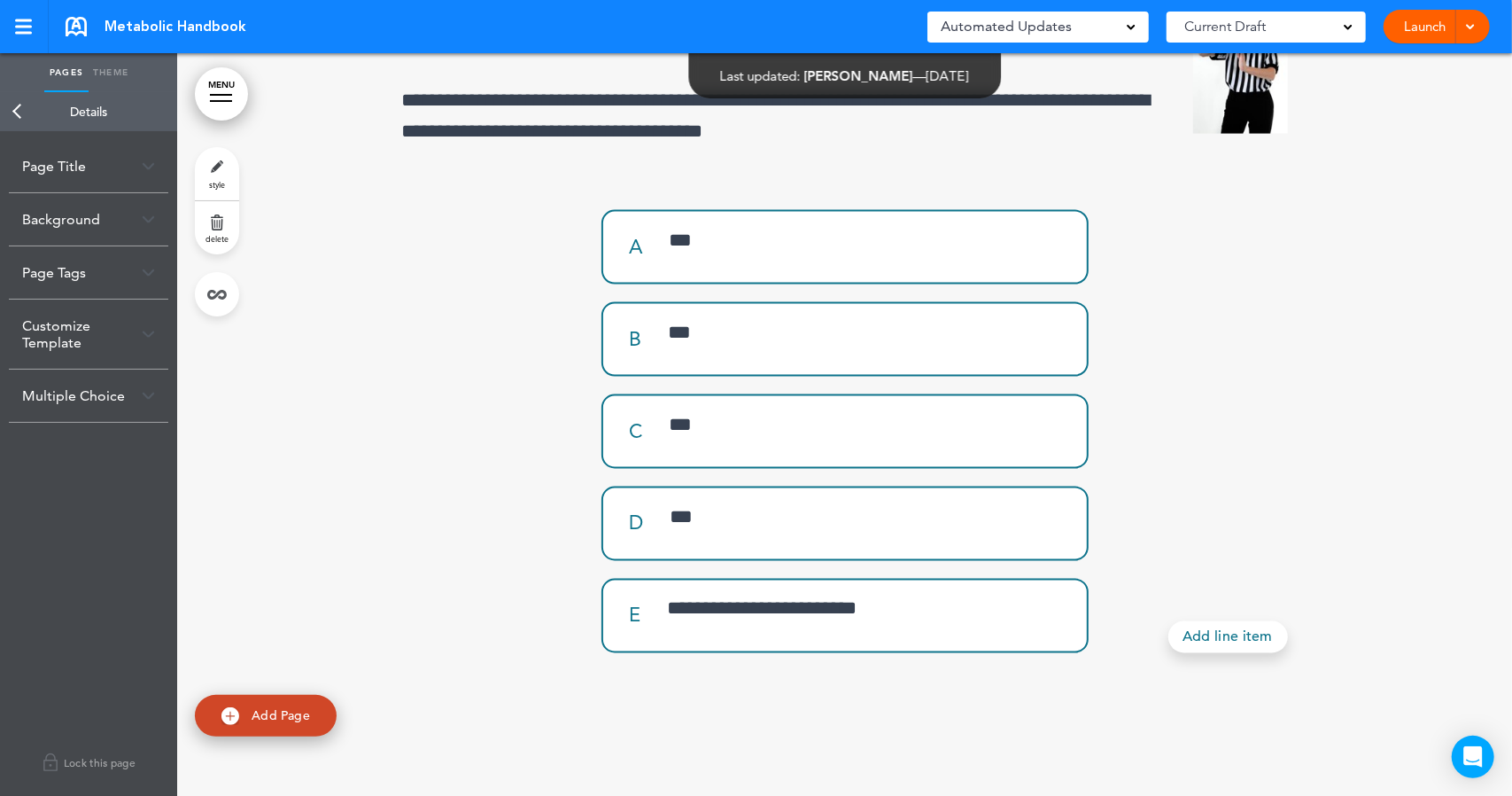
scroll to position [19980, 0]
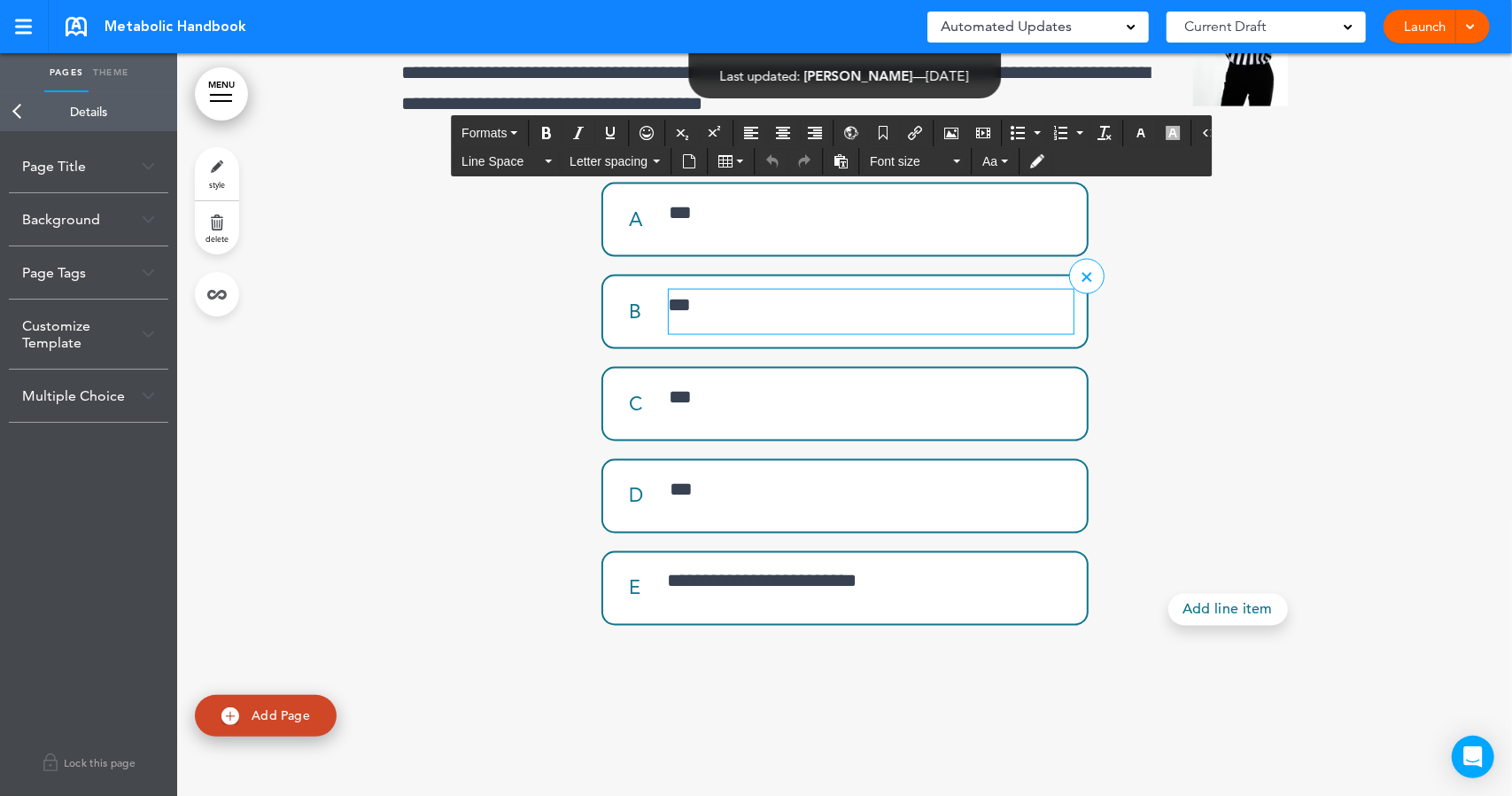
click at [721, 321] on p "***" at bounding box center [871, 305] width 405 height 31
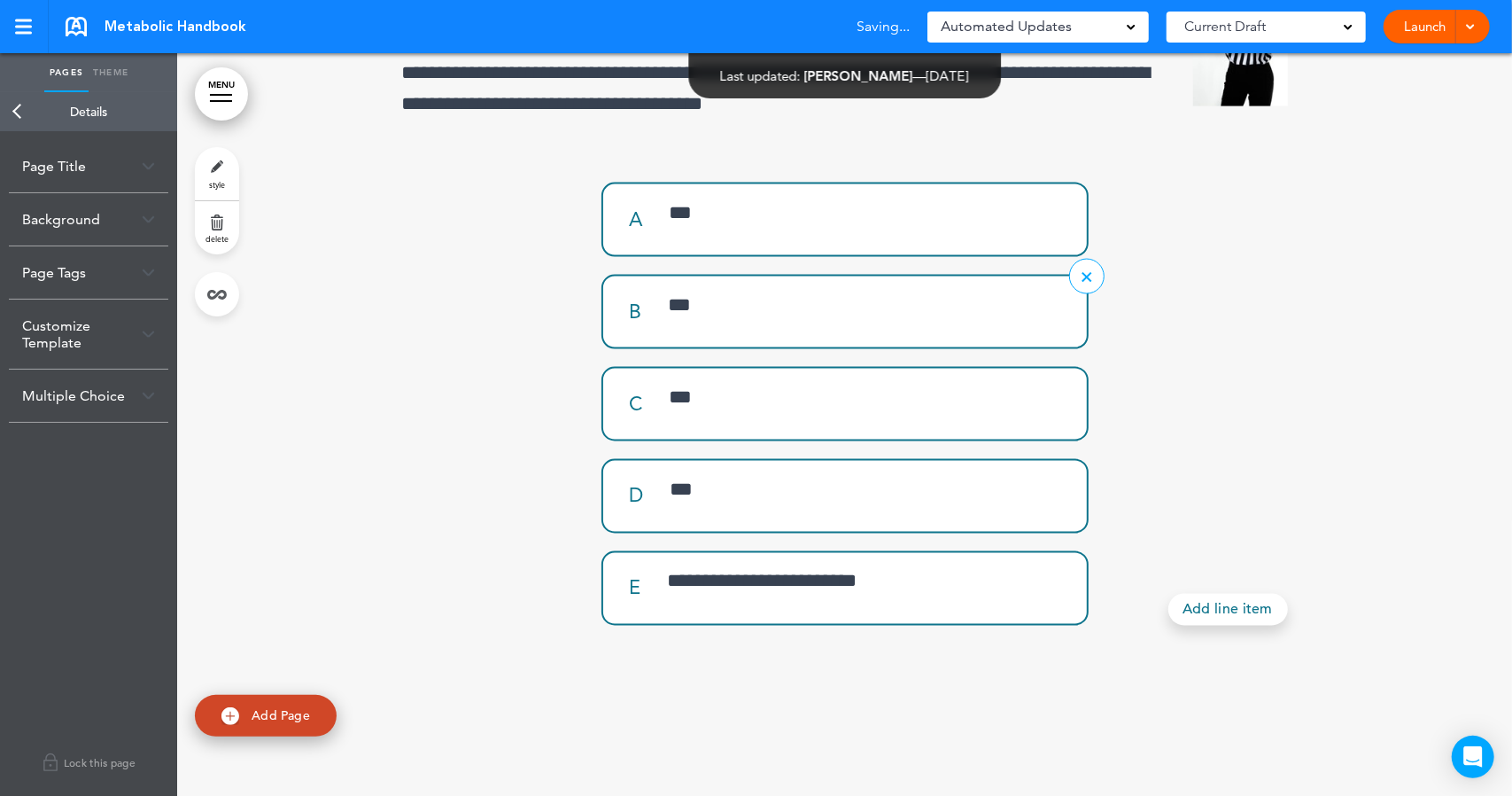
click at [644, 322] on div "B" at bounding box center [643, 312] width 52 height 19
click at [1405, 26] on link "Launch" at bounding box center [1425, 26] width 56 height 34
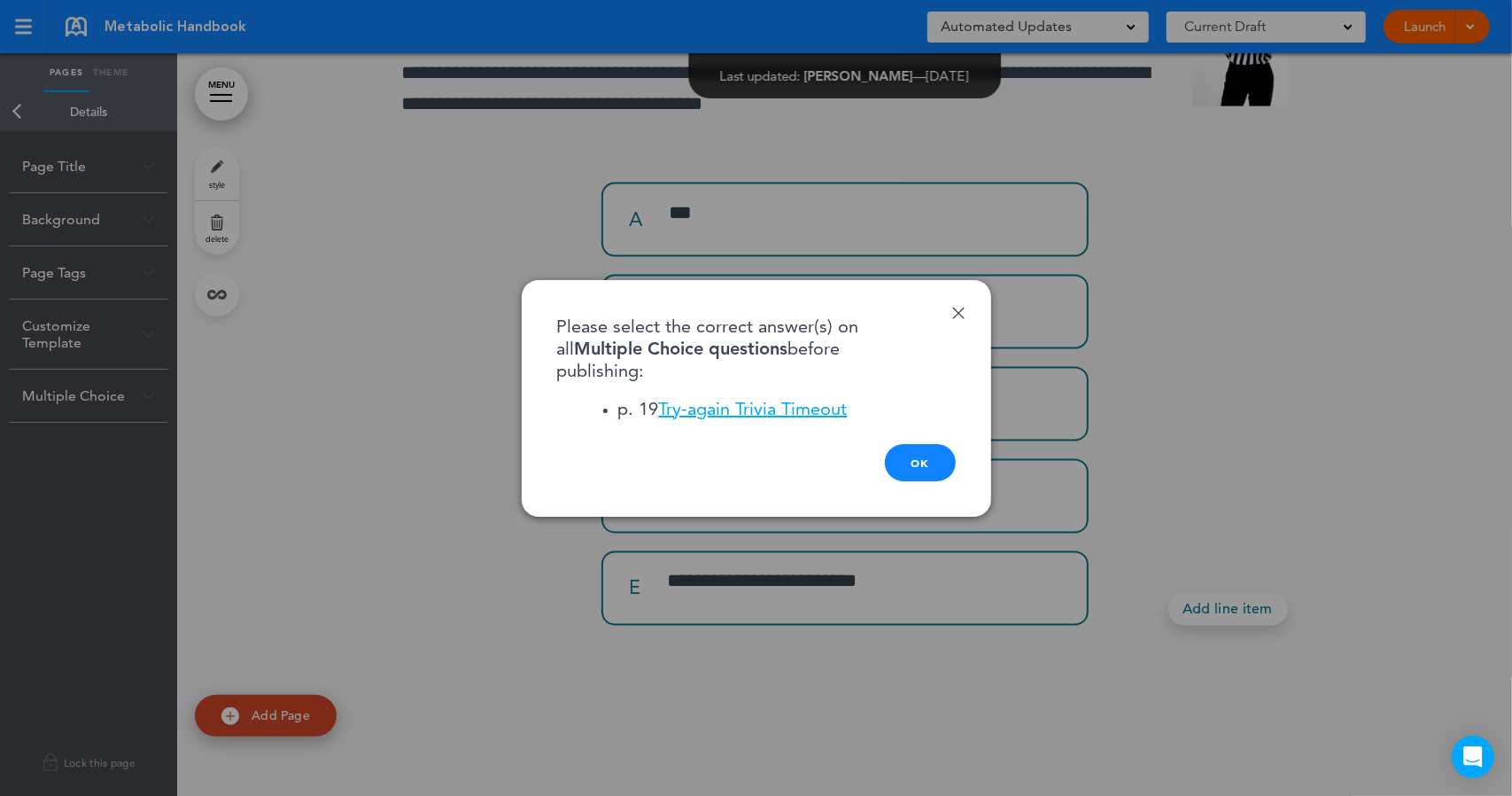
click at [831, 412] on link "Try-again Trivia Timeout" at bounding box center [753, 408] width 189 height 21
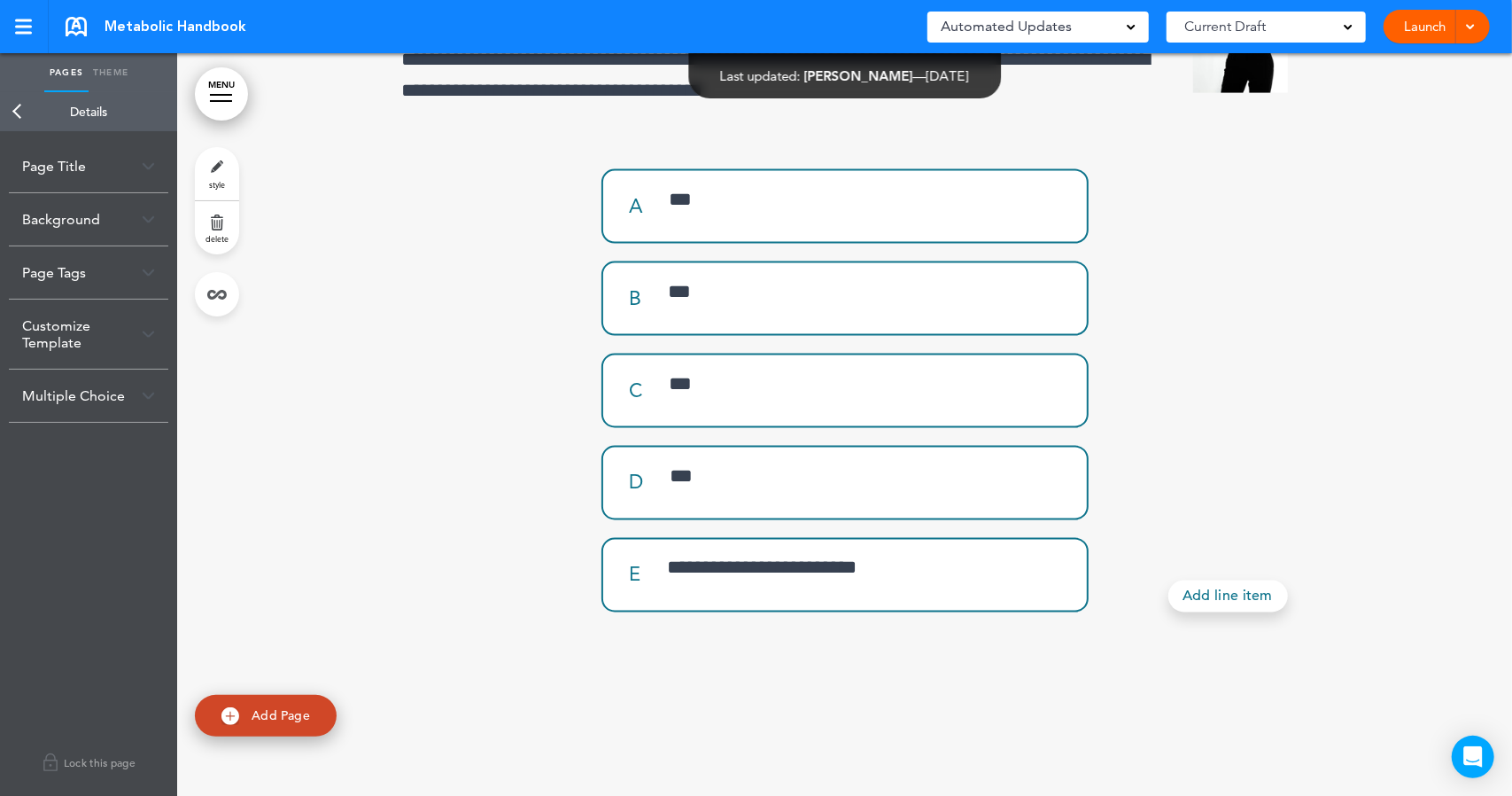
scroll to position [19993, 0]
click at [831, 215] on p "***" at bounding box center [871, 200] width 404 height 31
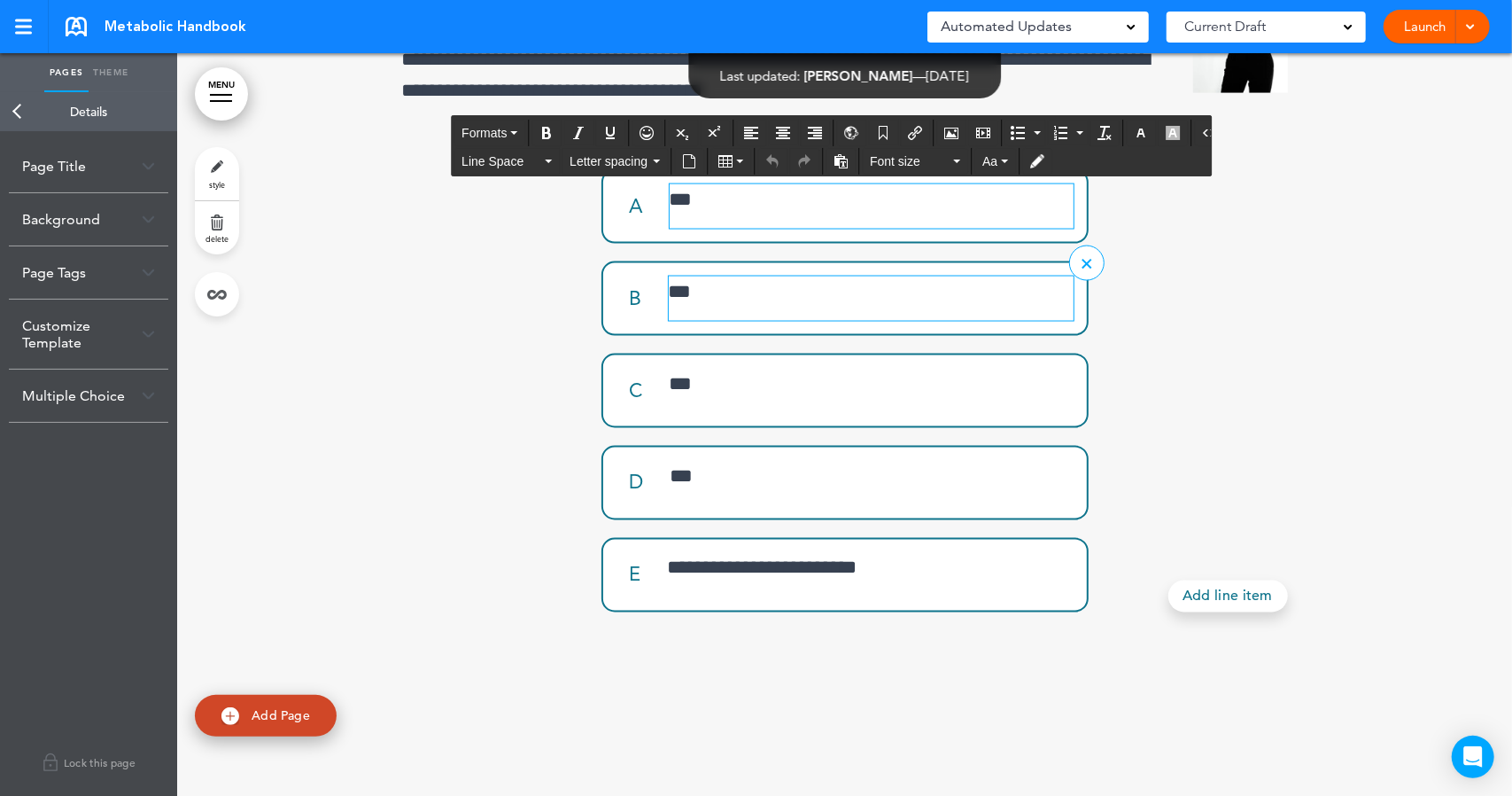
click at [809, 307] on p "***" at bounding box center [871, 292] width 405 height 31
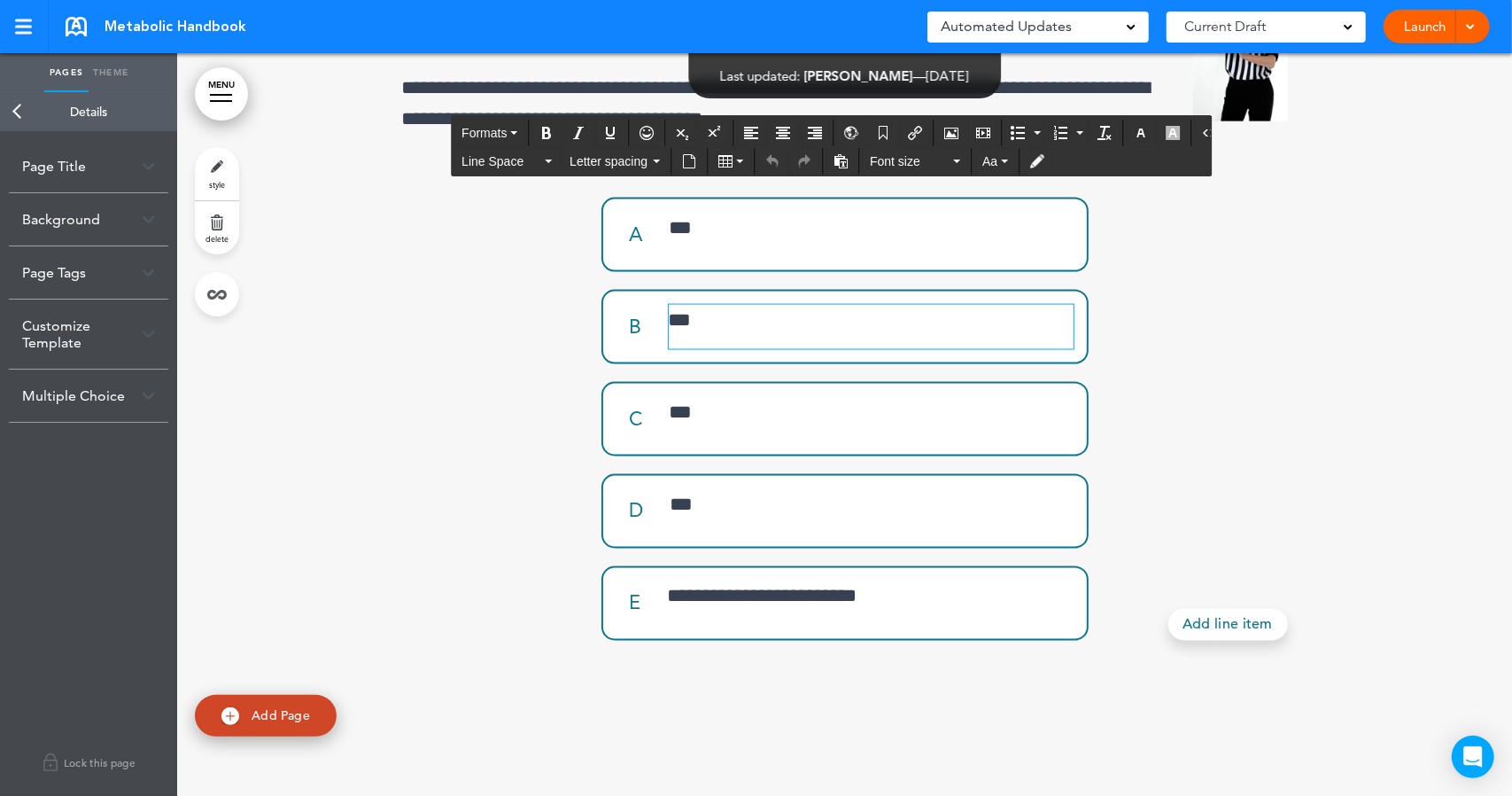
scroll to position [19995, 0]
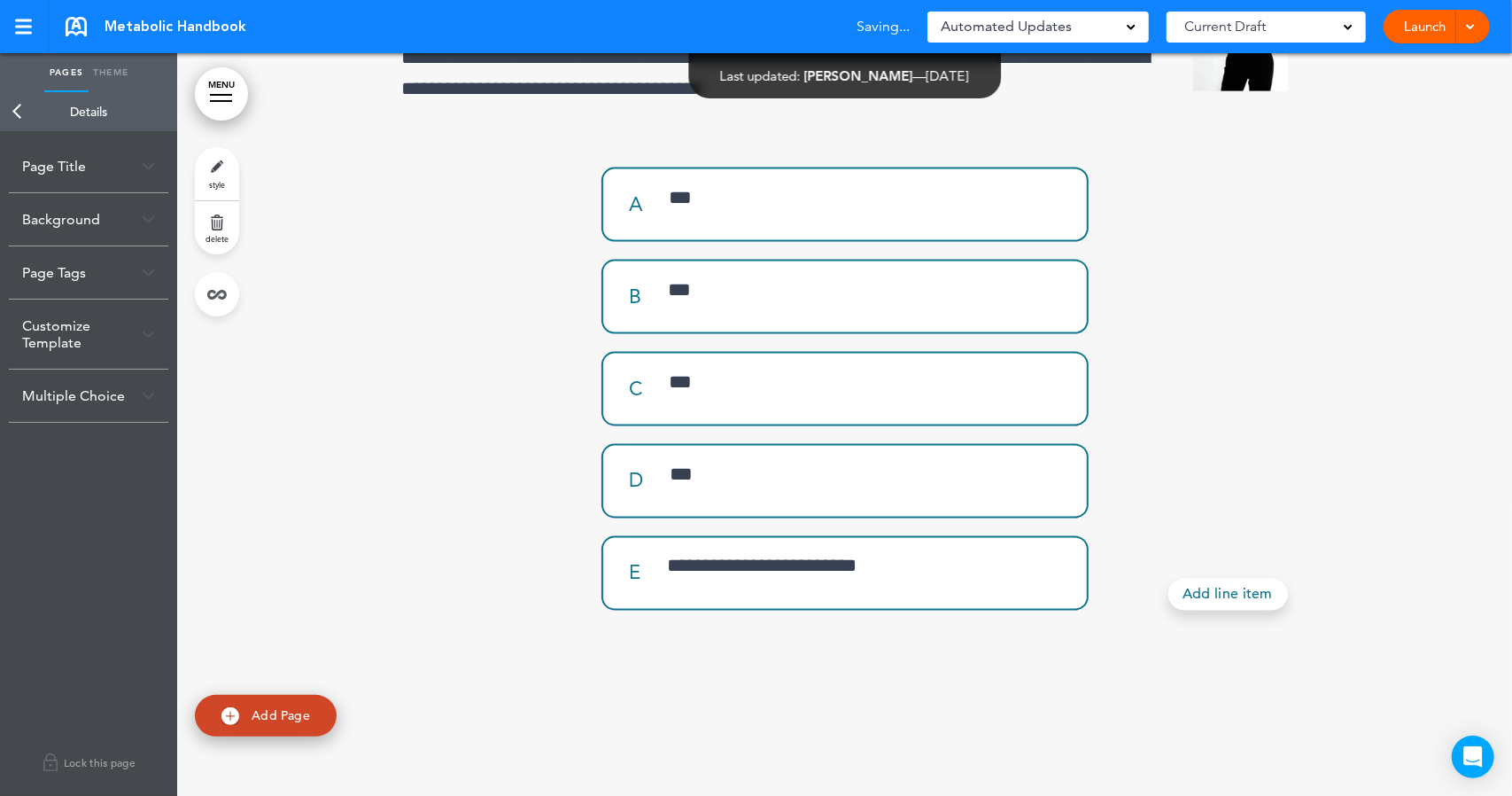
click at [1417, 35] on link "Launch" at bounding box center [1425, 26] width 56 height 34
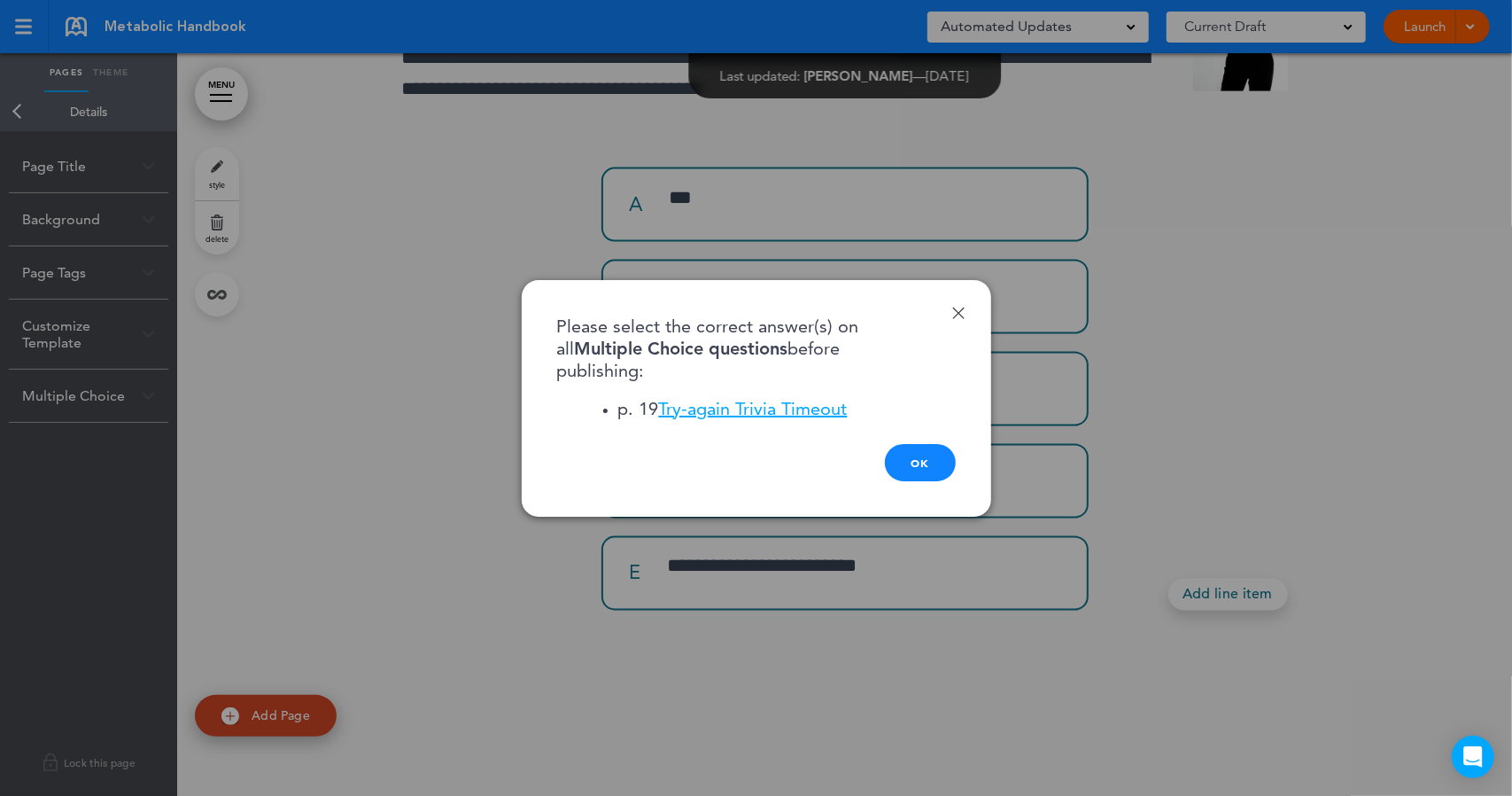
click at [962, 316] on link "Done" at bounding box center [959, 312] width 13 height 13
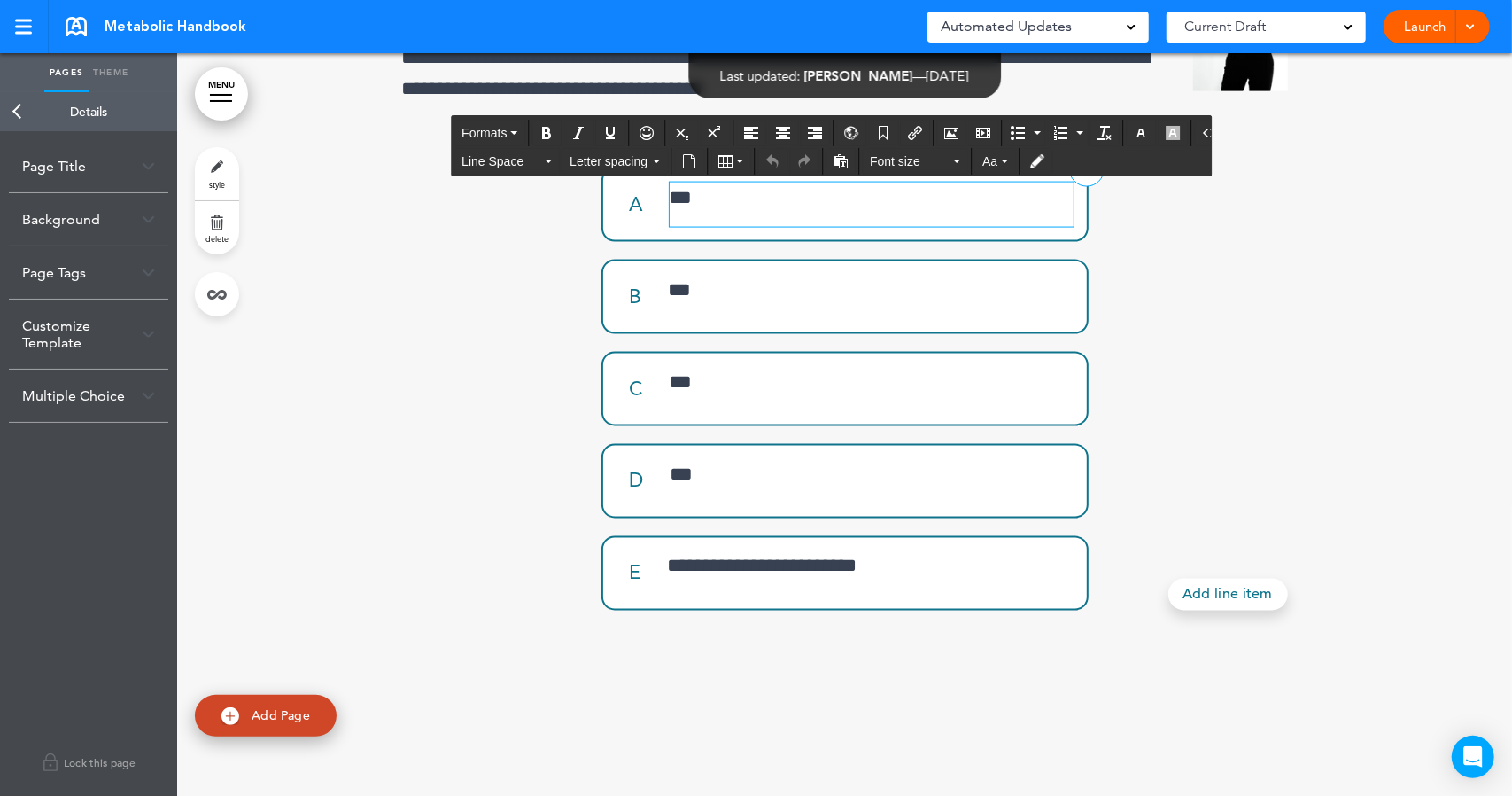
click at [779, 227] on div "***" at bounding box center [871, 205] width 404 height 45
click at [622, 214] on div "A" at bounding box center [643, 205] width 53 height 19
